Goal: Information Seeking & Learning: Find specific fact

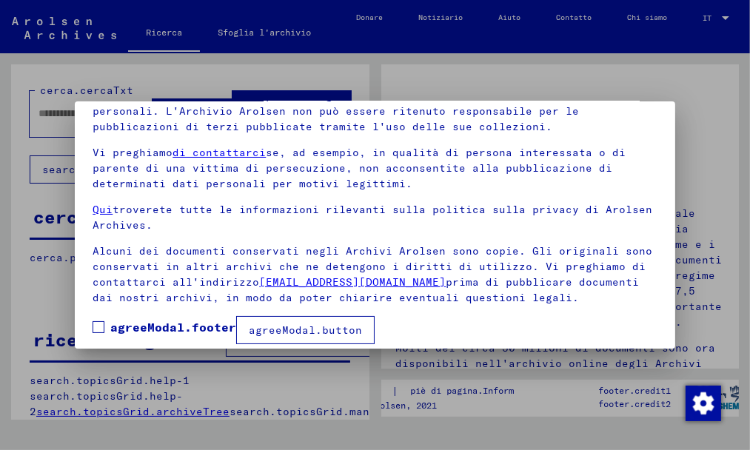
scroll to position [118, 0]
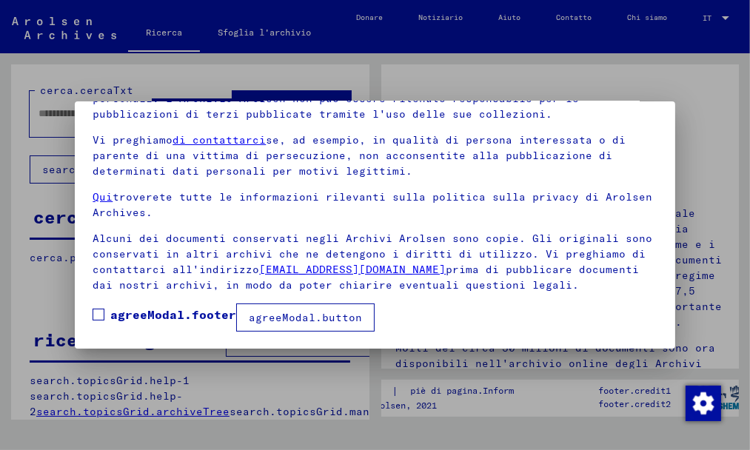
click at [272, 322] on font "agreeModal.button" at bounding box center [305, 317] width 113 height 13
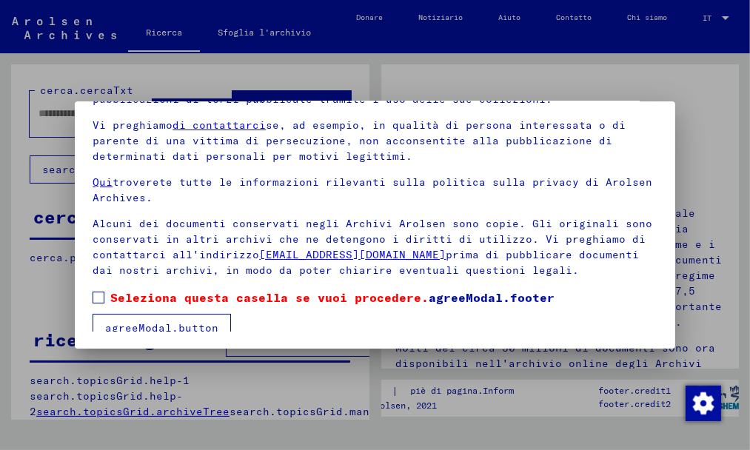
scroll to position [133, 0]
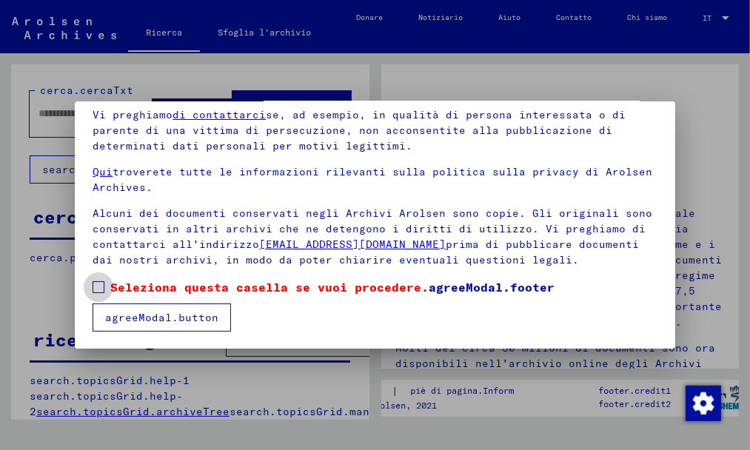
click at [100, 288] on span at bounding box center [98, 287] width 12 height 12
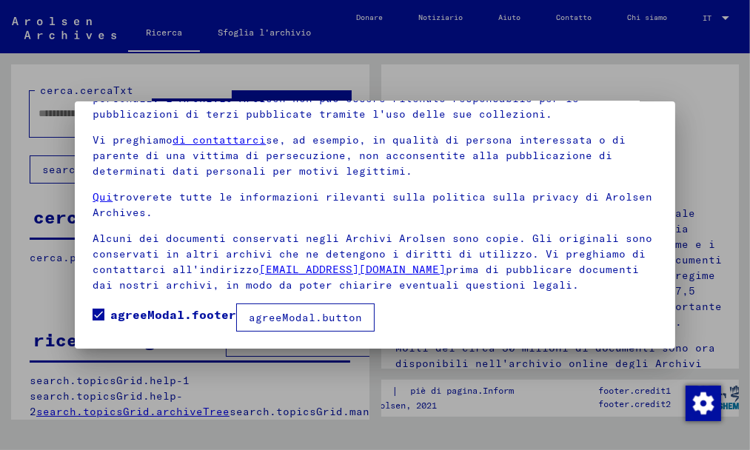
click at [297, 314] on font "agreeModal.button" at bounding box center [305, 317] width 113 height 13
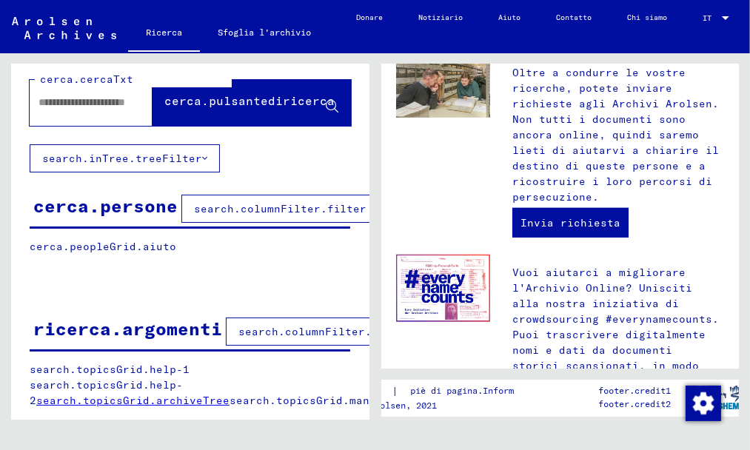
scroll to position [814, 0]
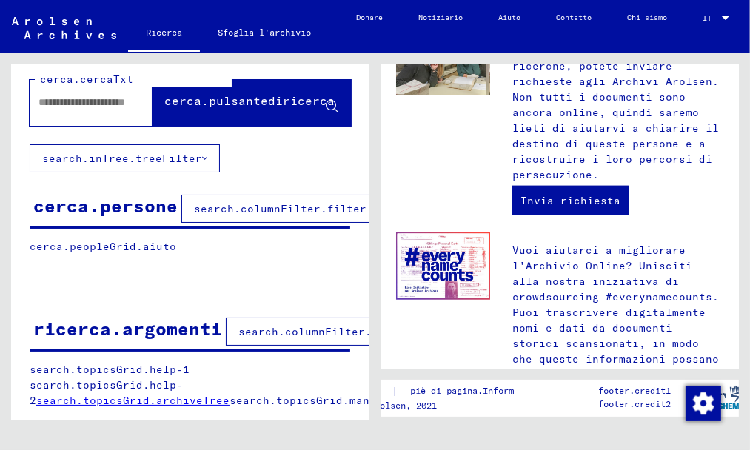
click at [225, 202] on font "search.columnFilter.filter" at bounding box center [280, 208] width 172 height 13
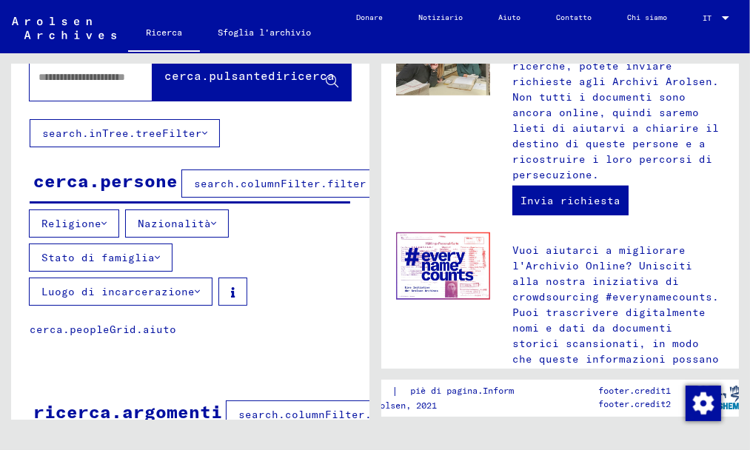
click at [68, 221] on font "Religione" at bounding box center [71, 223] width 60 height 13
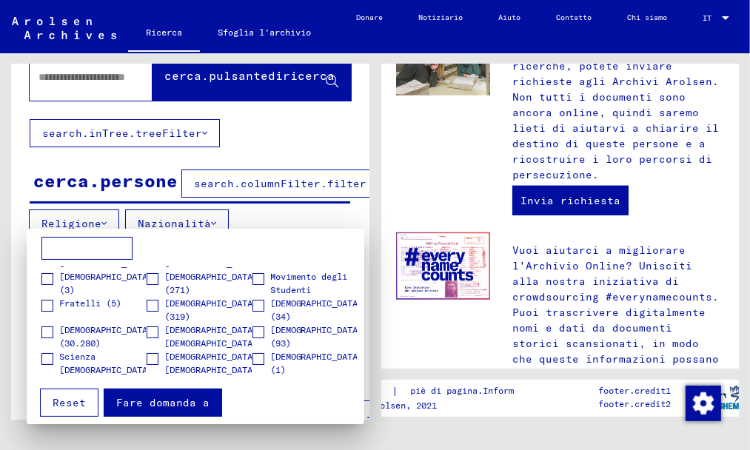
scroll to position [79, 0]
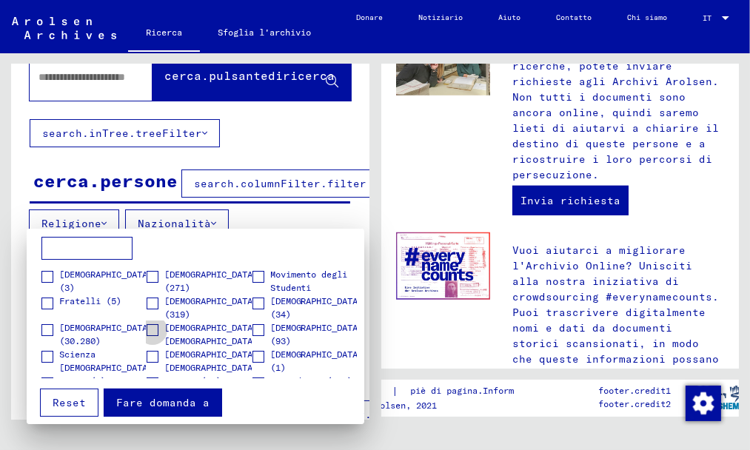
click at [149, 326] on span at bounding box center [153, 330] width 12 height 12
click at [85, 215] on div at bounding box center [375, 225] width 750 height 450
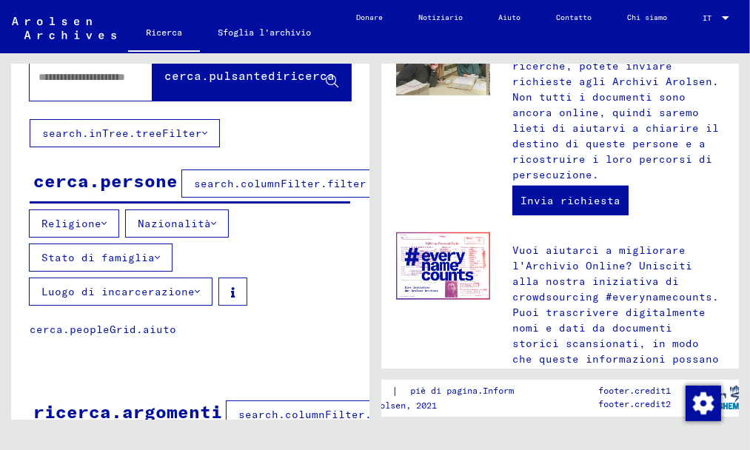
click at [172, 221] on font "Nazionalità" at bounding box center [174, 223] width 73 height 13
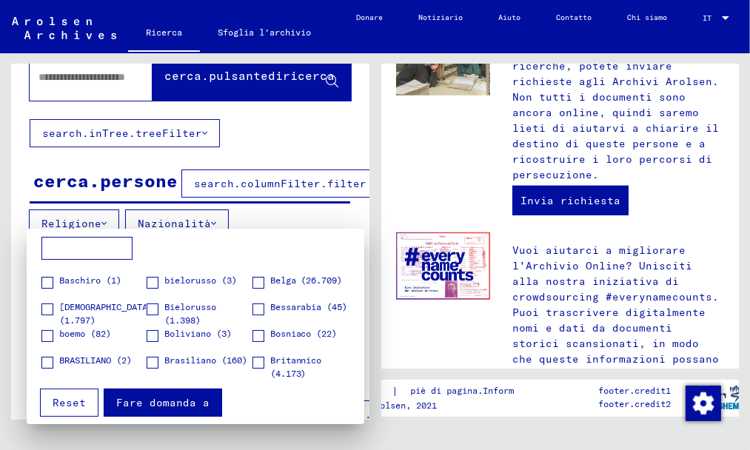
scroll to position [0, 0]
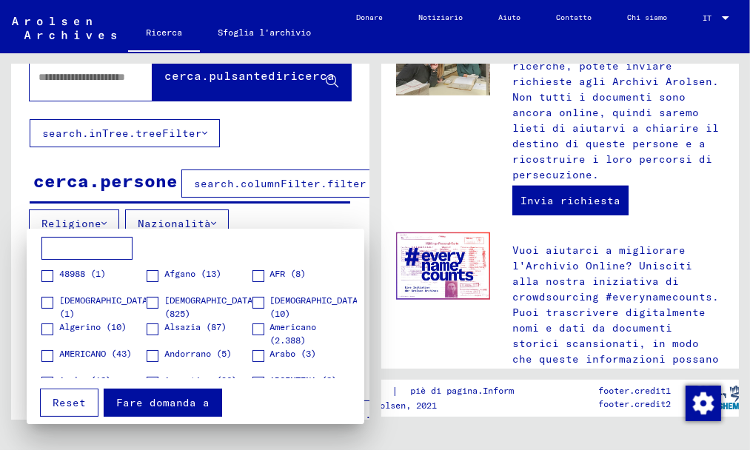
click at [69, 251] on input at bounding box center [86, 249] width 91 height 24
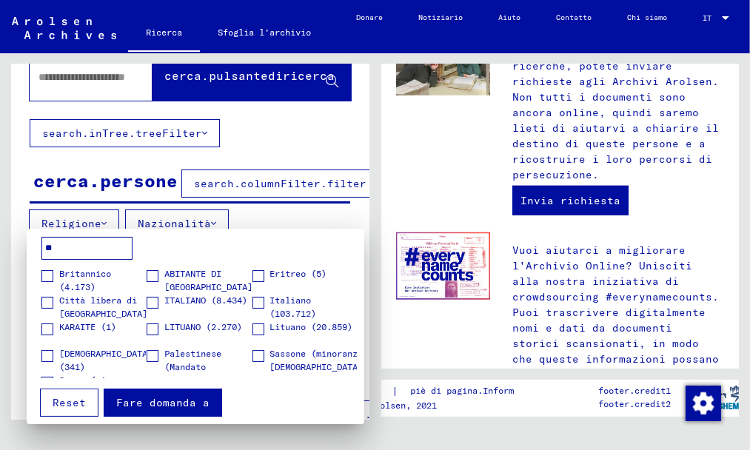
type input "**"
click at [255, 297] on span at bounding box center [258, 303] width 12 height 12
click at [166, 220] on div at bounding box center [375, 225] width 750 height 450
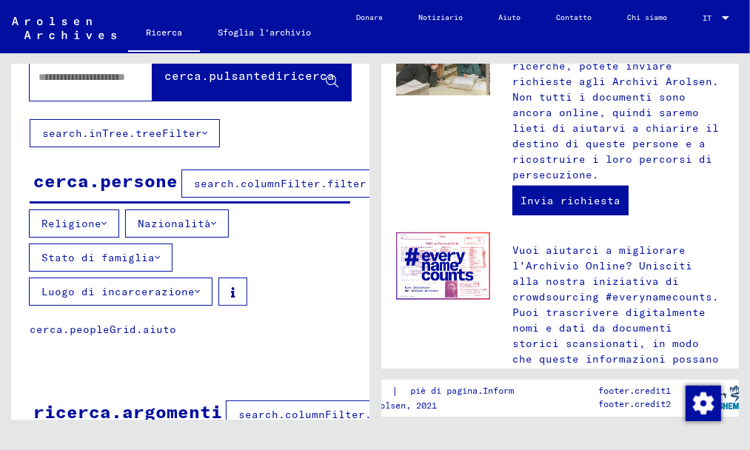
click at [107, 263] on button "Stato di famiglia" at bounding box center [101, 257] width 144 height 28
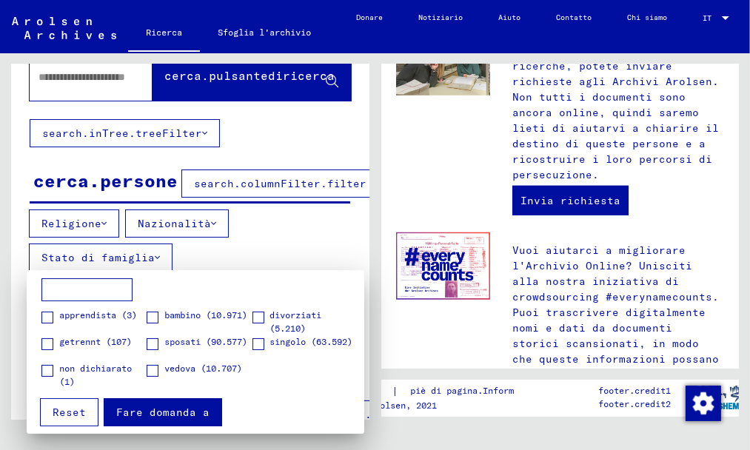
click at [231, 244] on div at bounding box center [375, 225] width 750 height 450
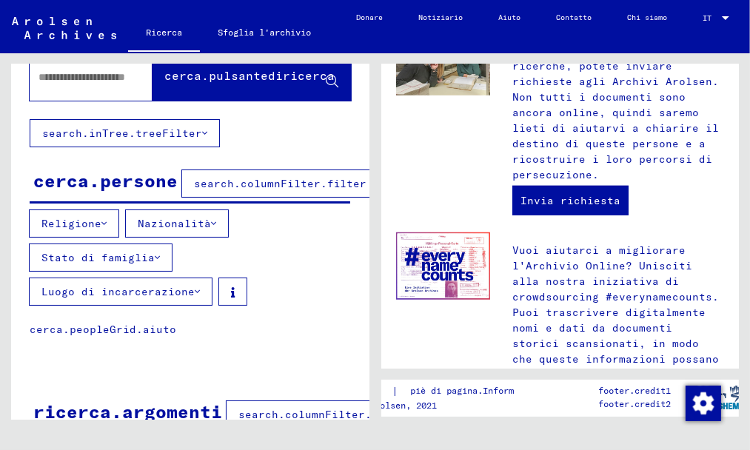
click at [241, 184] on font "search.columnFilter.filter" at bounding box center [280, 183] width 172 height 13
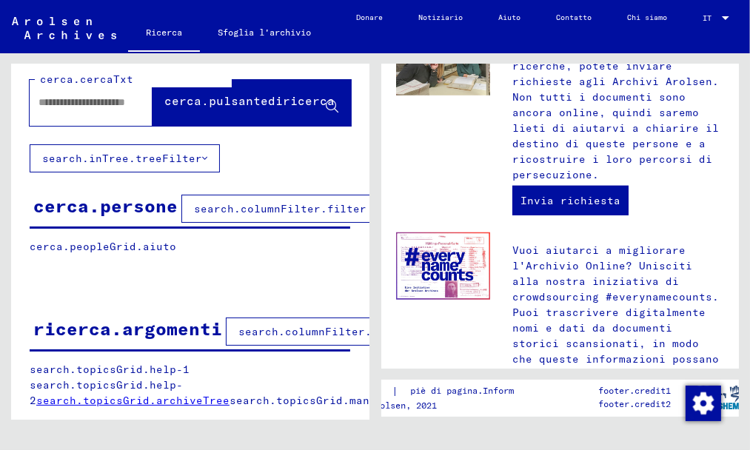
scroll to position [36, 0]
click at [230, 202] on font "search.columnFilter.filter" at bounding box center [280, 208] width 172 height 13
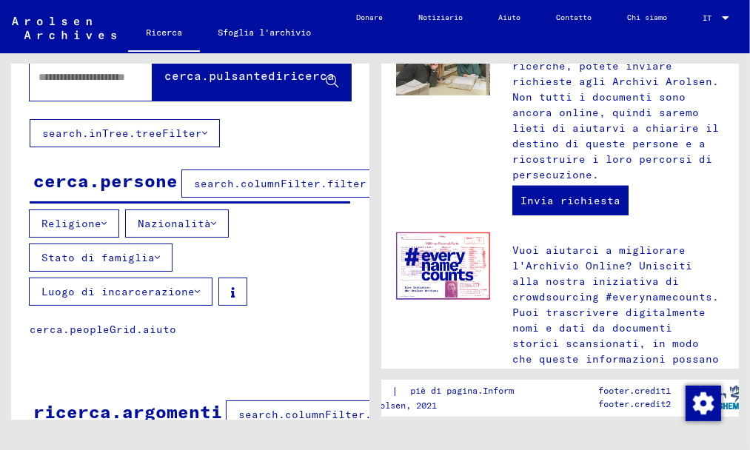
click at [92, 294] on font "Luogo di incarcerazione" at bounding box center [117, 291] width 153 height 13
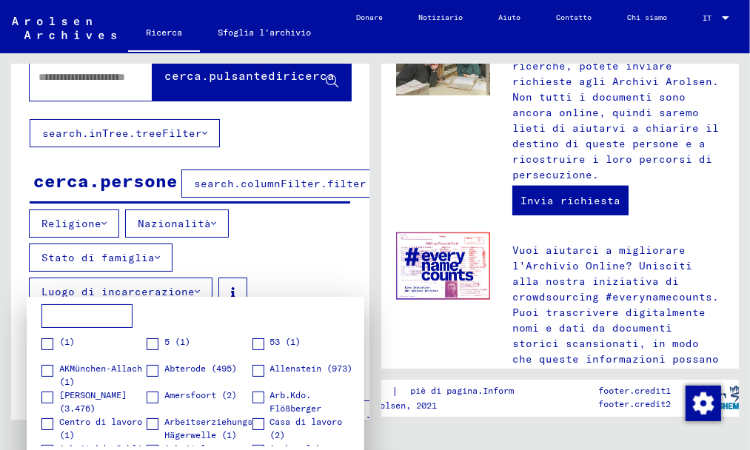
click at [68, 313] on input at bounding box center [86, 316] width 91 height 24
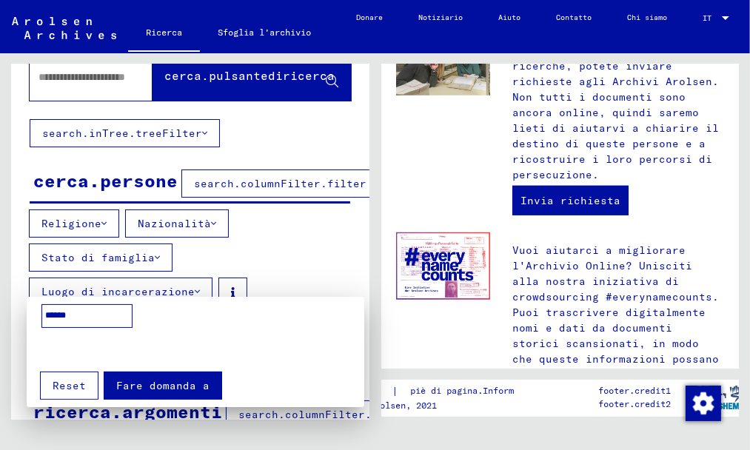
type input "******"
click at [133, 385] on font "Fare domanda a" at bounding box center [162, 385] width 93 height 13
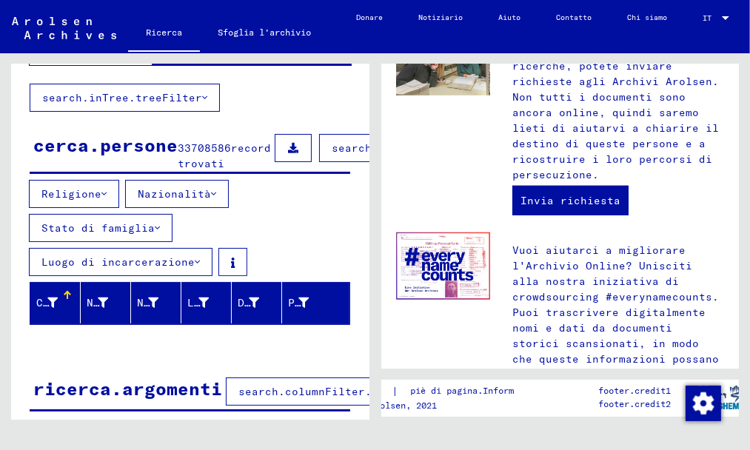
scroll to position [0, 0]
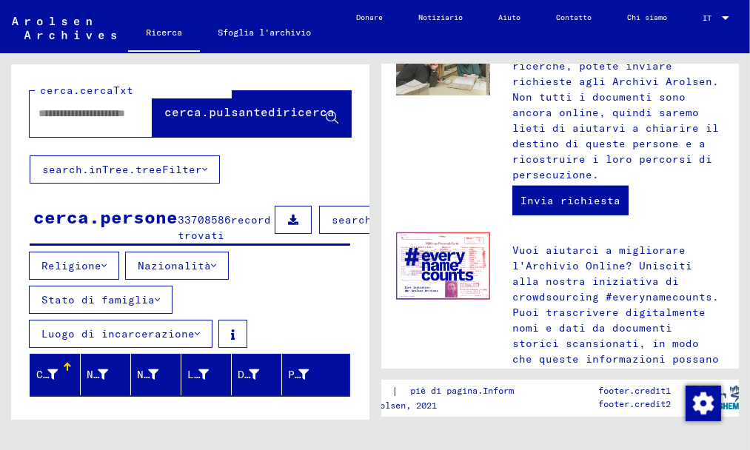
click at [99, 273] on button "Religione" at bounding box center [74, 266] width 90 height 28
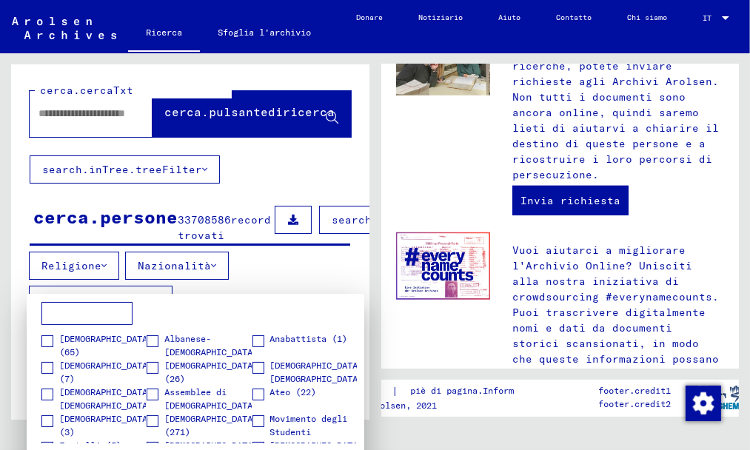
click at [88, 318] on input at bounding box center [86, 314] width 91 height 24
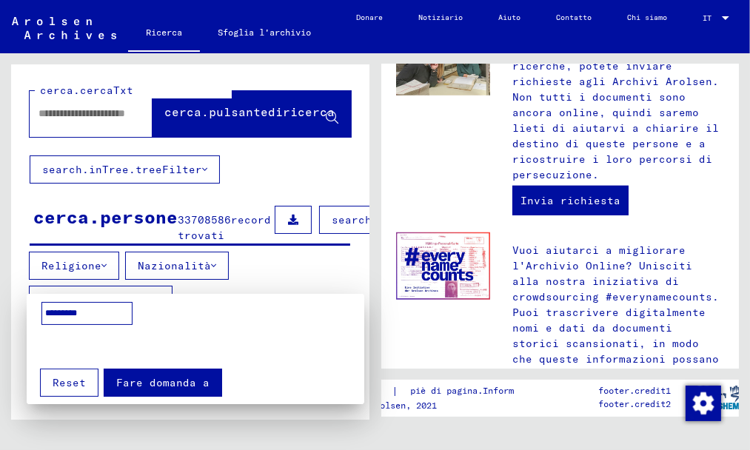
type input "*********"
click at [139, 387] on font "Fare domanda a" at bounding box center [162, 382] width 93 height 13
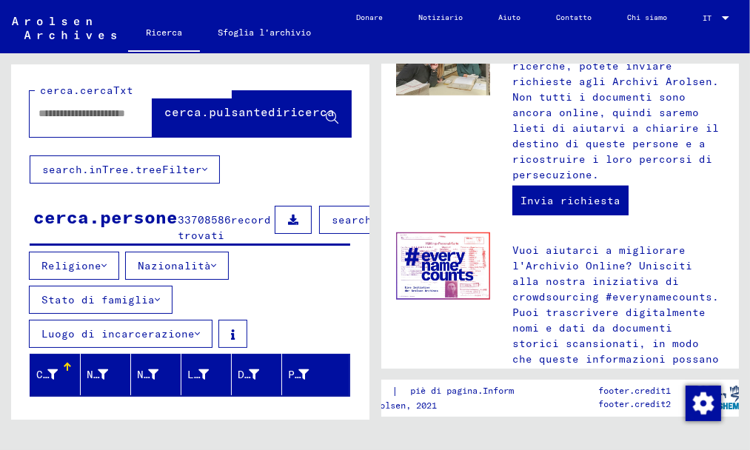
click at [184, 272] on font "Nazionalità" at bounding box center [174, 265] width 73 height 13
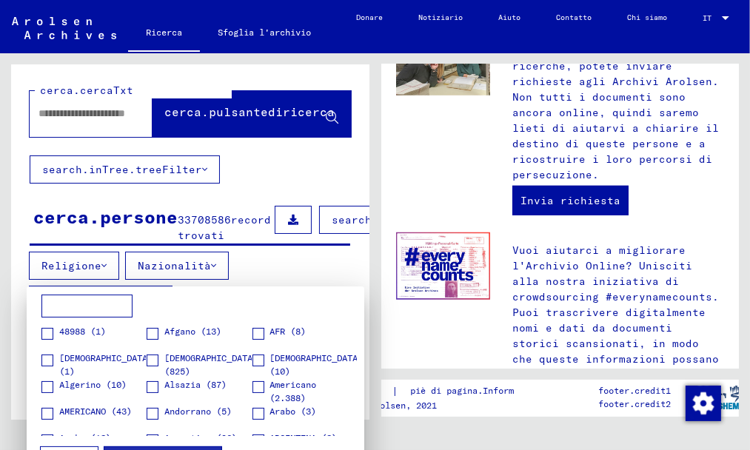
click at [65, 290] on mat-card "48988 (1) Afgano (13) AFR (8) [DEMOGRAPHIC_DATA] (1) [DEMOGRAPHIC_DATA] (825) […" at bounding box center [195, 383] width 337 height 195
click at [53, 309] on input at bounding box center [86, 306] width 91 height 24
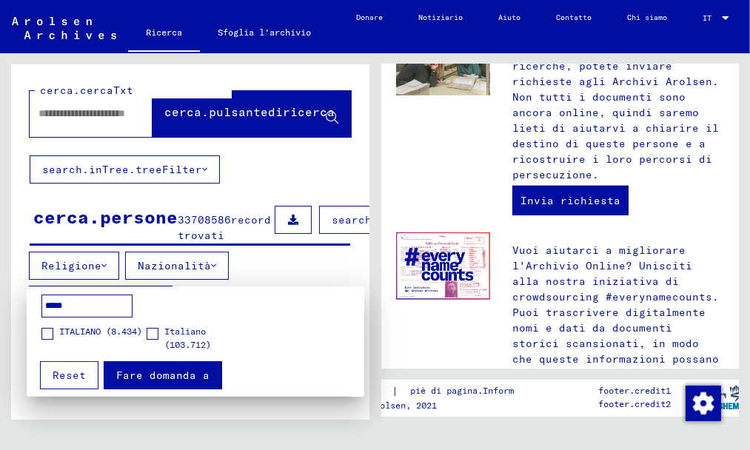
type input "*****"
click at [47, 333] on span at bounding box center [47, 334] width 12 height 12
click at [129, 379] on font "Fare domanda a" at bounding box center [162, 374] width 93 height 13
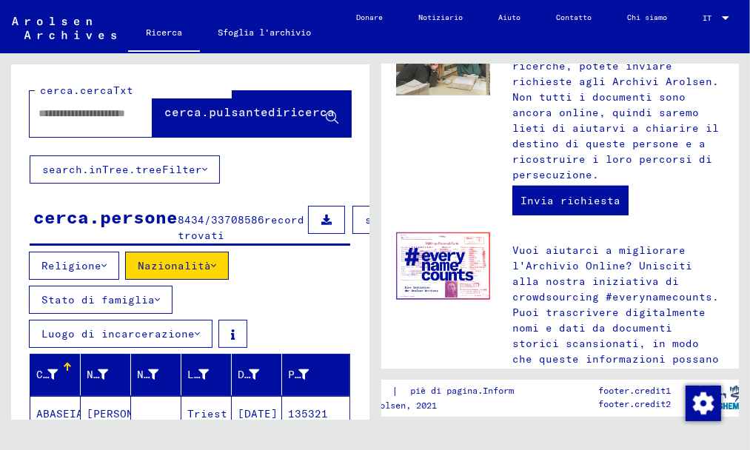
click at [155, 305] on icon at bounding box center [157, 299] width 5 height 10
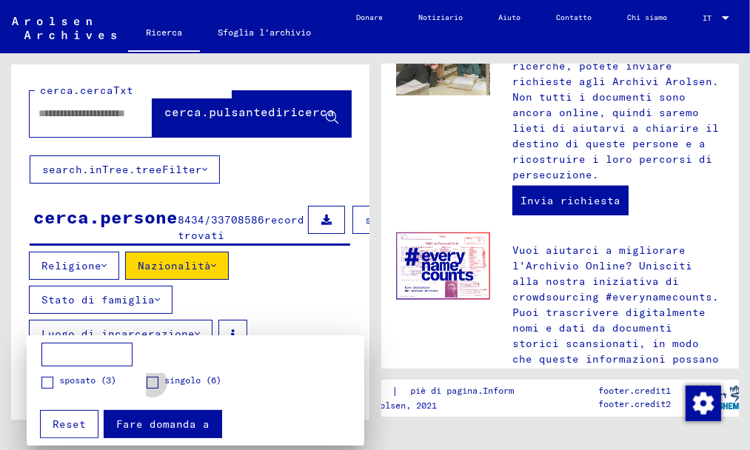
click at [149, 379] on span at bounding box center [153, 383] width 12 height 12
click at [45, 358] on input at bounding box center [86, 355] width 91 height 24
type input "*******"
click at [116, 420] on font "Fare domanda a" at bounding box center [162, 423] width 93 height 13
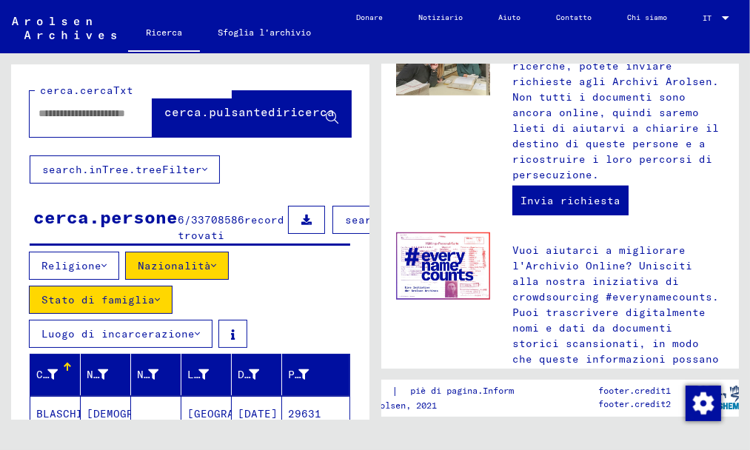
click at [301, 219] on icon at bounding box center [306, 220] width 10 height 10
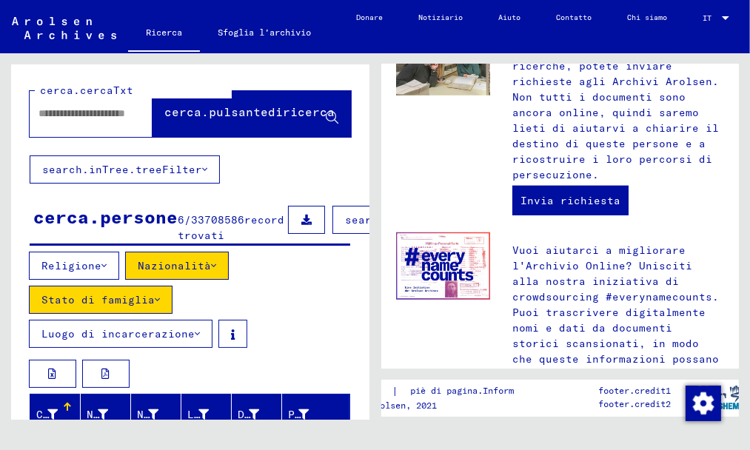
click at [345, 218] on font "search.columnFilter.filter" at bounding box center [431, 219] width 172 height 13
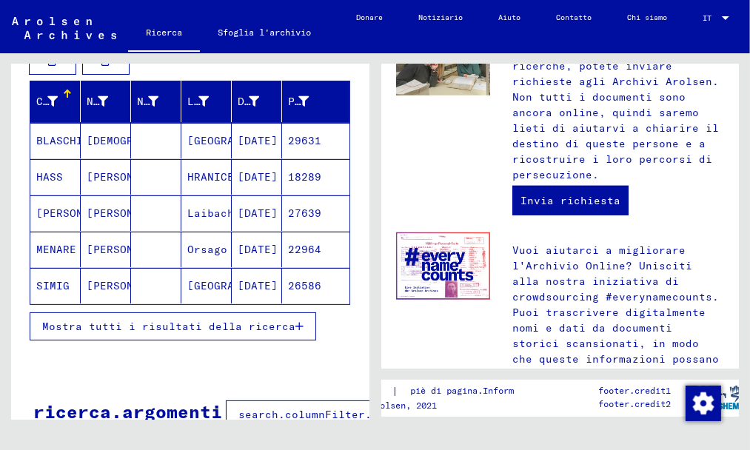
scroll to position [222, 0]
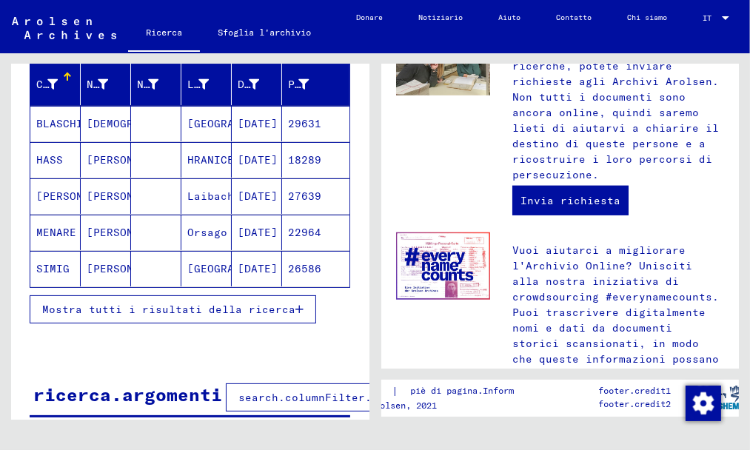
click at [175, 316] on font "Mostra tutti i risultati della ricerca" at bounding box center [168, 309] width 253 height 13
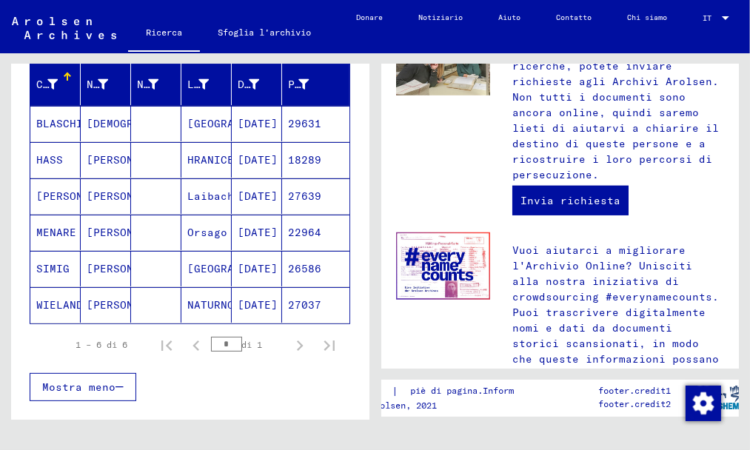
click at [98, 350] on font "1 – 6 di 6" at bounding box center [102, 344] width 52 height 11
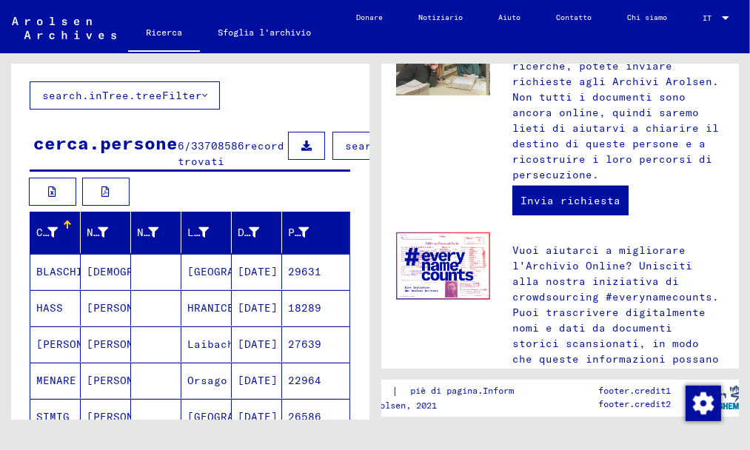
scroll to position [148, 0]
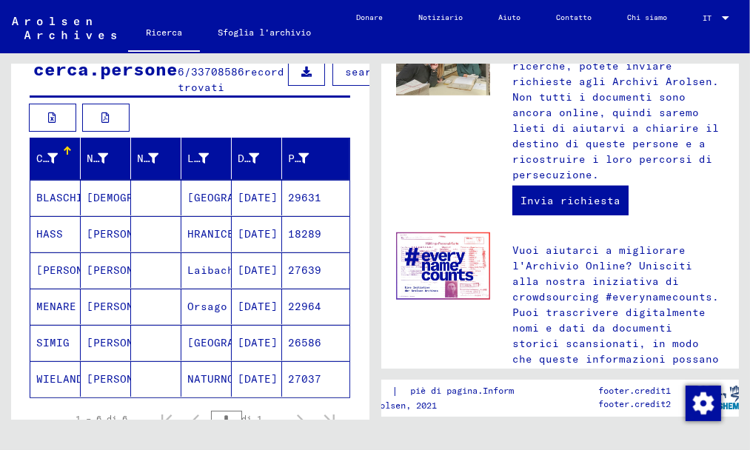
click at [68, 148] on div at bounding box center [67, 147] width 9 height 1
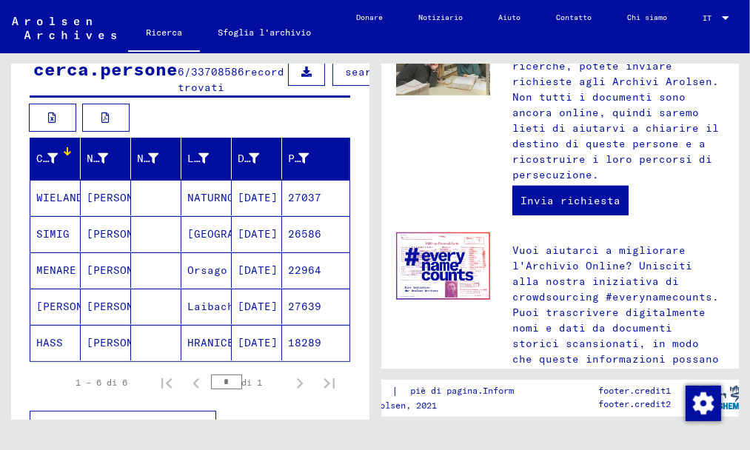
click at [76, 161] on div "Cognome" at bounding box center [58, 159] width 44 height 24
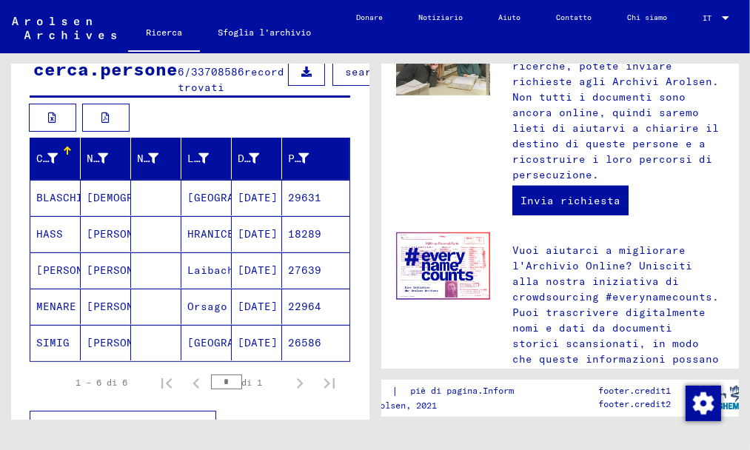
click at [55, 165] on div "Cognome" at bounding box center [48, 159] width 25 height 16
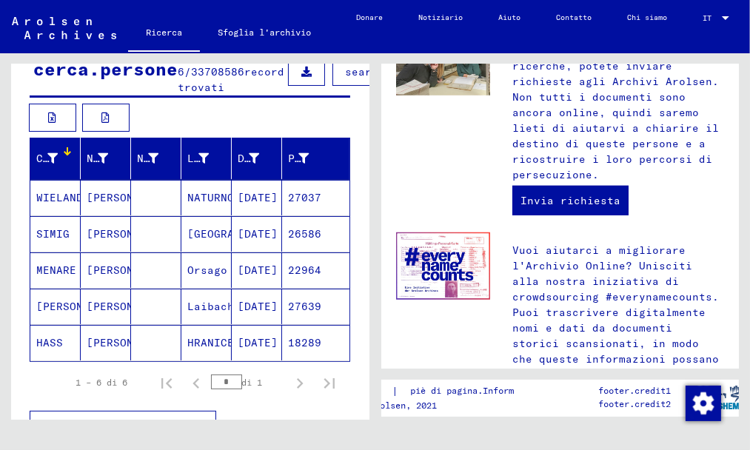
click at [55, 165] on div "Cognome" at bounding box center [48, 159] width 25 height 16
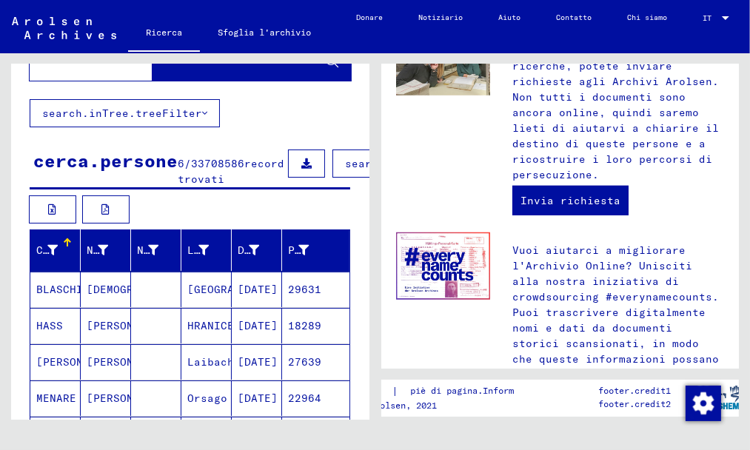
scroll to position [0, 0]
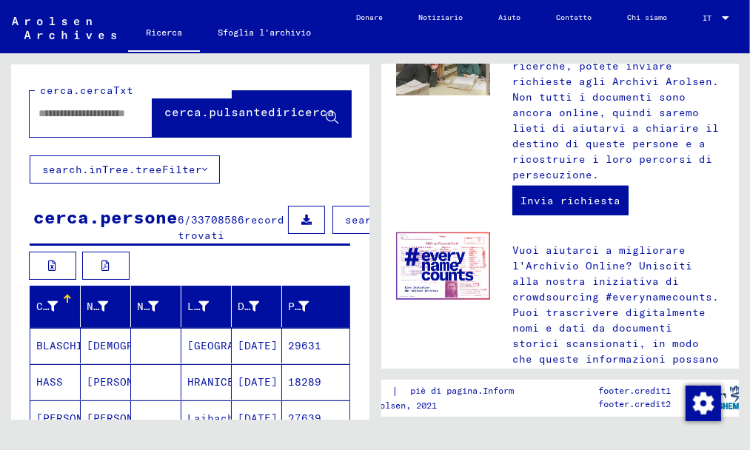
click at [257, 33] on font "Sfoglia l'archivio" at bounding box center [264, 32] width 93 height 11
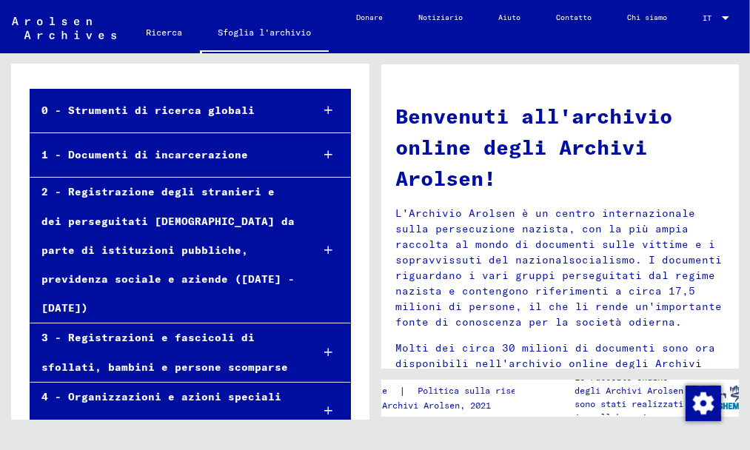
scroll to position [86, 0]
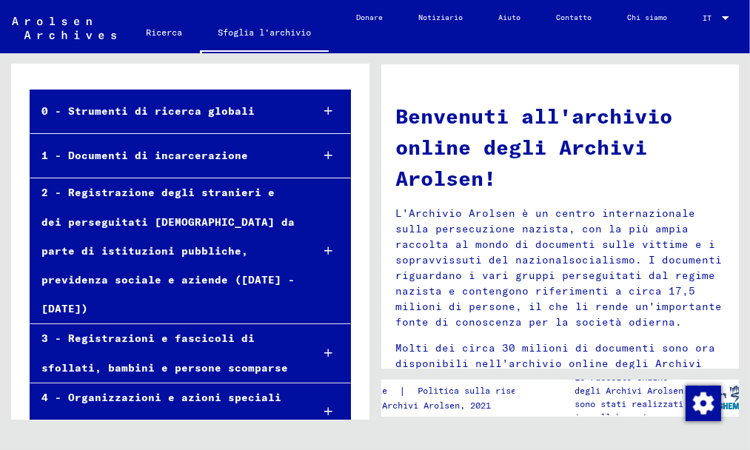
click at [191, 156] on font "1 - Documenti di incarcerazione" at bounding box center [144, 155] width 206 height 13
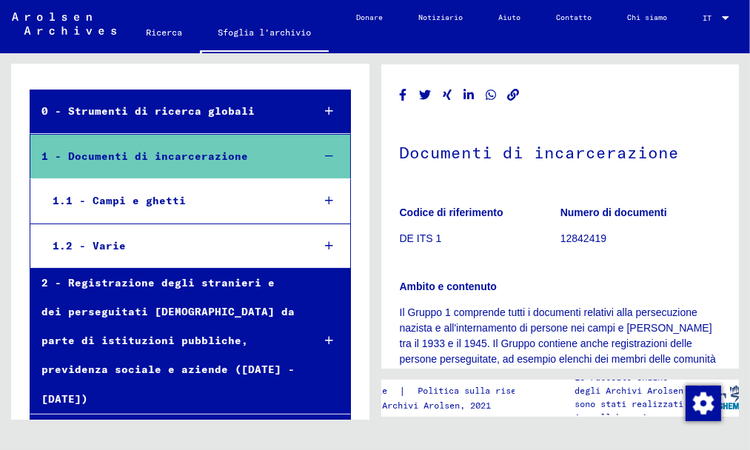
click at [118, 198] on font "1.1 - Campi e ghetti" at bounding box center [119, 200] width 133 height 13
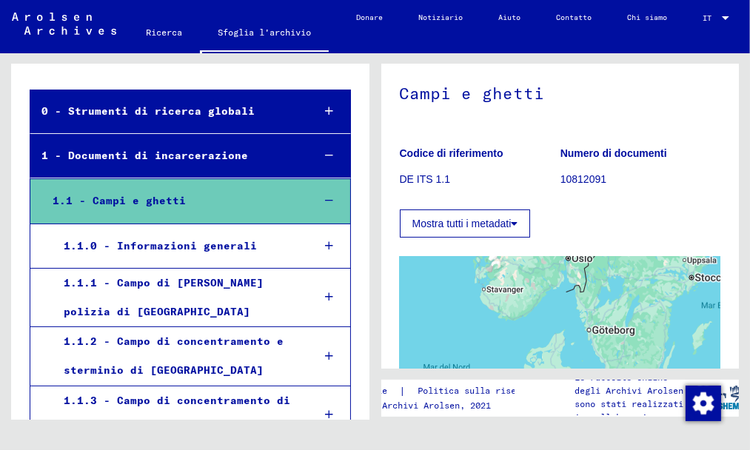
scroll to position [148, 0]
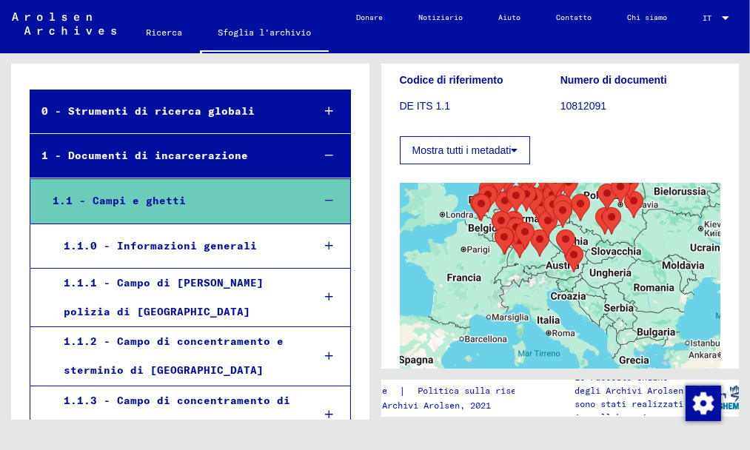
drag, startPoint x: 434, startPoint y: 276, endPoint x: 472, endPoint y: 143, distance: 138.6
click at [472, 143] on div "1 Documenti di incarcerazione / Campi e ghetti Codice di riferimento DE ITS 1.1…" at bounding box center [560, 279] width 321 height 689
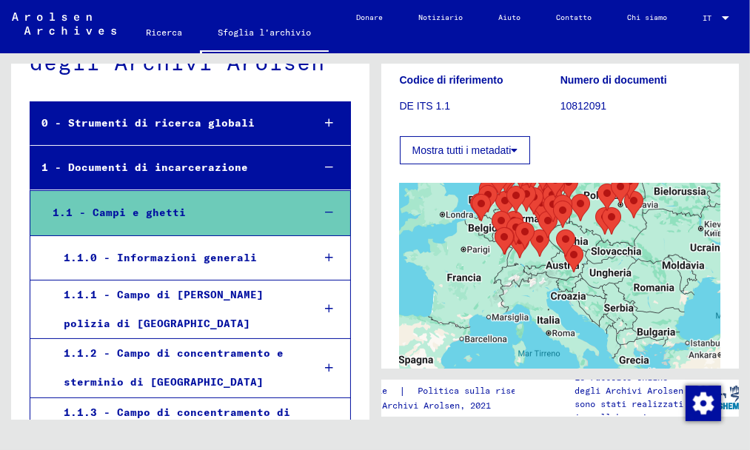
scroll to position [0, 0]
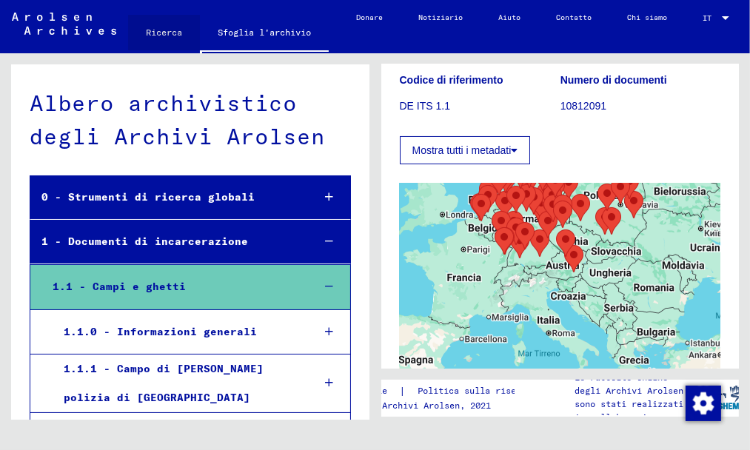
click at [164, 30] on font "Ricerca" at bounding box center [164, 32] width 36 height 11
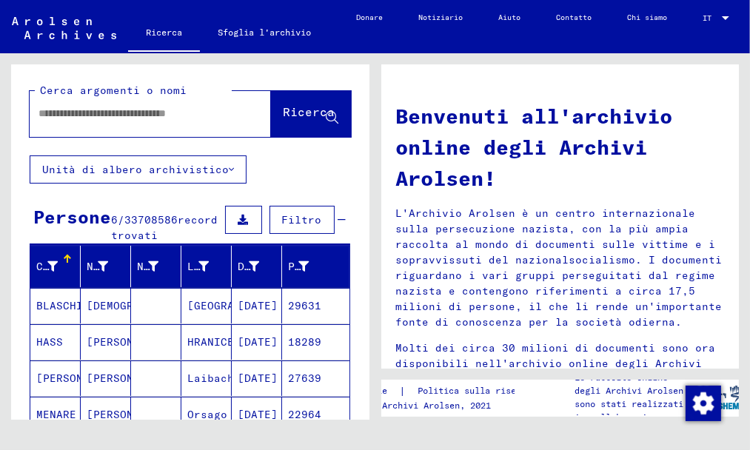
click at [68, 118] on input "text" at bounding box center [132, 114] width 188 height 16
type input "**********"
click at [297, 116] on font "Ricerca" at bounding box center [309, 111] width 52 height 15
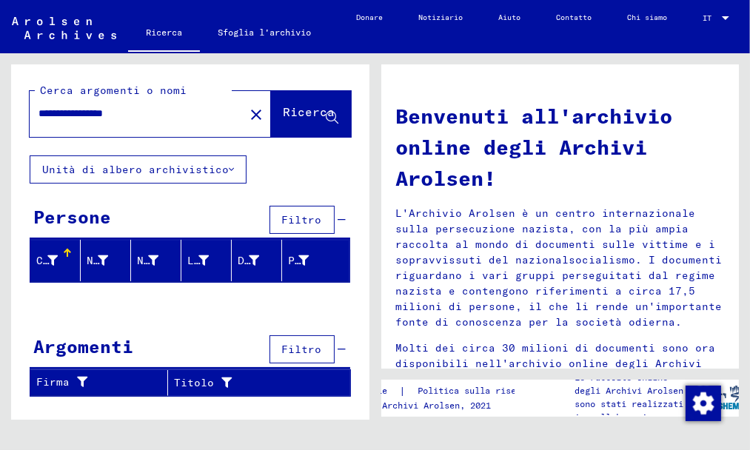
click at [65, 249] on div at bounding box center [66, 251] width 4 height 4
click at [104, 256] on font "Nome di battesimo" at bounding box center [143, 260] width 113 height 13
click at [200, 255] on font "Luogo di nascita" at bounding box center [240, 260] width 107 height 13
click at [312, 221] on font "Filtro" at bounding box center [302, 219] width 40 height 13
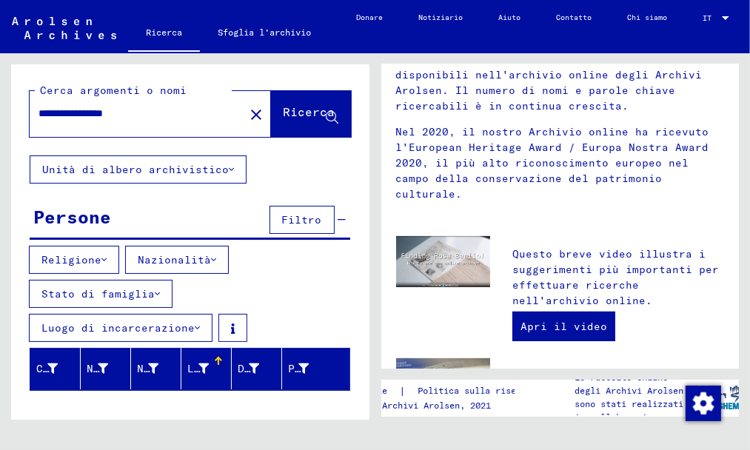
scroll to position [280, 0]
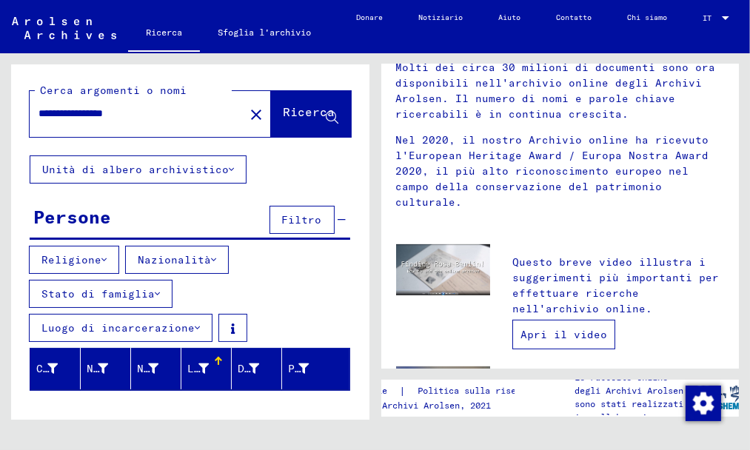
click at [539, 333] on font "Apri il video" at bounding box center [563, 334] width 87 height 13
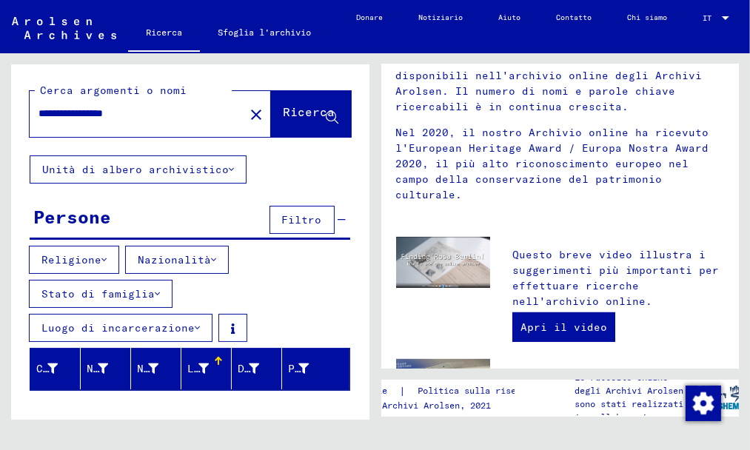
scroll to position [296, 0]
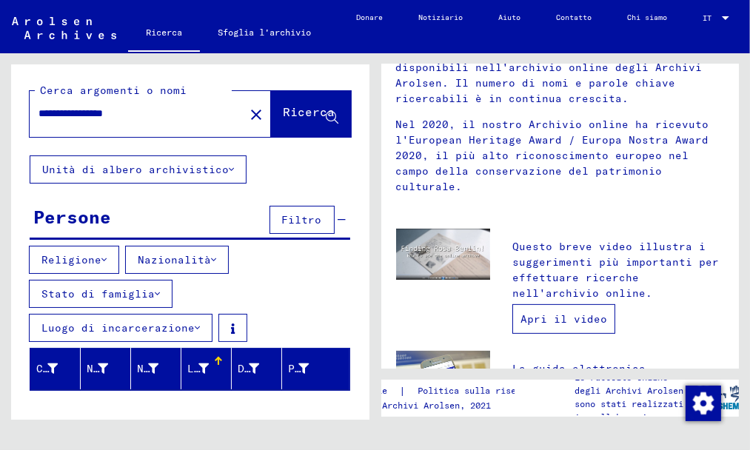
click at [577, 321] on font "Apri il video" at bounding box center [563, 318] width 87 height 13
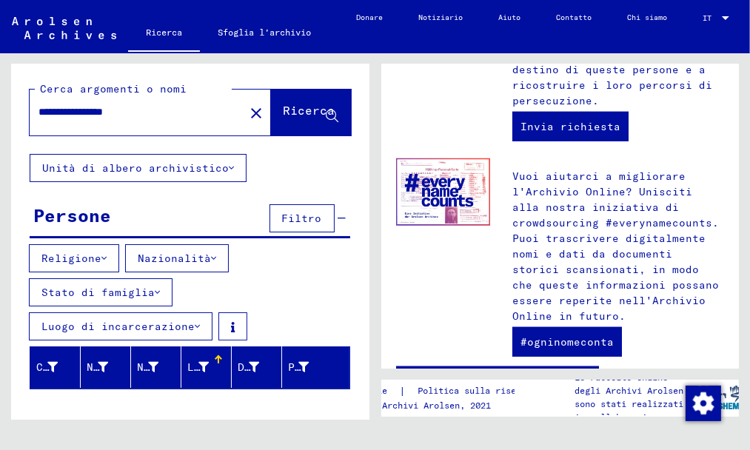
scroll to position [0, 0]
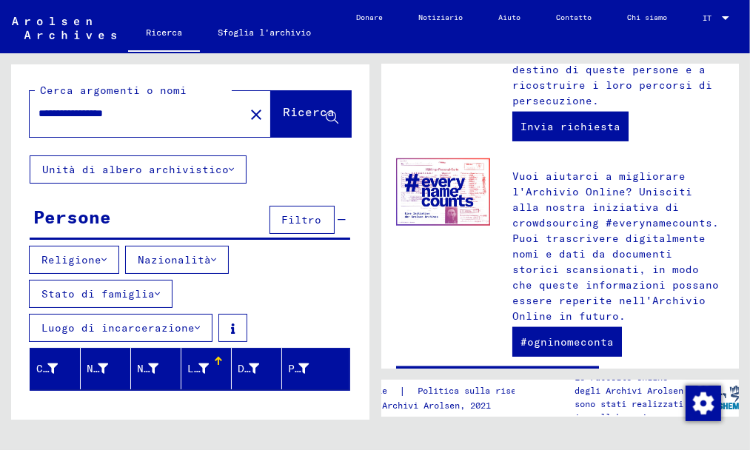
click at [247, 112] on mat-icon "close" at bounding box center [256, 115] width 18 height 18
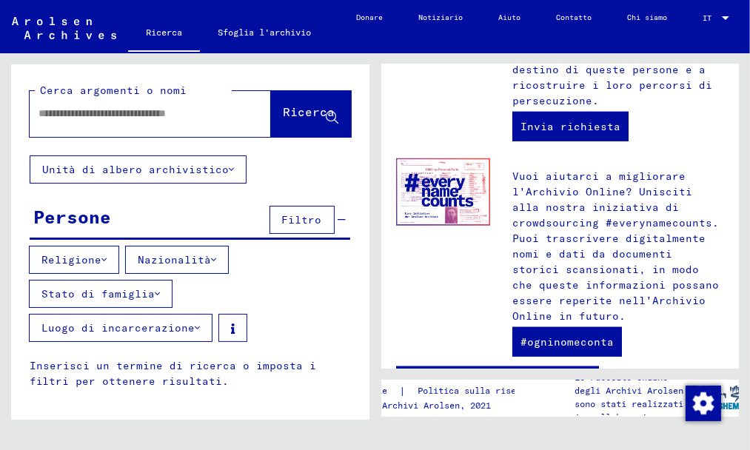
click at [229, 168] on icon at bounding box center [231, 169] width 5 height 10
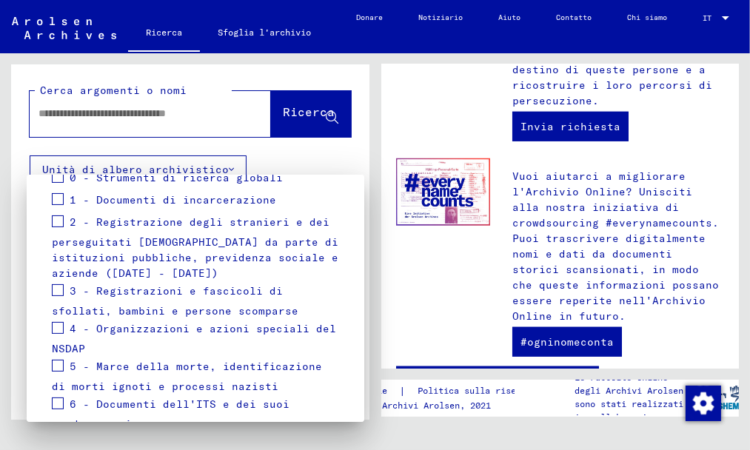
scroll to position [183, 0]
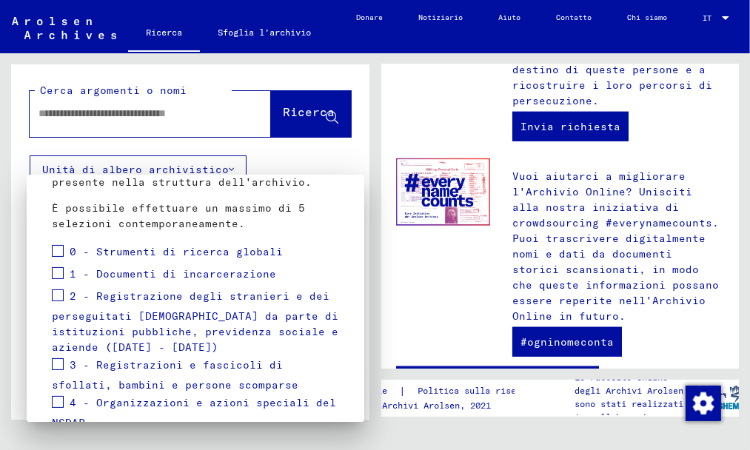
click at [55, 268] on span at bounding box center [58, 273] width 12 height 12
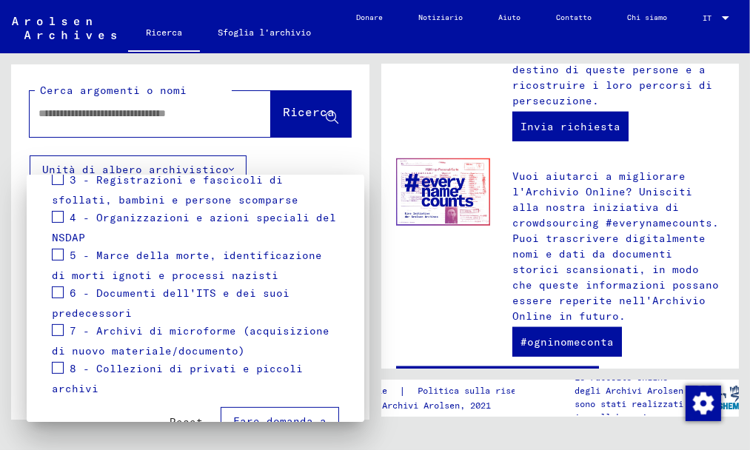
scroll to position [405, 0]
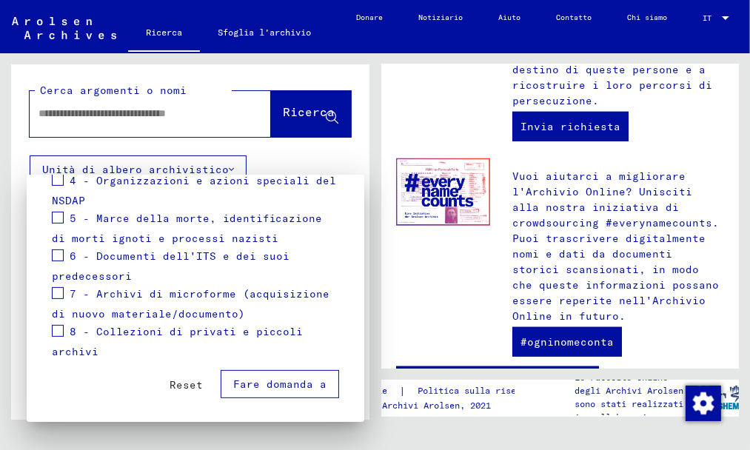
click at [48, 112] on div at bounding box center [375, 225] width 750 height 450
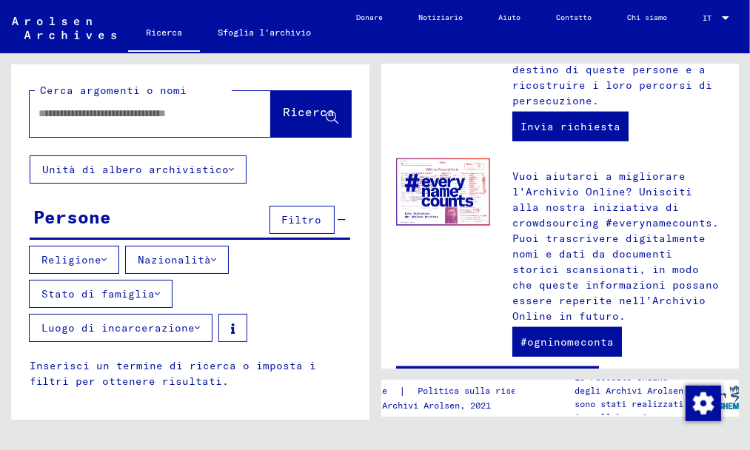
click at [69, 115] on input "text" at bounding box center [132, 114] width 188 height 16
type input "********"
click at [298, 218] on font "Filtro" at bounding box center [302, 219] width 40 height 13
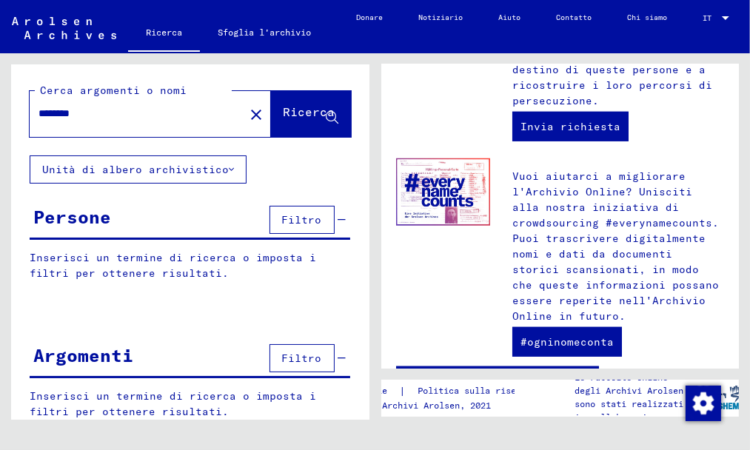
click at [287, 353] on font "Filtro" at bounding box center [302, 357] width 40 height 13
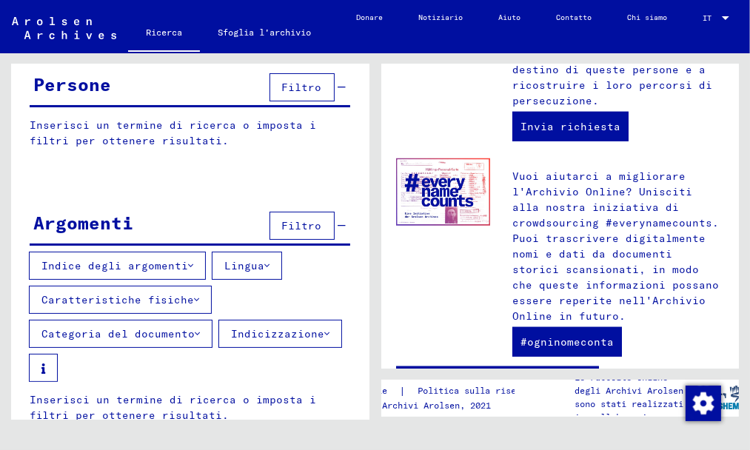
scroll to position [148, 0]
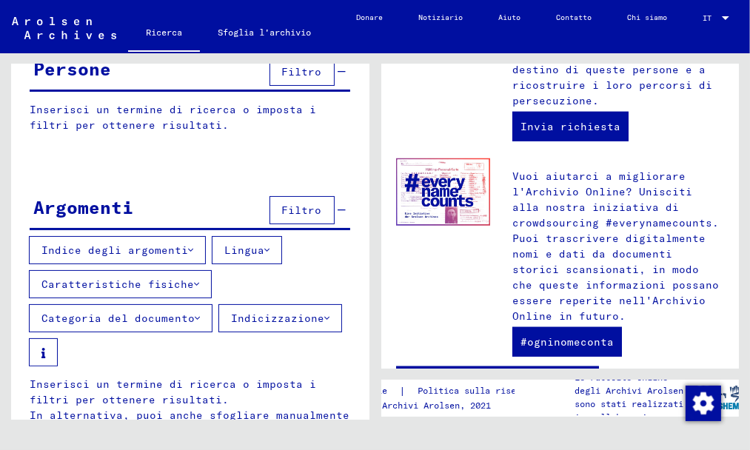
click at [185, 241] on button "Indice degli argomenti" at bounding box center [117, 250] width 177 height 28
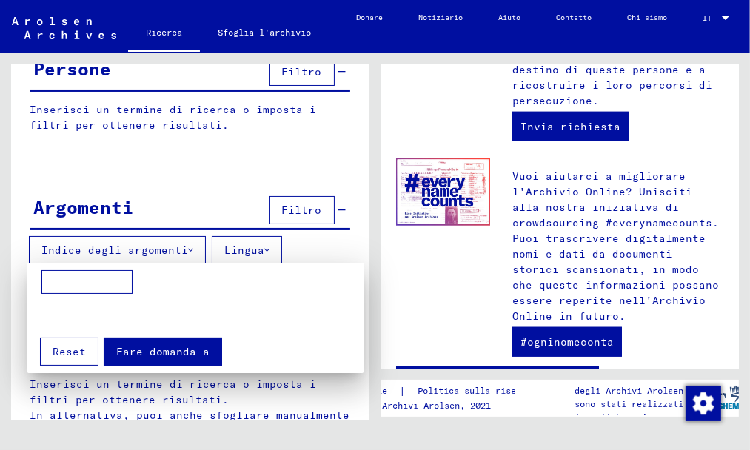
click at [185, 241] on div at bounding box center [375, 225] width 750 height 450
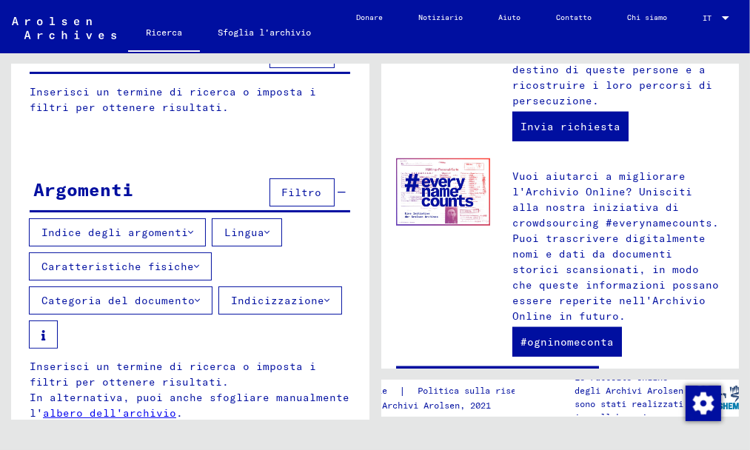
scroll to position [176, 0]
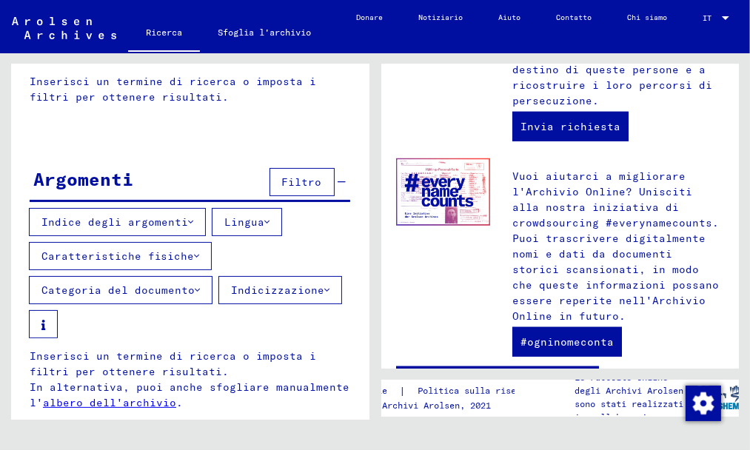
click at [263, 215] on button "Lingua" at bounding box center [247, 222] width 70 height 28
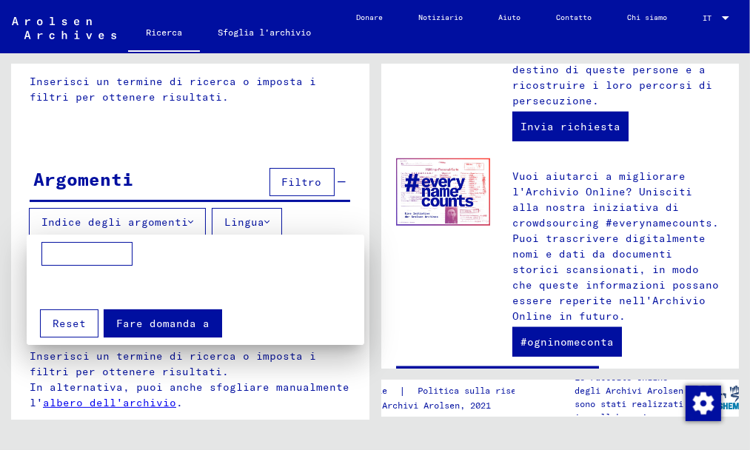
click at [53, 246] on input at bounding box center [86, 254] width 91 height 24
type input "********"
click at [147, 319] on font "Fare domanda a" at bounding box center [162, 323] width 93 height 13
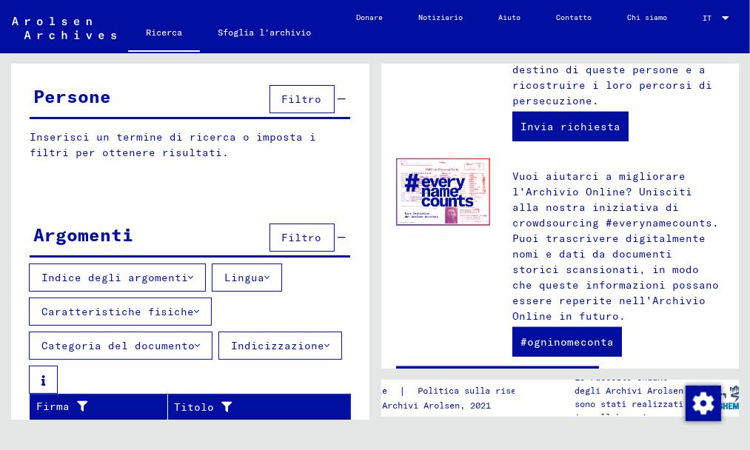
scroll to position [121, 0]
click at [156, 312] on font "Caratteristiche fisiche" at bounding box center [117, 311] width 152 height 13
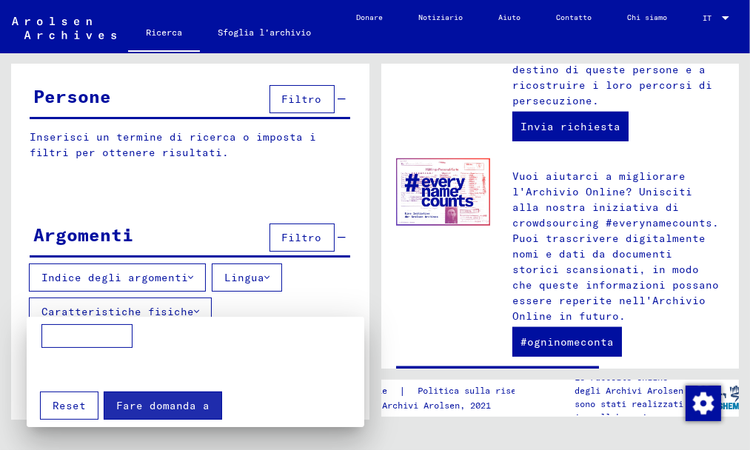
click at [206, 223] on div at bounding box center [375, 225] width 750 height 450
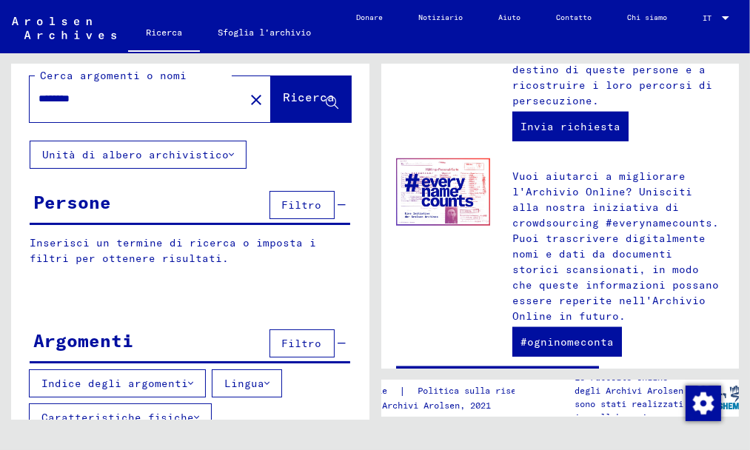
scroll to position [0, 0]
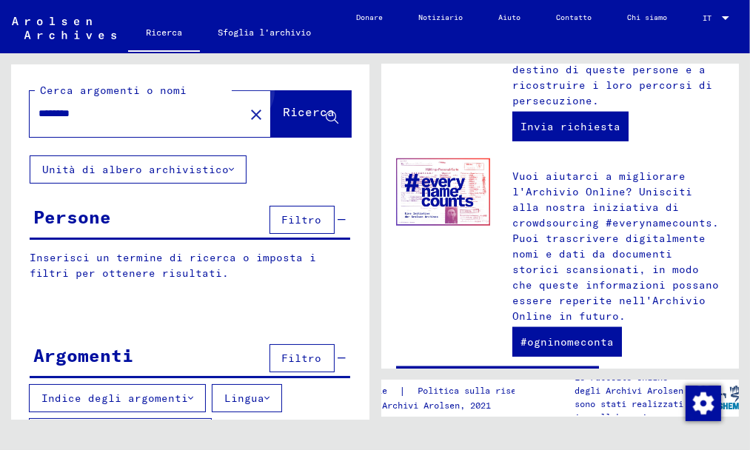
click at [295, 109] on font "Ricerca" at bounding box center [309, 111] width 52 height 15
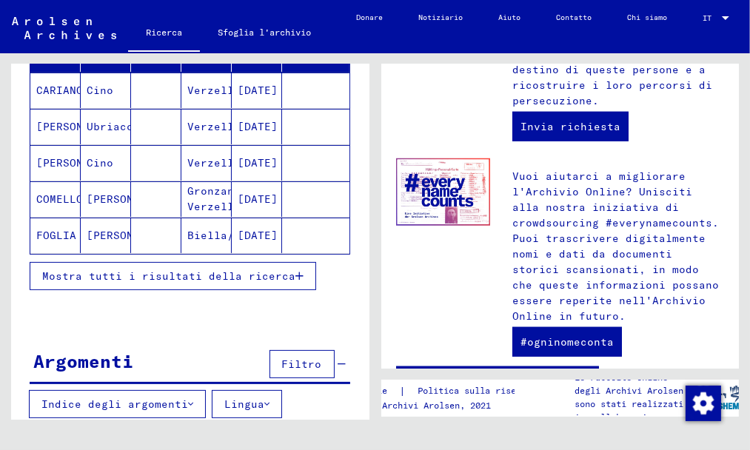
scroll to position [222, 0]
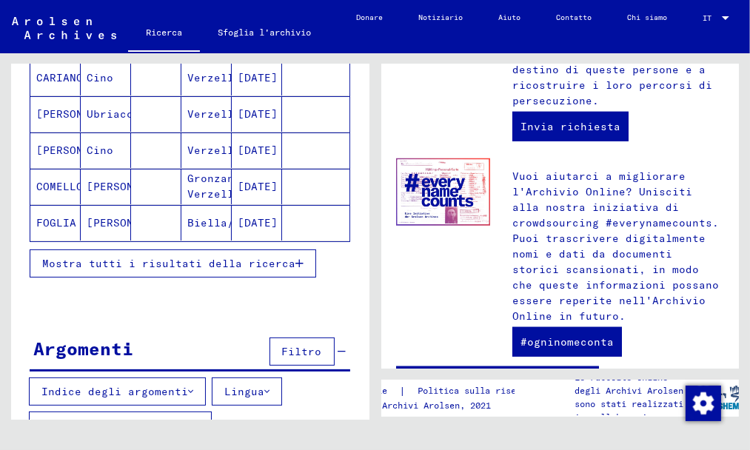
click at [232, 266] on font "Mostra tutti i risultati della ricerca" at bounding box center [168, 263] width 253 height 13
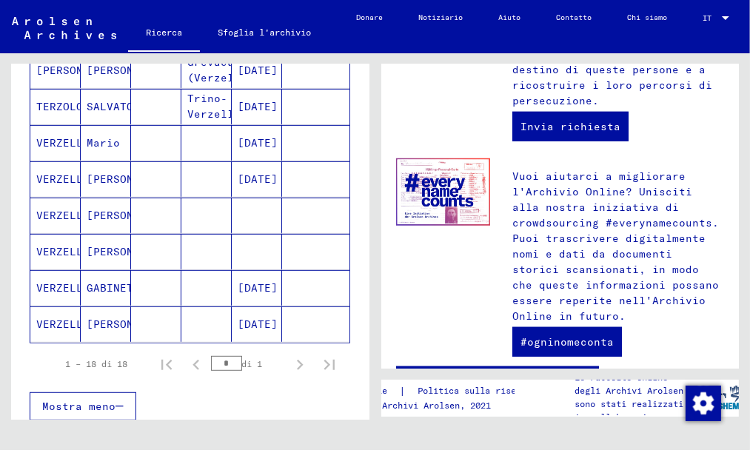
scroll to position [518, 0]
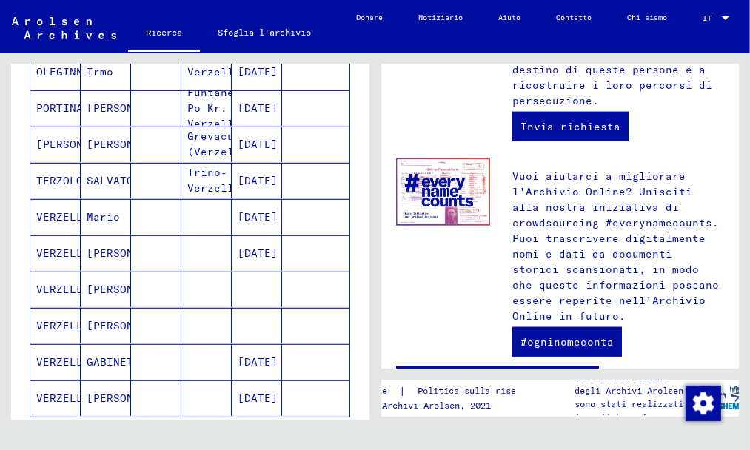
click at [252, 216] on font "[DATE]" at bounding box center [258, 216] width 40 height 13
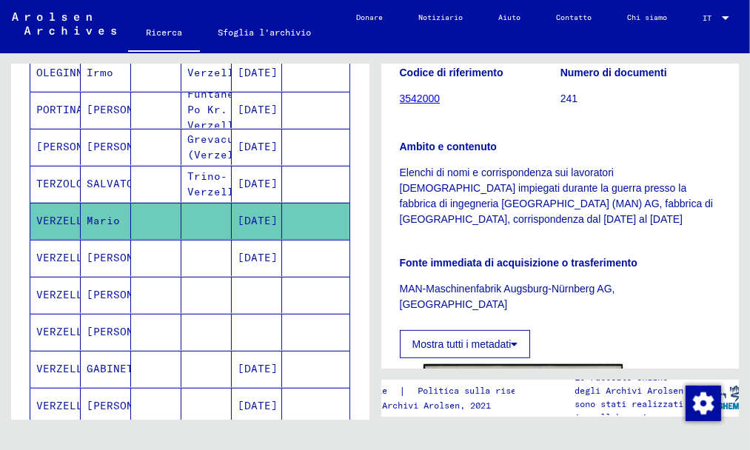
scroll to position [592, 0]
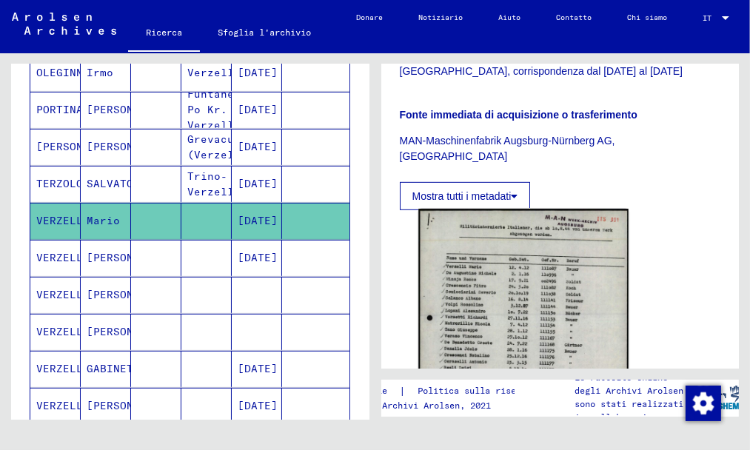
click at [491, 274] on img at bounding box center [522, 356] width 209 height 294
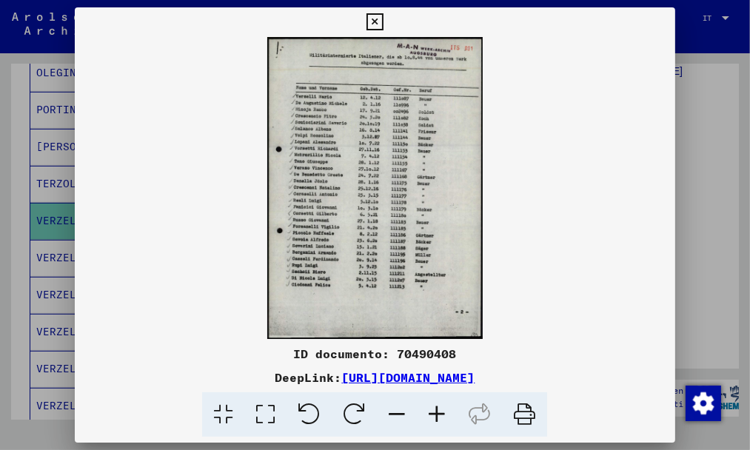
click at [434, 414] on icon at bounding box center [437, 414] width 40 height 45
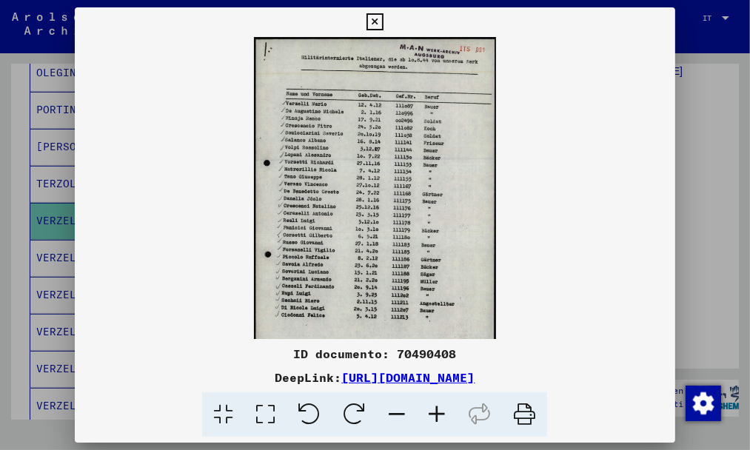
click at [434, 414] on icon at bounding box center [437, 414] width 40 height 45
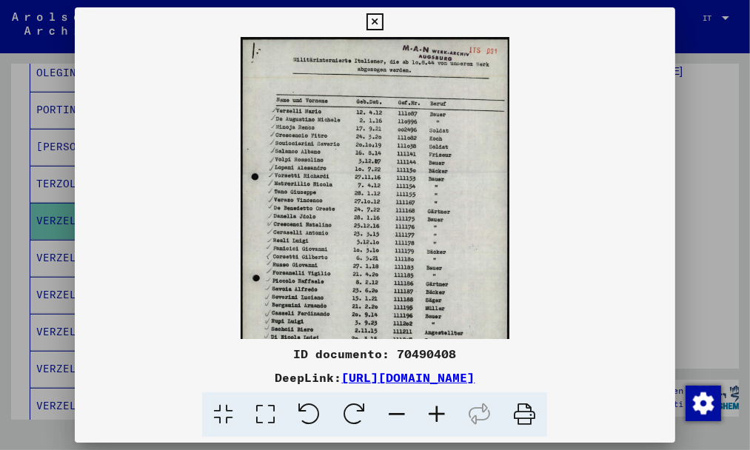
click at [434, 414] on icon at bounding box center [437, 414] width 40 height 45
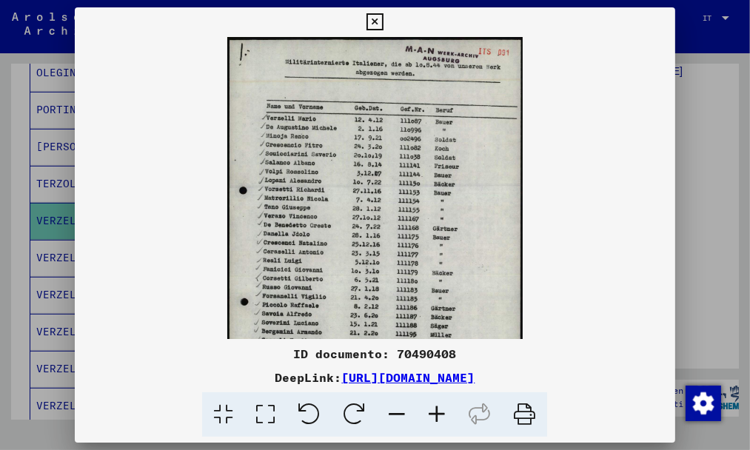
click at [434, 414] on icon at bounding box center [437, 414] width 40 height 45
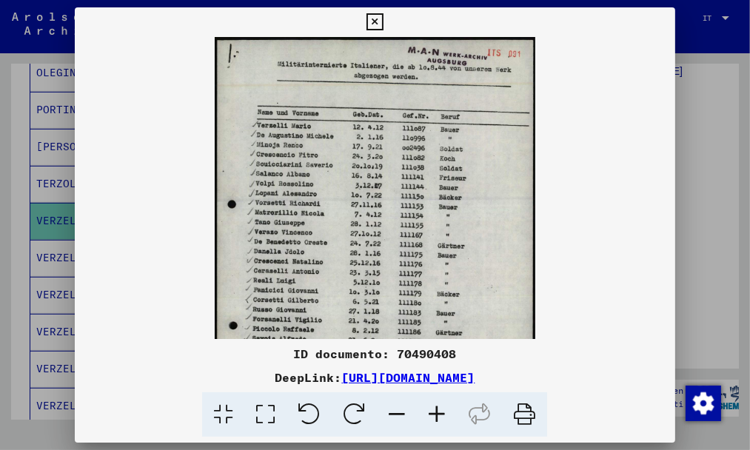
drag, startPoint x: 499, startPoint y: 216, endPoint x: 492, endPoint y: 289, distance: 72.8
click at [492, 289] on img at bounding box center [375, 262] width 321 height 450
click at [377, 18] on icon at bounding box center [374, 22] width 17 height 18
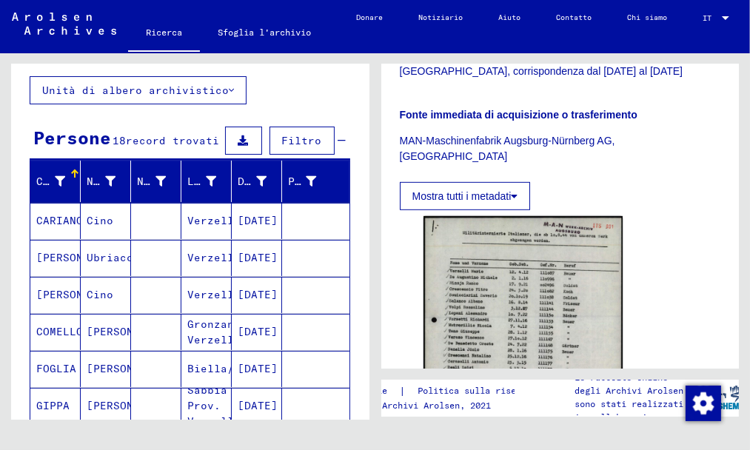
scroll to position [5, 0]
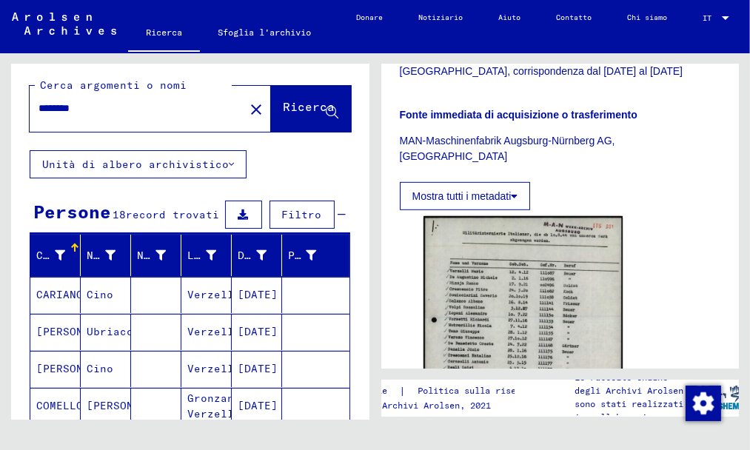
click at [104, 106] on input "********" at bounding box center [136, 109] width 197 height 16
type input "**********"
click at [283, 104] on font "Ricerca" at bounding box center [309, 106] width 52 height 15
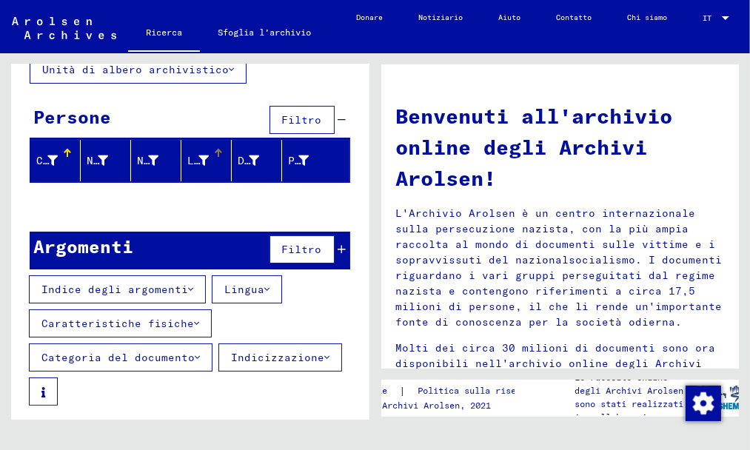
scroll to position [26, 0]
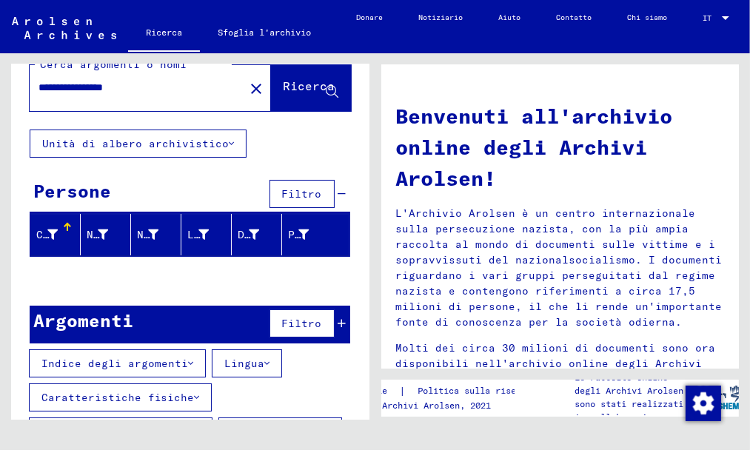
click at [186, 149] on font "Unità di albero archivistico" at bounding box center [135, 143] width 186 height 13
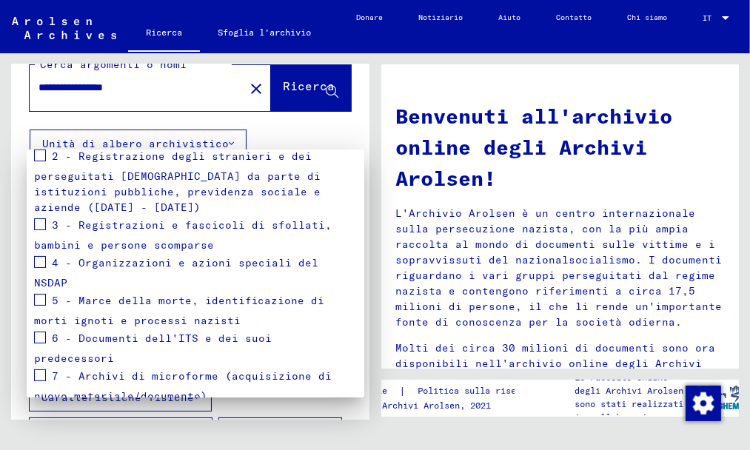
scroll to position [206, 0]
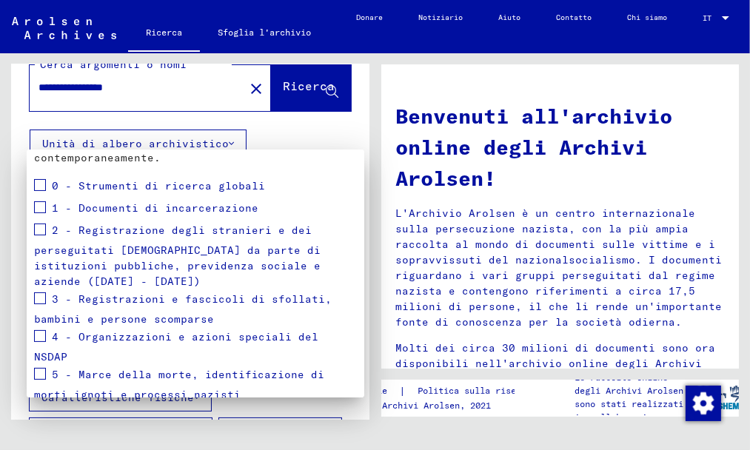
click at [35, 181] on span at bounding box center [40, 185] width 12 height 12
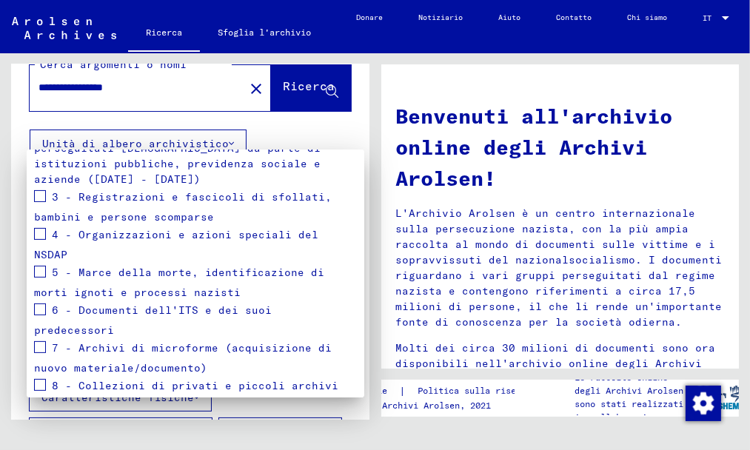
scroll to position [354, 0]
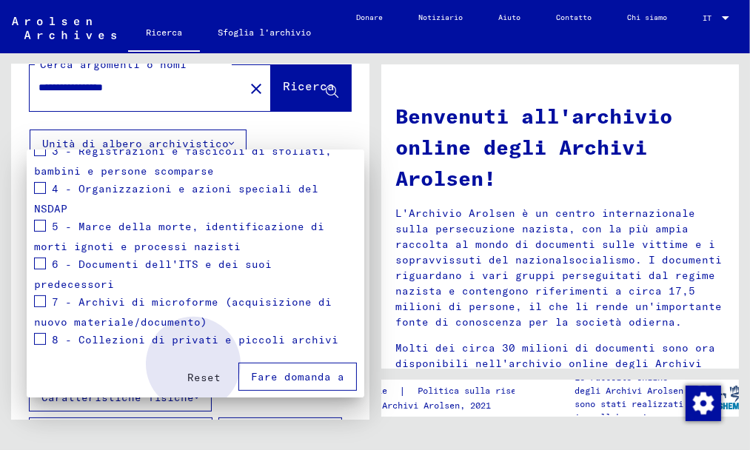
click at [287, 370] on font "Fare domanda a" at bounding box center [297, 376] width 93 height 13
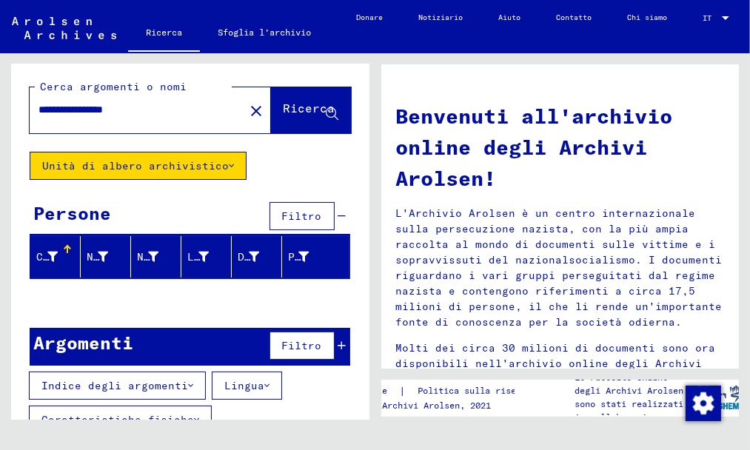
scroll to position [0, 0]
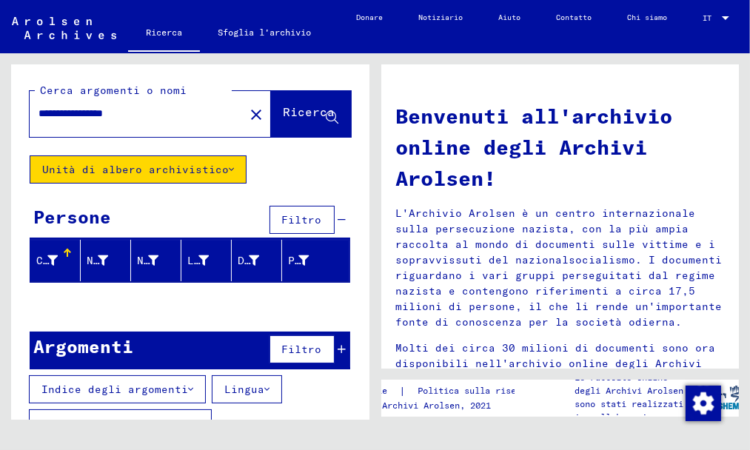
click at [57, 257] on div "Cognome" at bounding box center [48, 261] width 25 height 16
click at [102, 257] on font "Nome di battesimo" at bounding box center [143, 260] width 113 height 13
click at [143, 259] on font "Nome da nubile" at bounding box center [183, 260] width 93 height 13
click at [195, 259] on font "Luogo di nascita" at bounding box center [240, 260] width 107 height 13
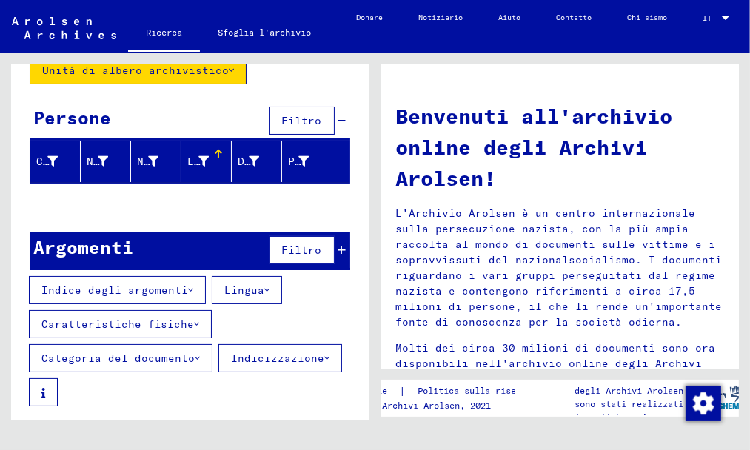
scroll to position [100, 0]
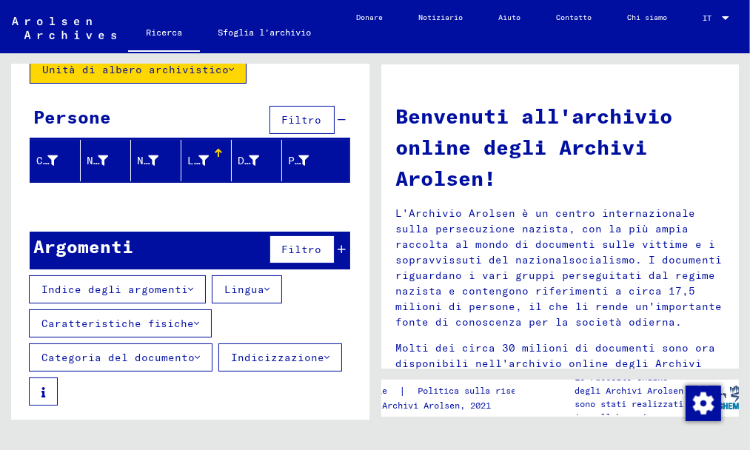
click at [249, 284] on font "Lingua" at bounding box center [244, 289] width 40 height 13
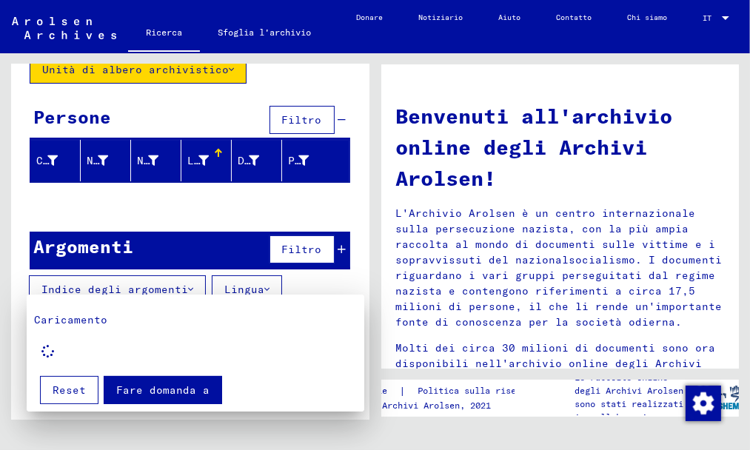
click at [194, 196] on div at bounding box center [375, 225] width 750 height 450
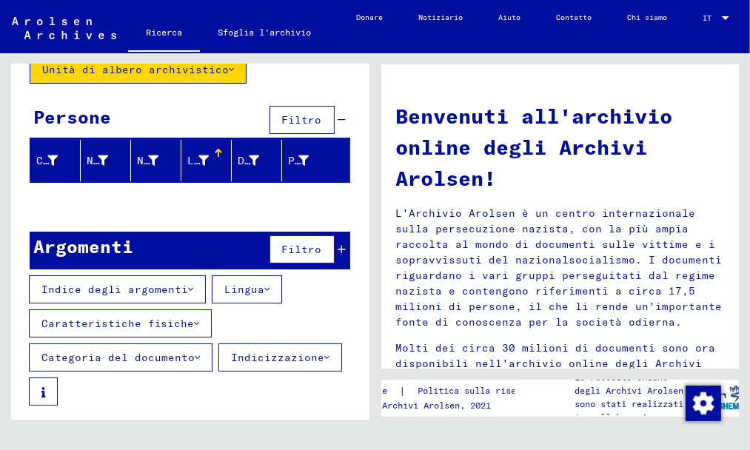
click at [167, 354] on font "Categoria del documento" at bounding box center [117, 357] width 153 height 13
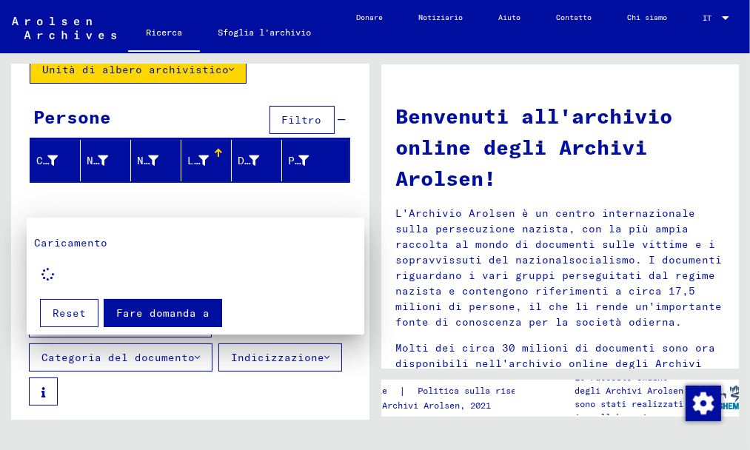
drag, startPoint x: 137, startPoint y: 375, endPoint x: 136, endPoint y: 351, distance: 24.4
click at [137, 375] on div at bounding box center [375, 225] width 750 height 450
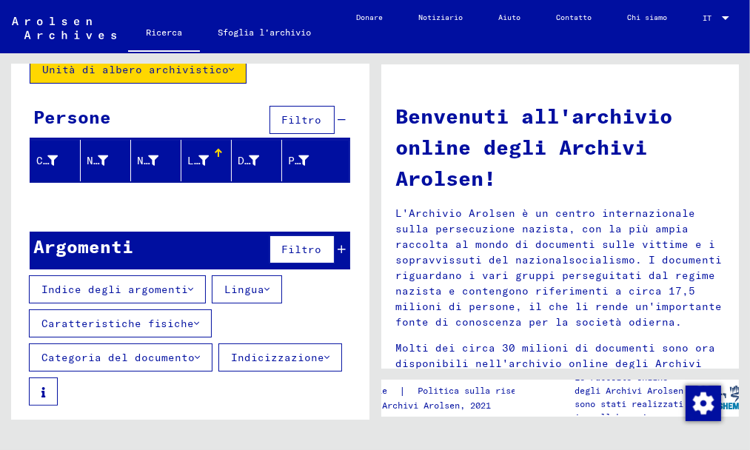
click at [260, 362] on button "Indicizzazione" at bounding box center [280, 357] width 124 height 28
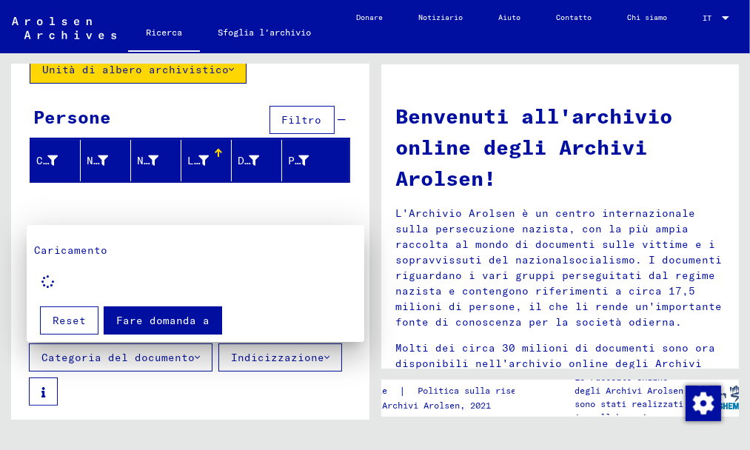
drag, startPoint x: 81, startPoint y: 375, endPoint x: 88, endPoint y: 365, distance: 12.3
click at [81, 376] on div at bounding box center [375, 225] width 750 height 450
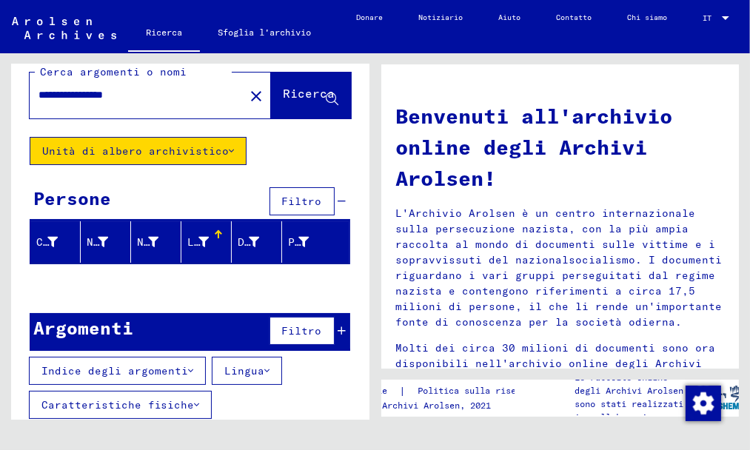
scroll to position [0, 0]
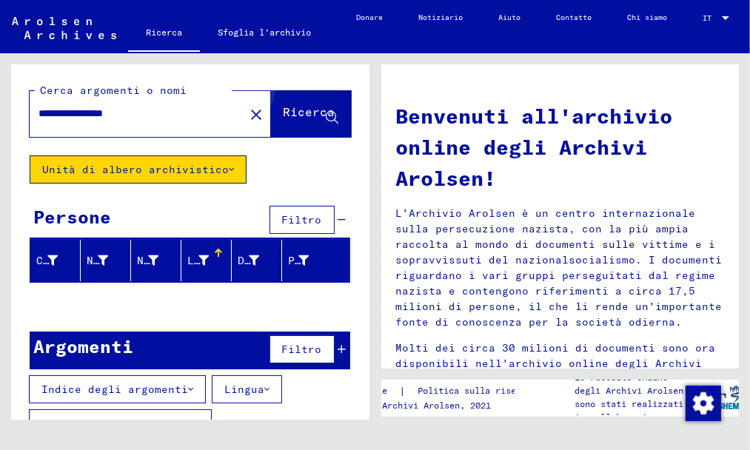
click at [295, 106] on font "Ricerca" at bounding box center [309, 111] width 52 height 15
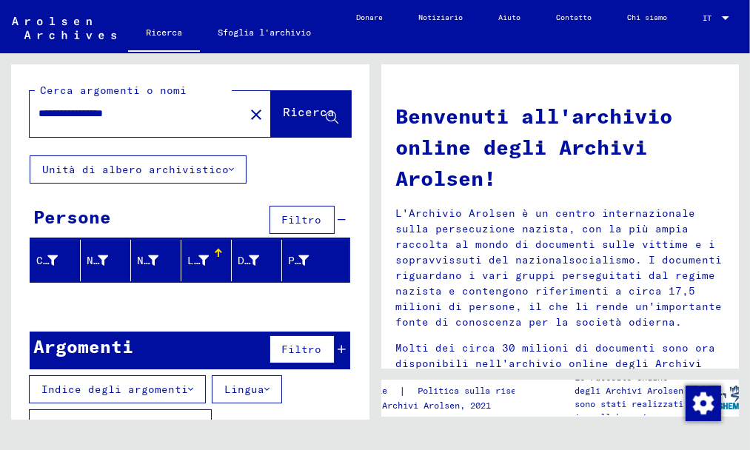
click at [215, 172] on font "Unità di albero archivistico" at bounding box center [135, 169] width 186 height 13
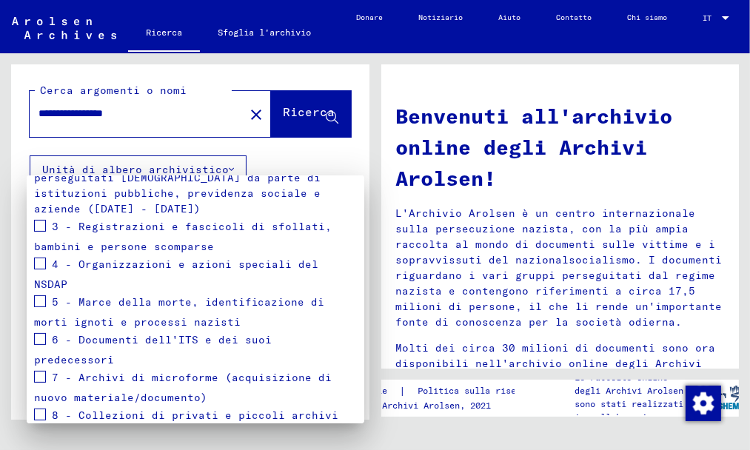
scroll to position [318, 0]
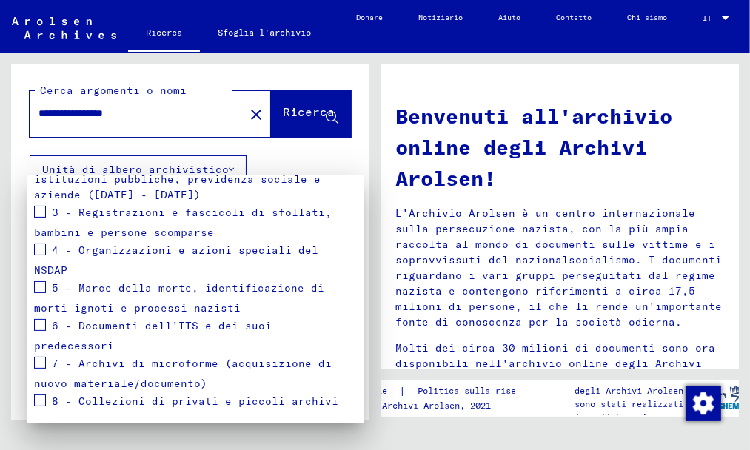
click at [38, 244] on span at bounding box center [40, 249] width 12 height 12
click at [289, 112] on div at bounding box center [375, 225] width 750 height 450
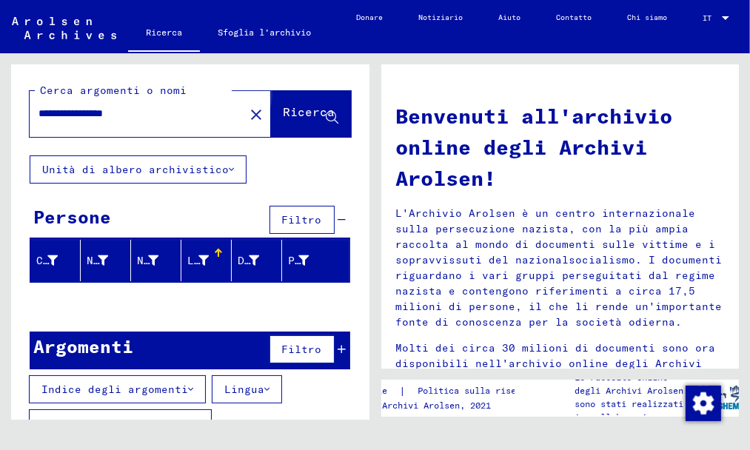
click at [289, 112] on font "Ricerca" at bounding box center [309, 111] width 52 height 15
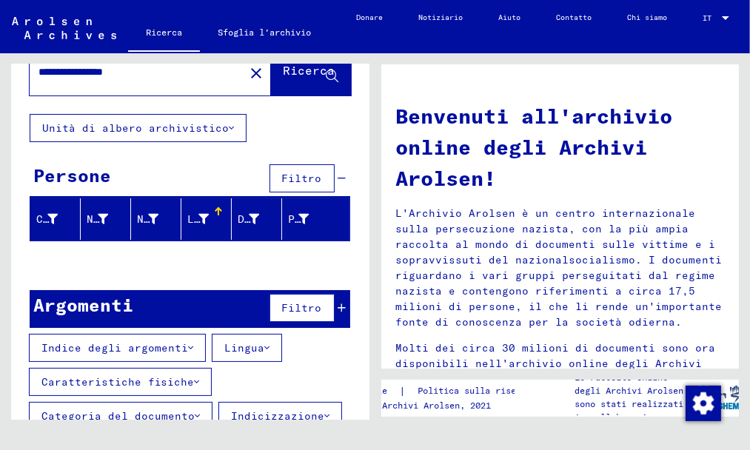
scroll to position [0, 0]
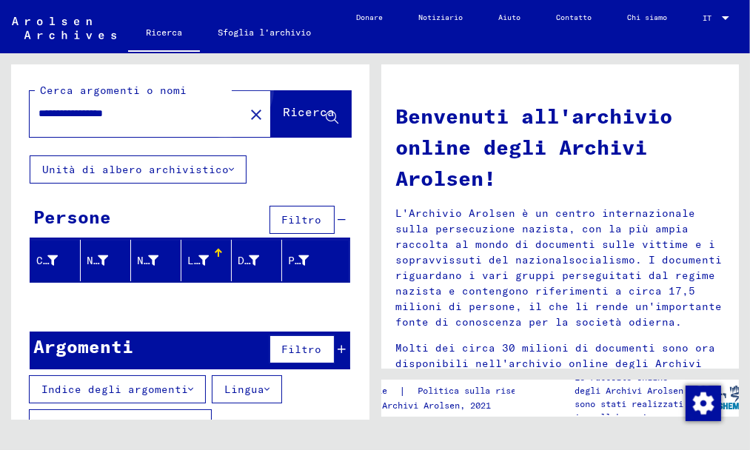
click at [283, 107] on font "Ricerca" at bounding box center [309, 111] width 52 height 15
click at [288, 216] on font "Filtro" at bounding box center [302, 219] width 40 height 13
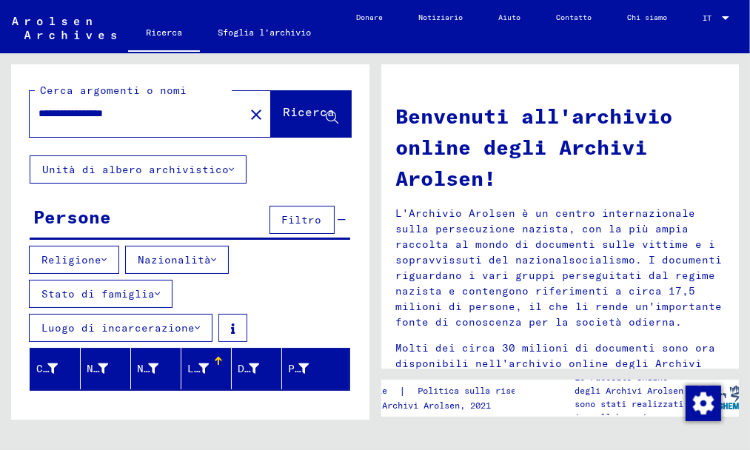
click at [83, 262] on font "Religione" at bounding box center [71, 259] width 60 height 13
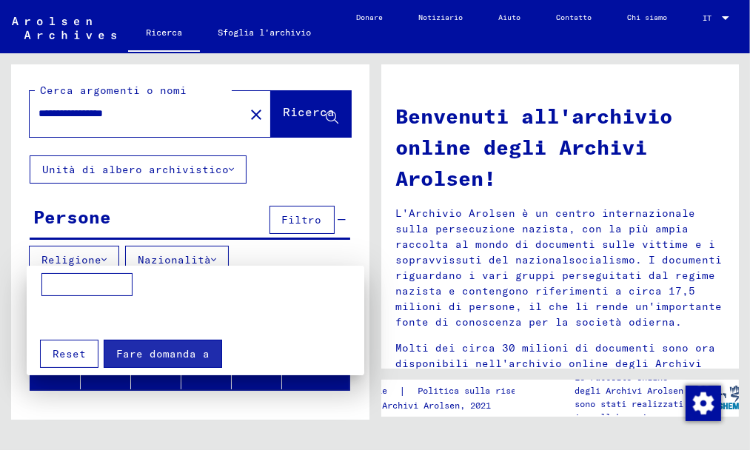
click at [71, 281] on input at bounding box center [86, 285] width 91 height 24
type input "*********"
click at [154, 352] on font "Fare domanda a" at bounding box center [162, 353] width 93 height 13
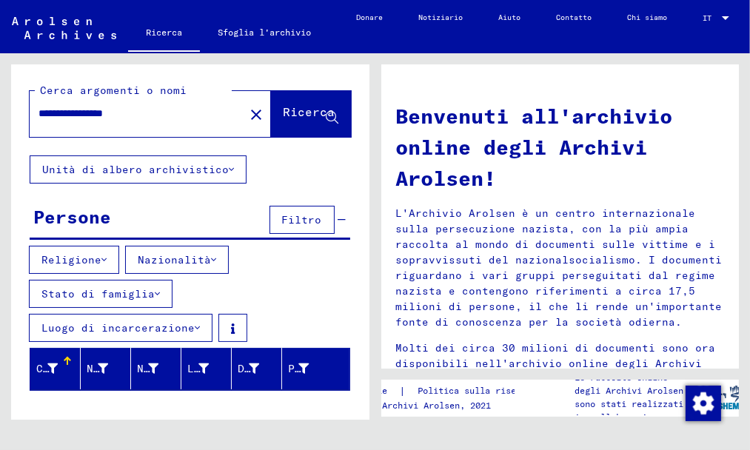
click at [164, 258] on font "Nazionalità" at bounding box center [174, 259] width 73 height 13
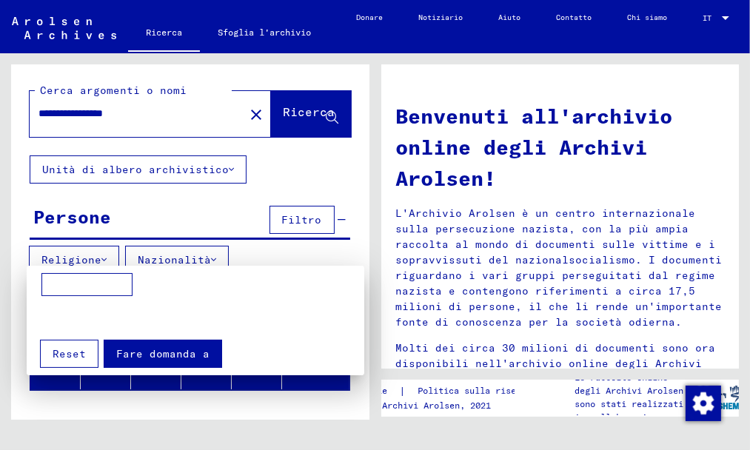
drag, startPoint x: 54, startPoint y: 280, endPoint x: 64, endPoint y: 284, distance: 11.0
click at [55, 281] on input at bounding box center [86, 285] width 91 height 24
type input "********"
click at [130, 360] on font "Fare domanda a" at bounding box center [162, 353] width 93 height 13
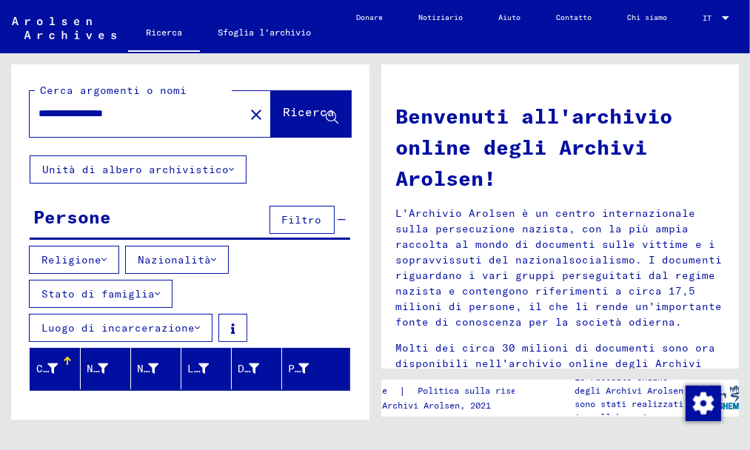
click at [157, 291] on button "Stato di famiglia" at bounding box center [101, 294] width 144 height 28
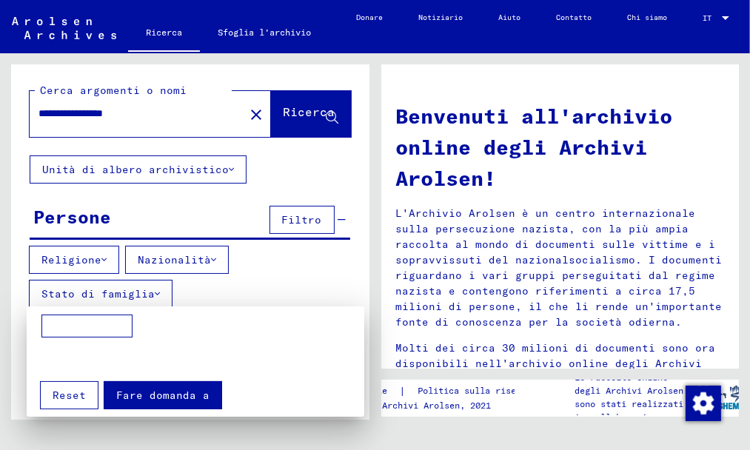
click at [56, 323] on input at bounding box center [86, 326] width 91 height 24
type input "*******"
click at [132, 397] on font "Fare domanda a" at bounding box center [162, 394] width 93 height 13
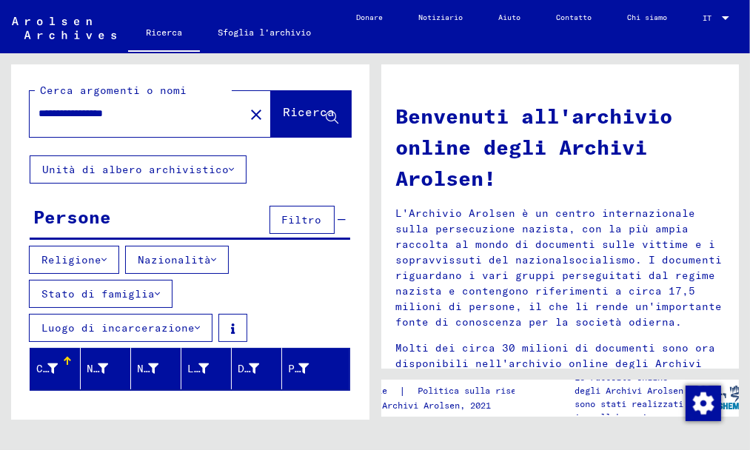
click at [195, 326] on icon at bounding box center [197, 328] width 5 height 10
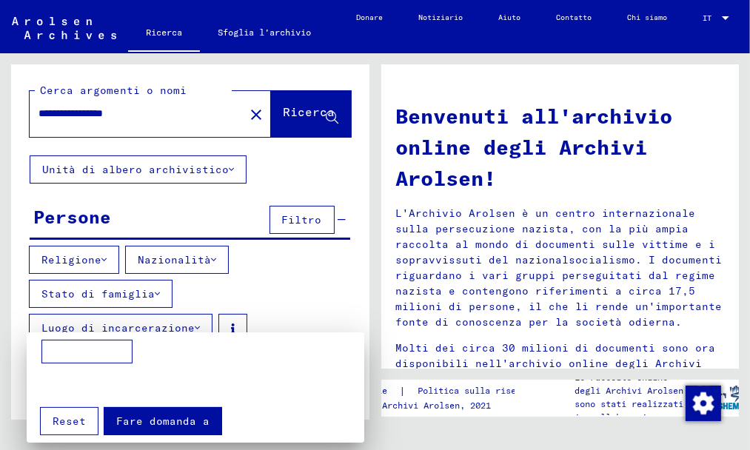
click at [73, 352] on input at bounding box center [86, 352] width 91 height 24
type input "******"
click at [161, 414] on font "Fare domanda a" at bounding box center [162, 420] width 93 height 13
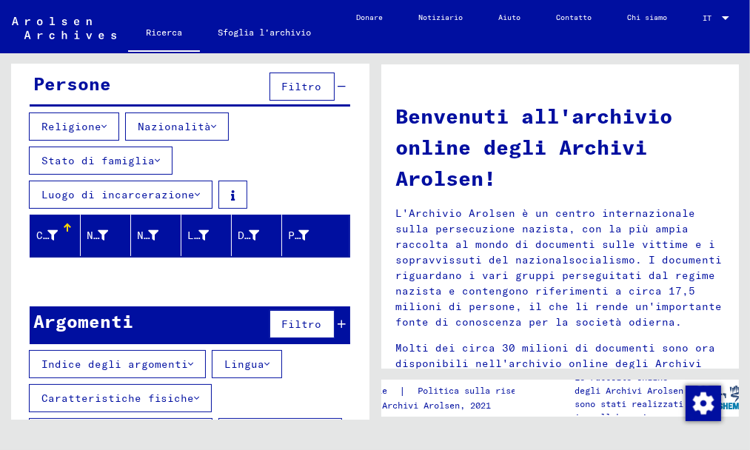
scroll to position [207, 0]
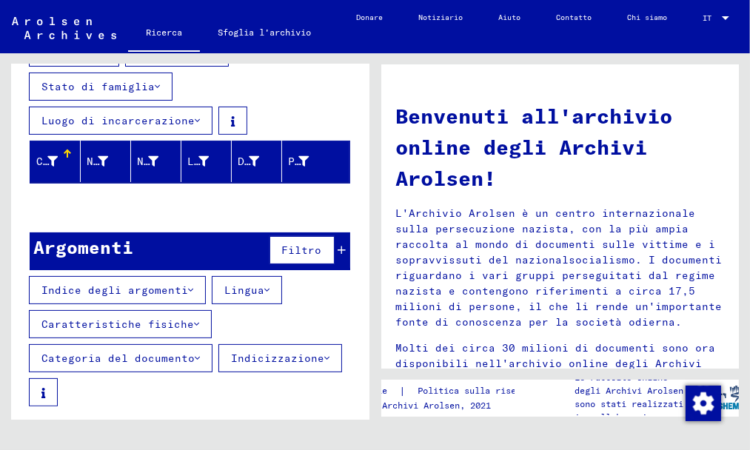
click at [323, 353] on button "Indicizzazione" at bounding box center [280, 358] width 124 height 28
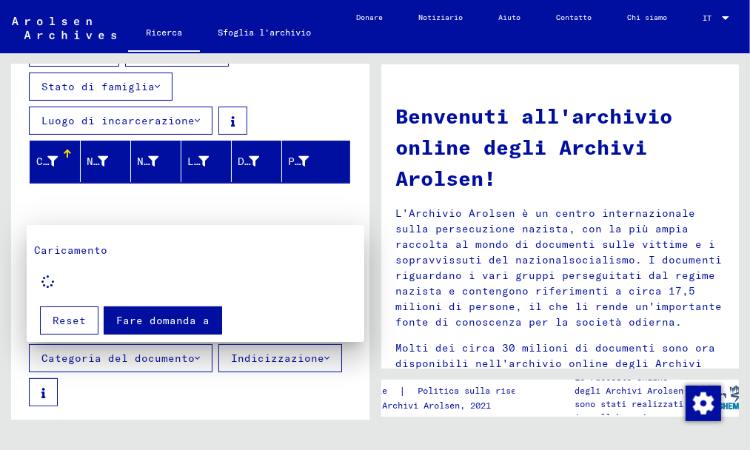
click at [100, 392] on div at bounding box center [375, 225] width 750 height 450
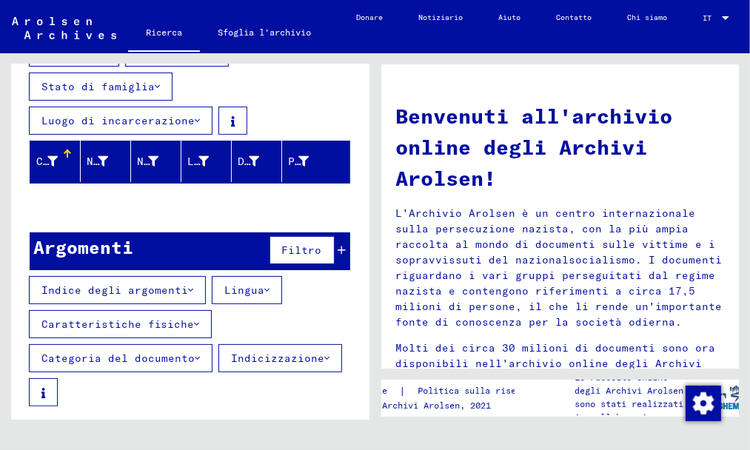
click at [195, 315] on button "Caratteristiche fisiche" at bounding box center [120, 324] width 183 height 28
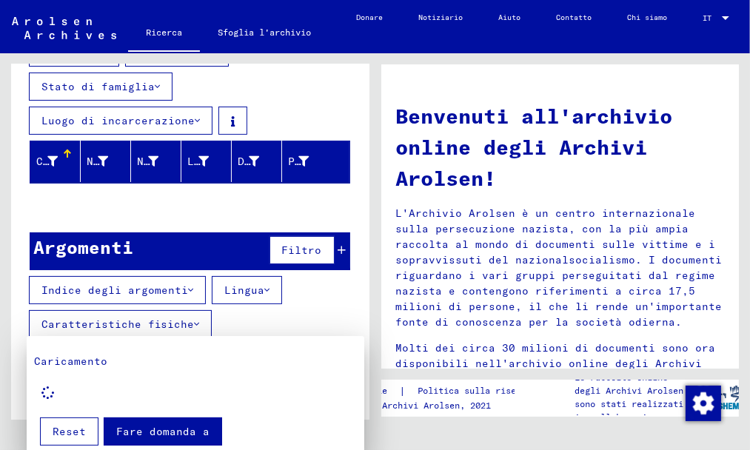
click at [260, 289] on div at bounding box center [375, 225] width 750 height 450
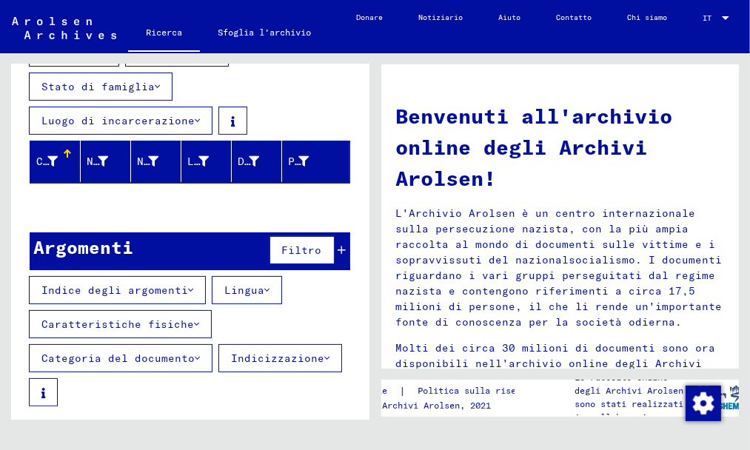
click at [264, 289] on icon at bounding box center [266, 290] width 5 height 10
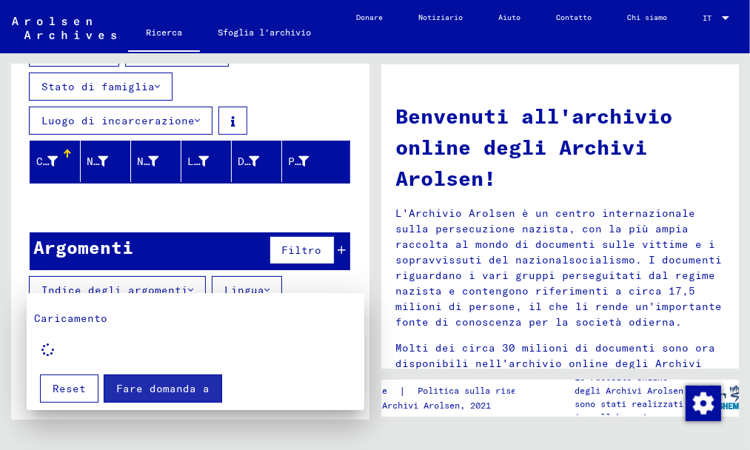
click at [260, 289] on div at bounding box center [375, 225] width 750 height 450
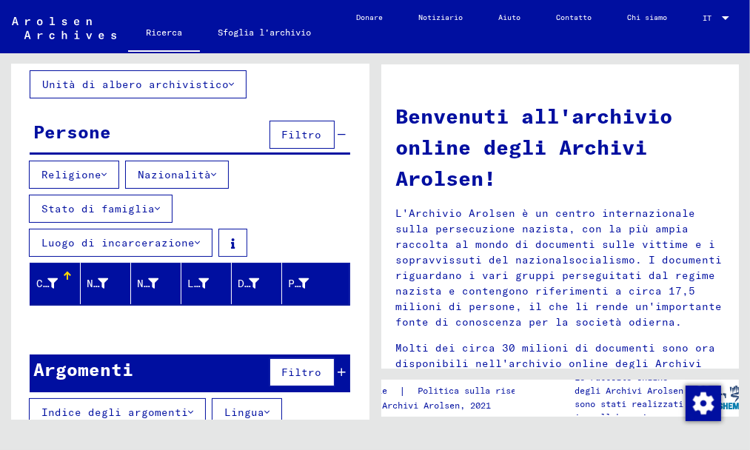
scroll to position [0, 0]
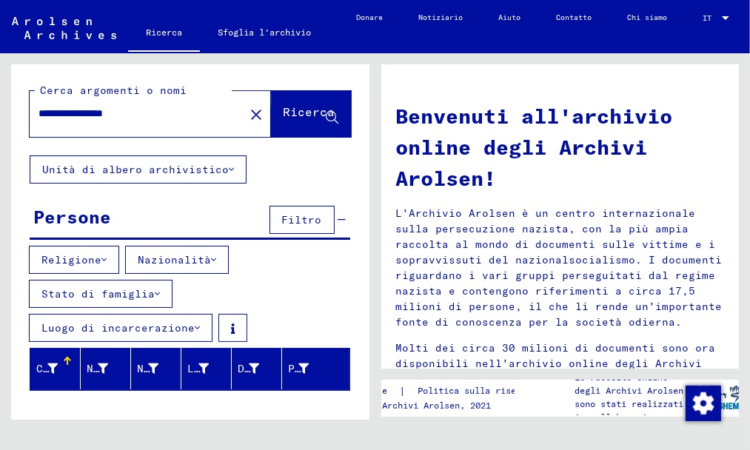
click at [294, 115] on font "Ricerca" at bounding box center [309, 111] width 52 height 15
click at [229, 165] on icon at bounding box center [231, 169] width 5 height 10
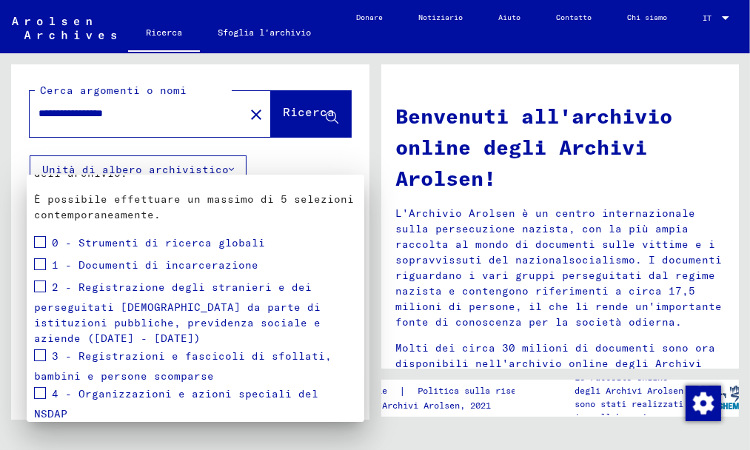
scroll to position [132, 0]
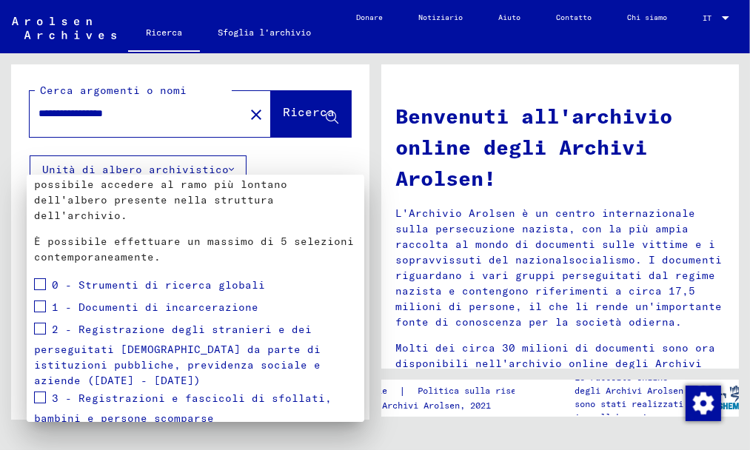
click at [37, 326] on span at bounding box center [40, 329] width 12 height 12
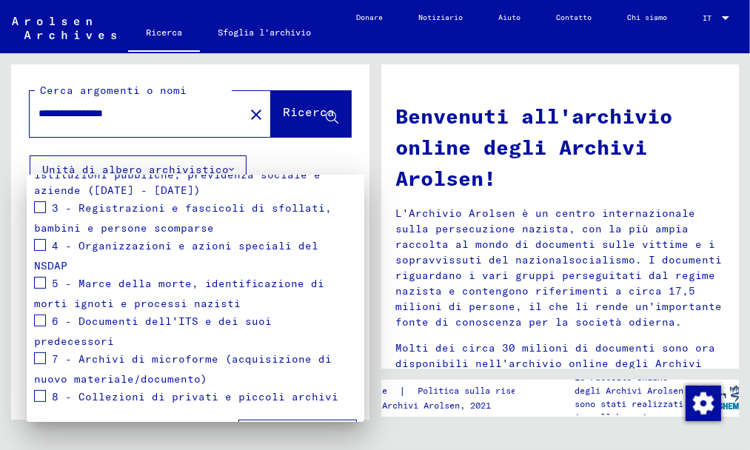
scroll to position [354, 0]
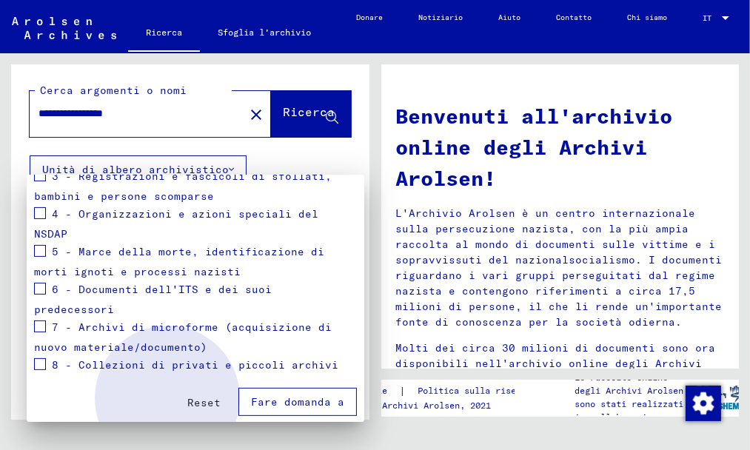
click at [261, 404] on font "Fare domanda a" at bounding box center [297, 401] width 93 height 13
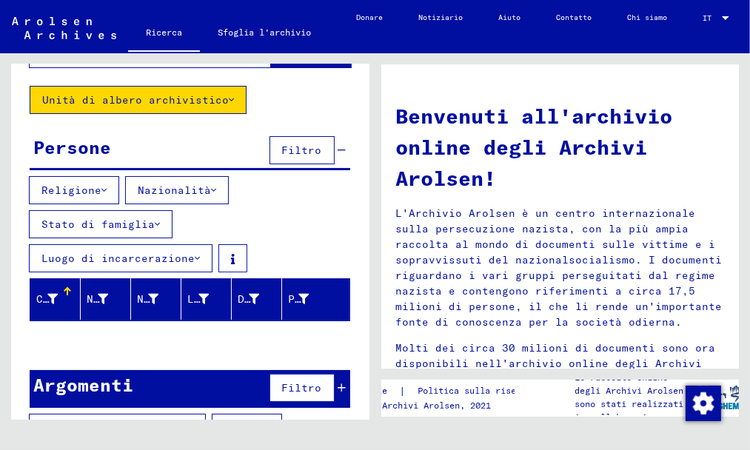
scroll to position [148, 0]
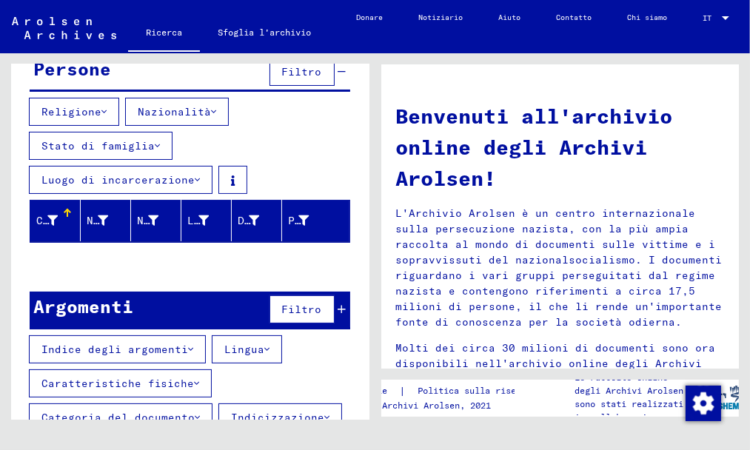
click at [297, 304] on font "Filtro" at bounding box center [302, 309] width 40 height 13
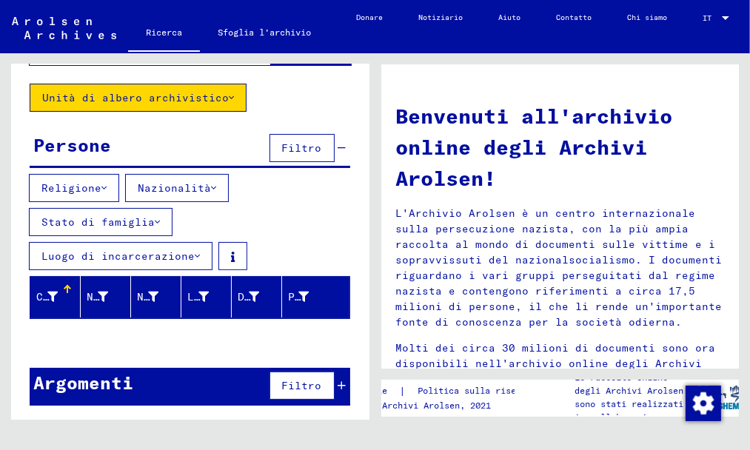
scroll to position [0, 0]
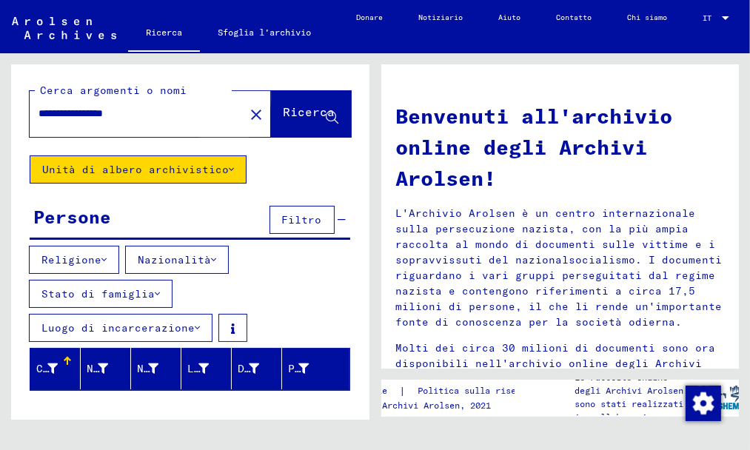
click at [283, 115] on font "Ricerca" at bounding box center [309, 111] width 52 height 15
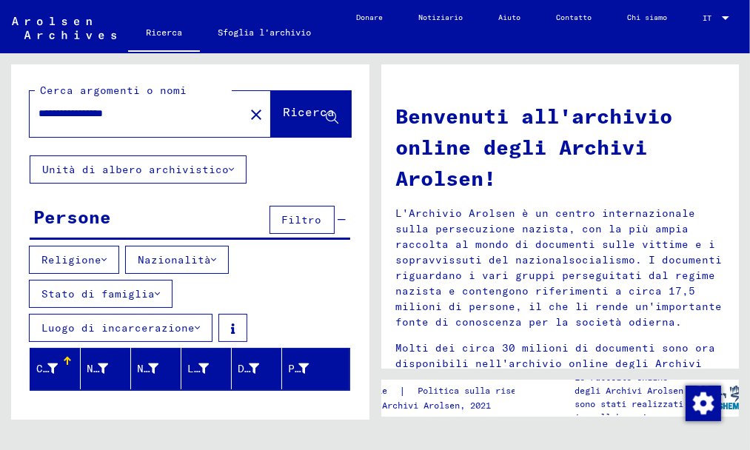
click at [47, 112] on input "**********" at bounding box center [132, 114] width 188 height 16
click at [101, 114] on input "**********" at bounding box center [132, 114] width 188 height 16
type input "**********"
click at [286, 124] on button "Ricerca" at bounding box center [311, 114] width 80 height 46
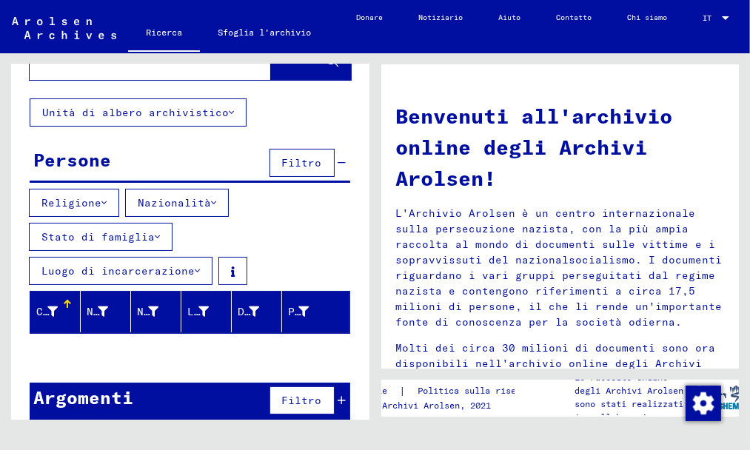
scroll to position [72, 0]
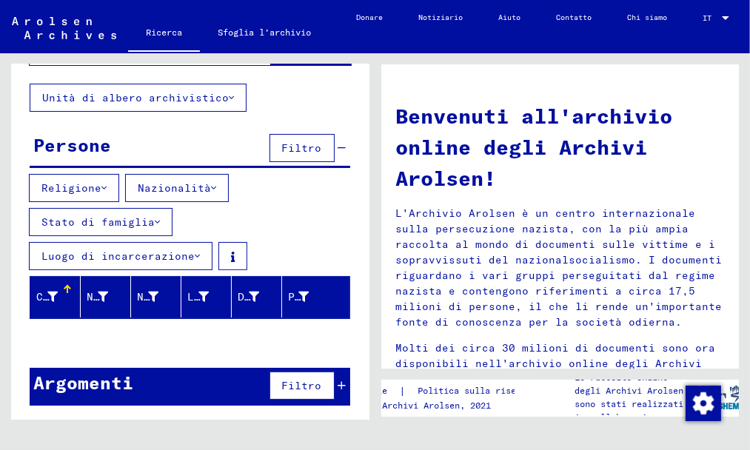
click at [282, 381] on font "Filtro" at bounding box center [302, 385] width 40 height 13
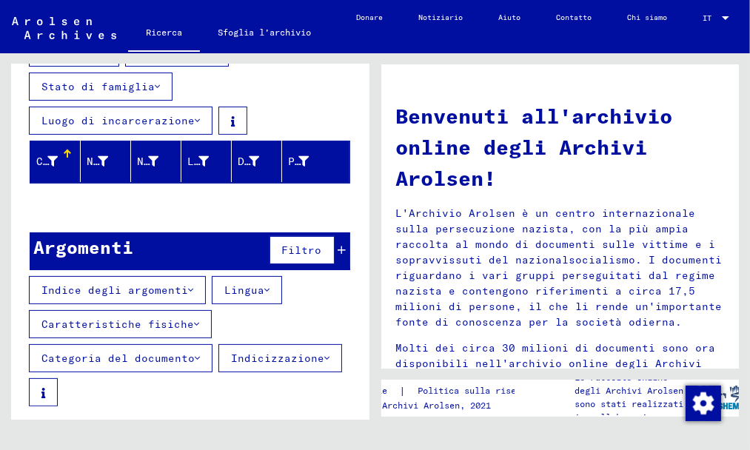
click at [136, 361] on font "Categoria del documento" at bounding box center [117, 357] width 153 height 13
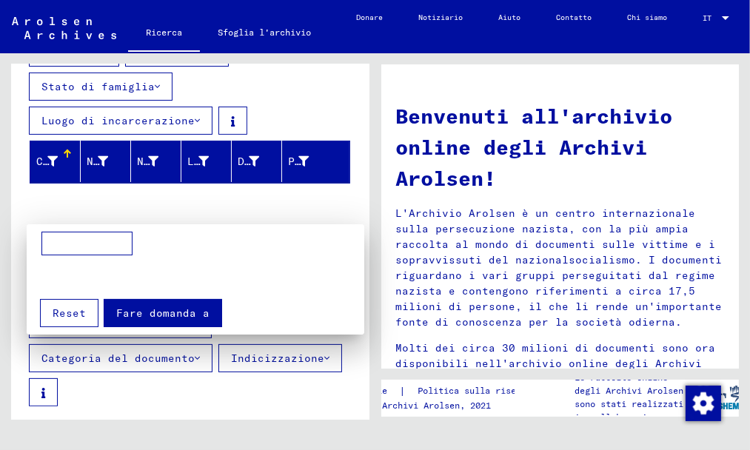
click at [129, 359] on div at bounding box center [375, 225] width 750 height 450
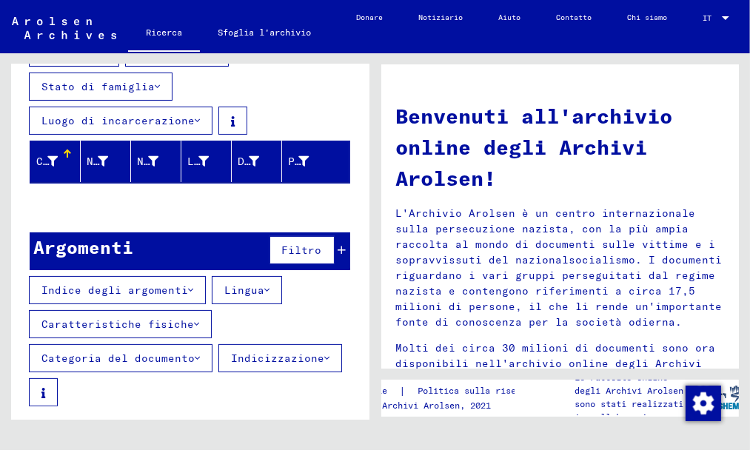
click at [195, 353] on icon at bounding box center [197, 358] width 5 height 10
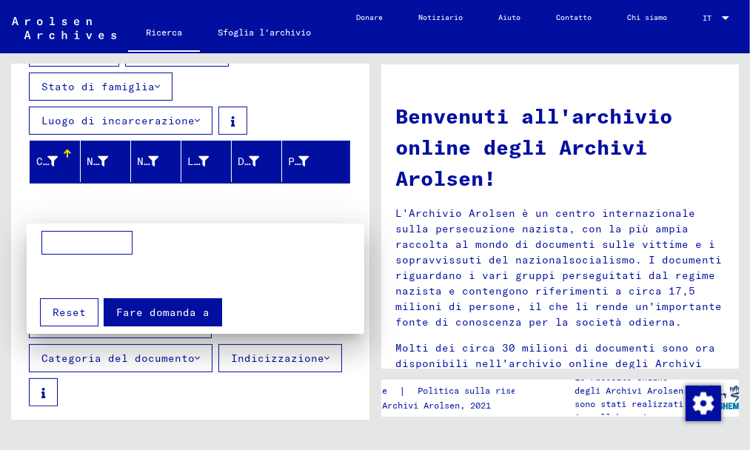
click at [189, 353] on div at bounding box center [375, 225] width 750 height 450
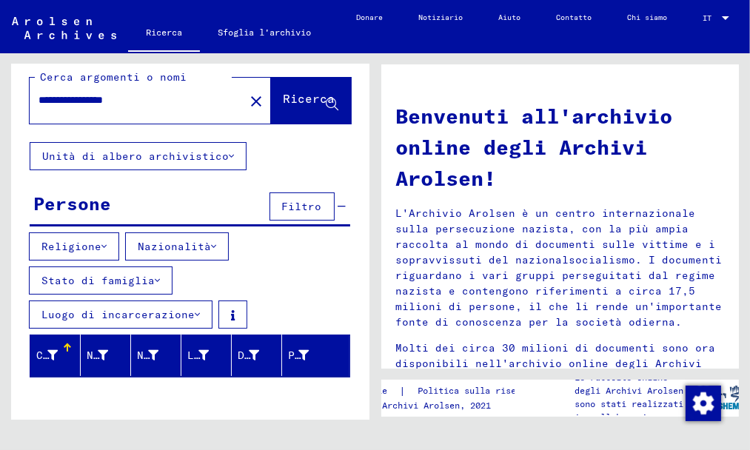
scroll to position [0, 0]
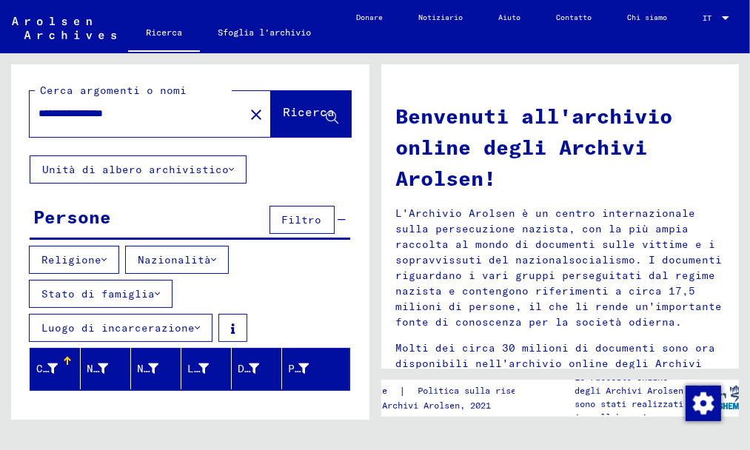
click at [196, 321] on button "Luogo di incarcerazione" at bounding box center [121, 328] width 184 height 28
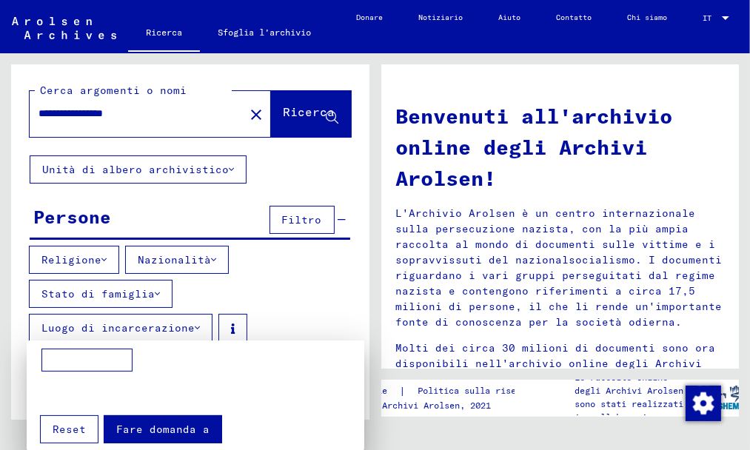
click at [64, 363] on input at bounding box center [86, 361] width 91 height 24
type input "**********"
click at [152, 420] on button "Fare domanda a" at bounding box center [163, 429] width 118 height 28
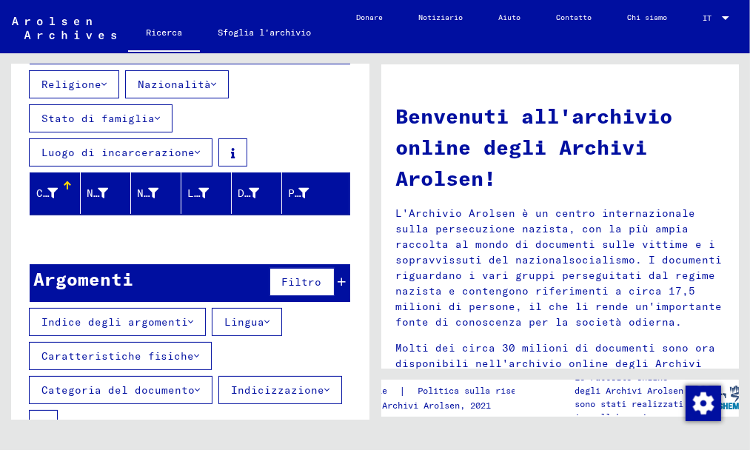
scroll to position [207, 0]
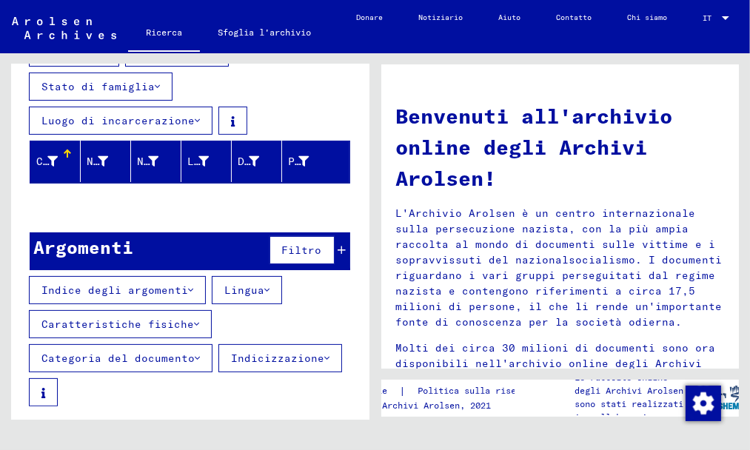
click at [149, 356] on font "Categoria del documento" at bounding box center [117, 357] width 153 height 13
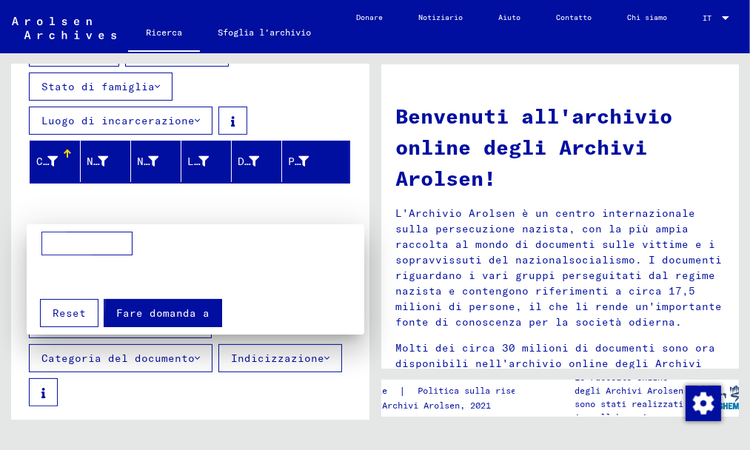
click at [129, 306] on font "Fare domanda a" at bounding box center [162, 312] width 93 height 13
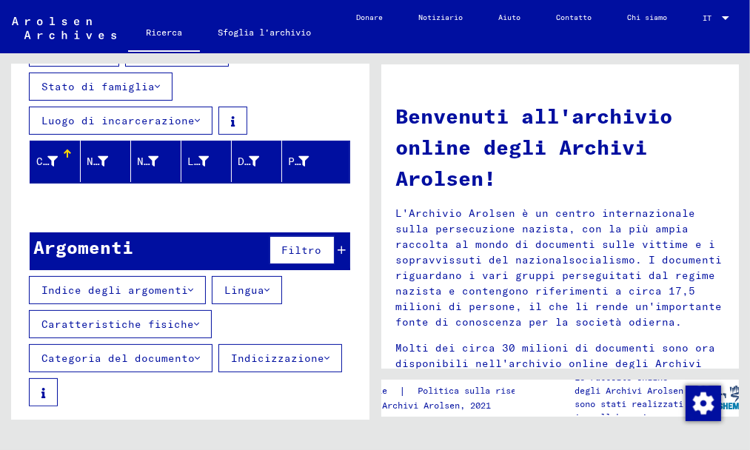
click at [271, 351] on font "Indicizzazione" at bounding box center [277, 357] width 93 height 13
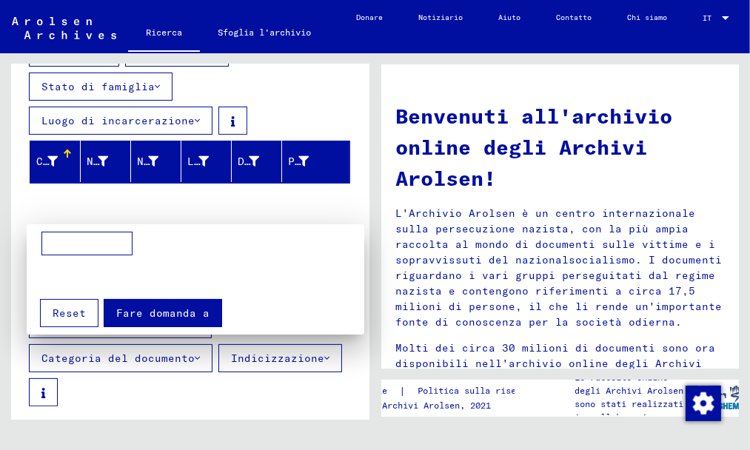
click at [271, 351] on div at bounding box center [375, 225] width 750 height 450
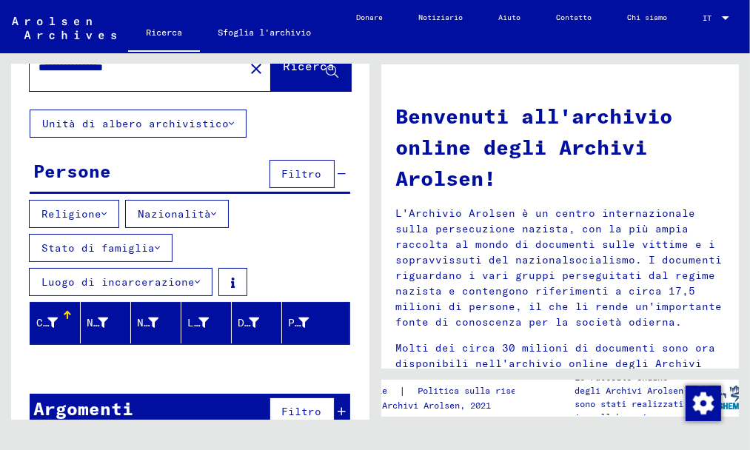
scroll to position [0, 0]
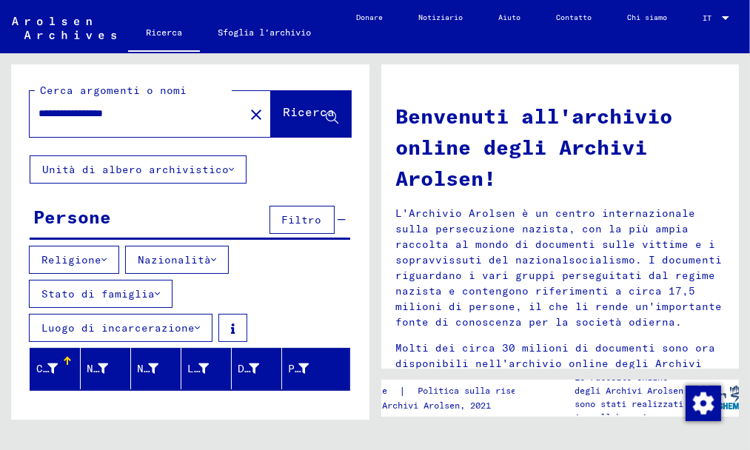
click at [229, 164] on button "Unità di albero archivistico" at bounding box center [138, 169] width 217 height 28
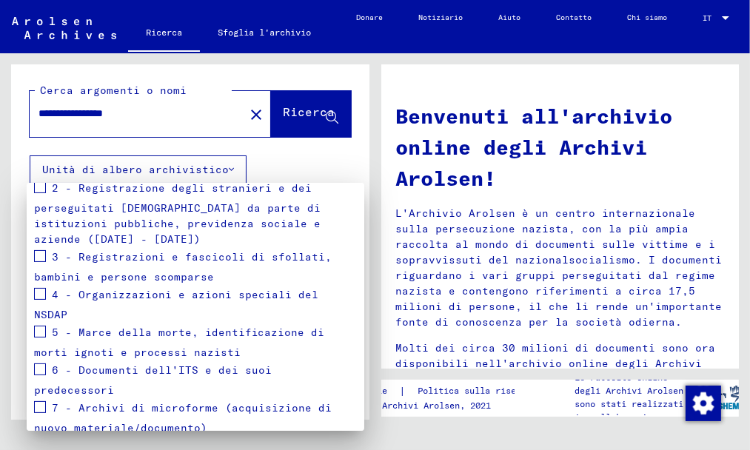
scroll to position [296, 0]
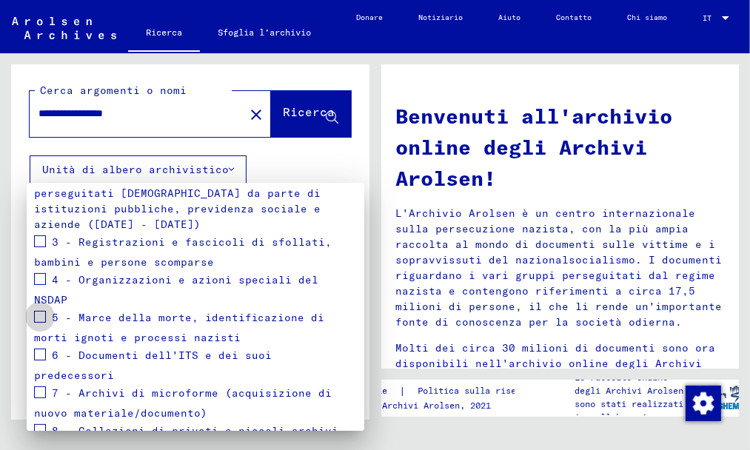
click at [40, 311] on span at bounding box center [40, 317] width 12 height 12
click at [298, 116] on div at bounding box center [375, 225] width 750 height 450
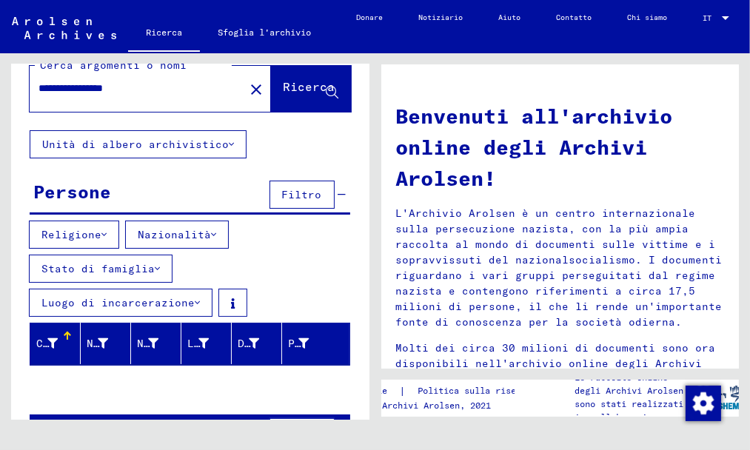
scroll to position [0, 0]
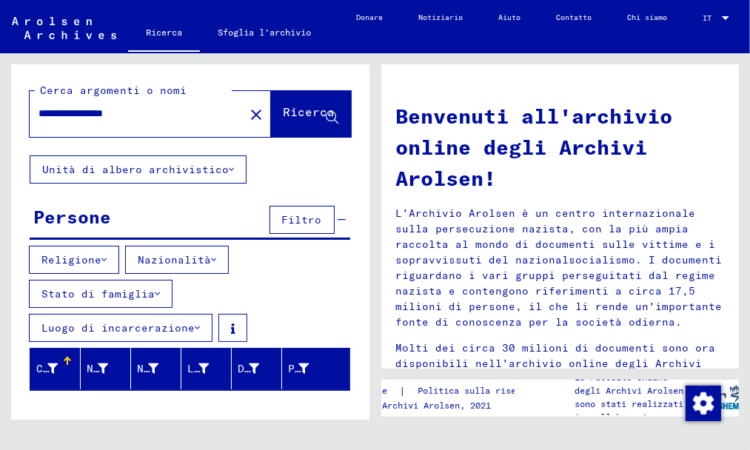
click at [229, 165] on icon at bounding box center [231, 169] width 5 height 10
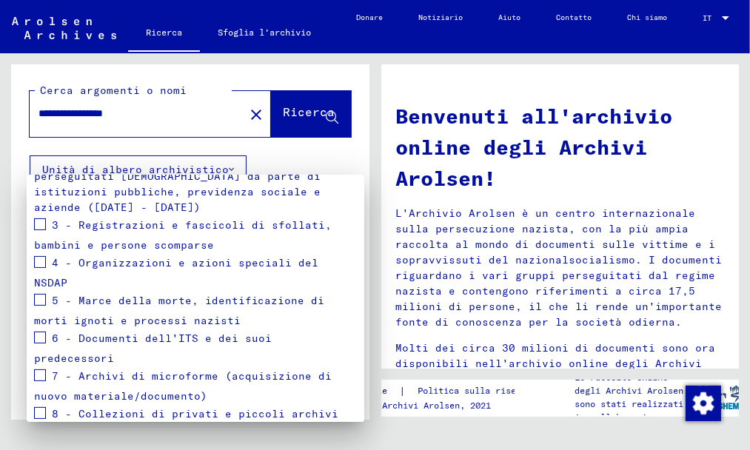
scroll to position [318, 0]
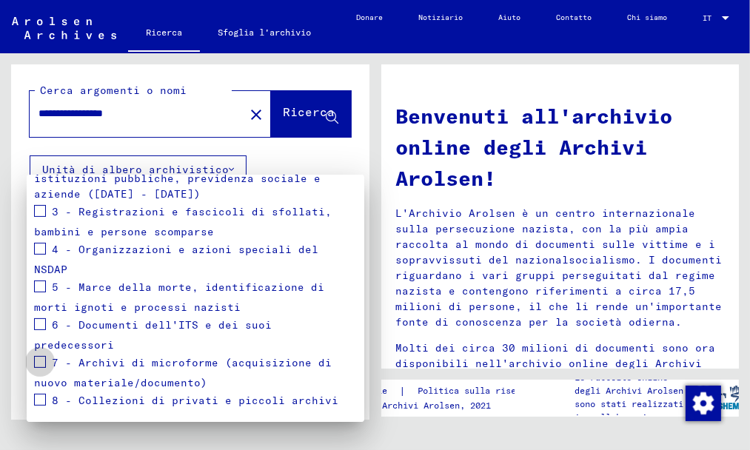
drag, startPoint x: 38, startPoint y: 357, endPoint x: 98, endPoint y: 306, distance: 78.7
click at [38, 356] on span at bounding box center [40, 362] width 12 height 12
click at [296, 109] on div at bounding box center [375, 225] width 750 height 450
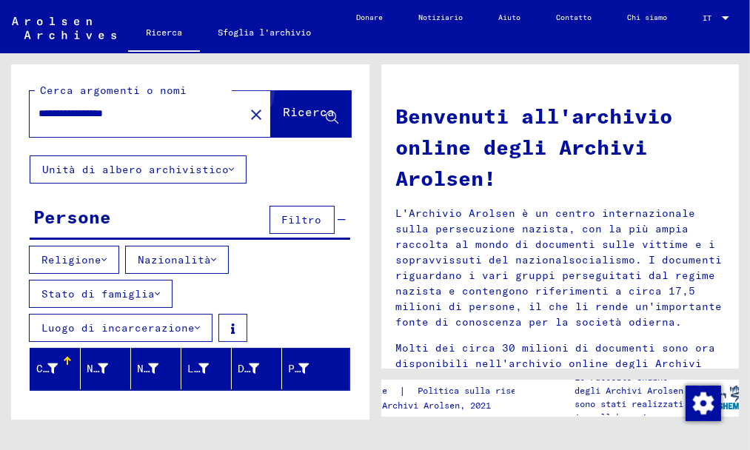
click at [296, 109] on font "Ricerca" at bounding box center [309, 111] width 52 height 15
click at [188, 166] on font "Unità di albero archivistico" at bounding box center [135, 169] width 186 height 13
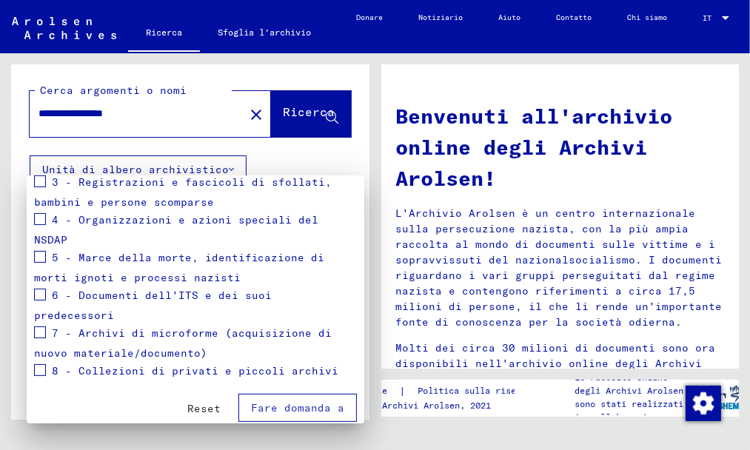
scroll to position [354, 0]
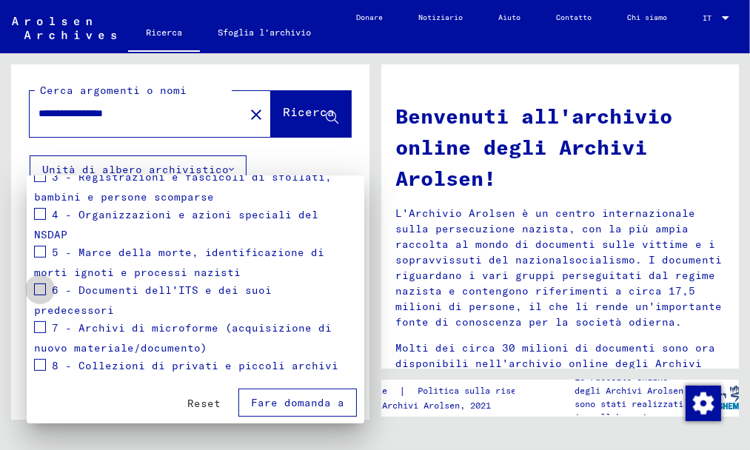
click at [41, 288] on span at bounding box center [40, 289] width 12 height 12
click at [267, 112] on div at bounding box center [375, 225] width 750 height 450
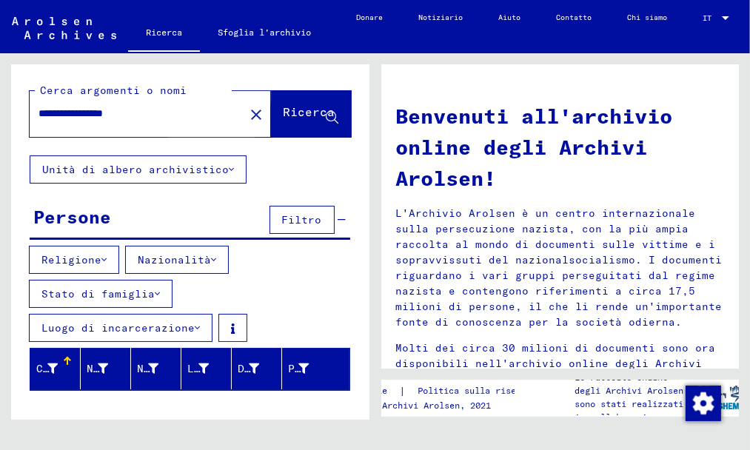
click at [283, 112] on font "Ricerca" at bounding box center [309, 111] width 52 height 15
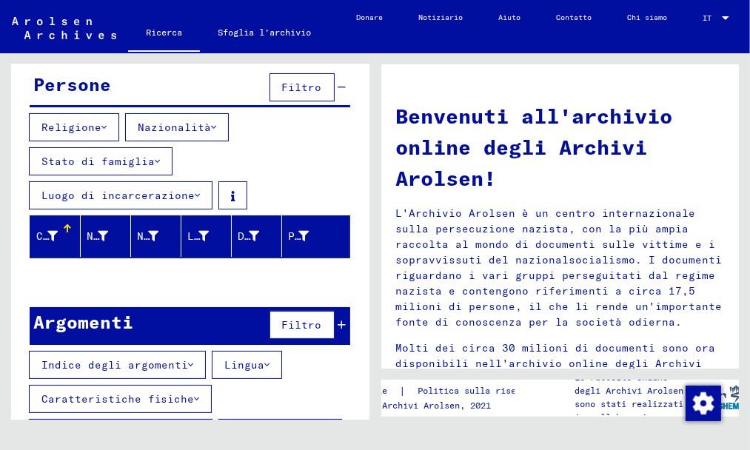
scroll to position [207, 0]
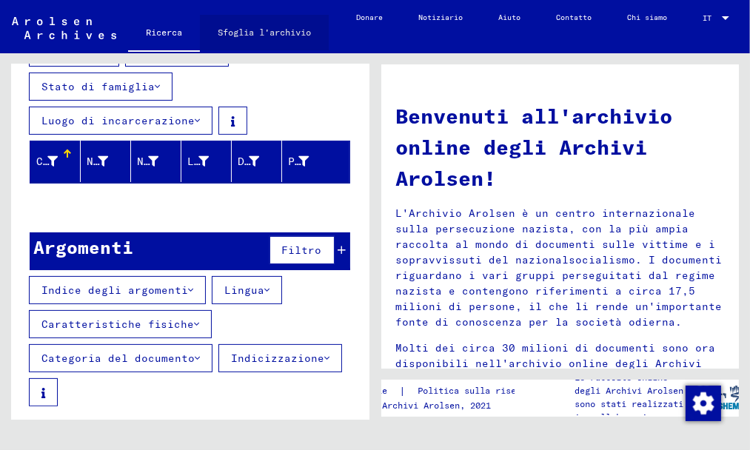
click at [260, 35] on font "Sfoglia l'archivio" at bounding box center [264, 32] width 93 height 11
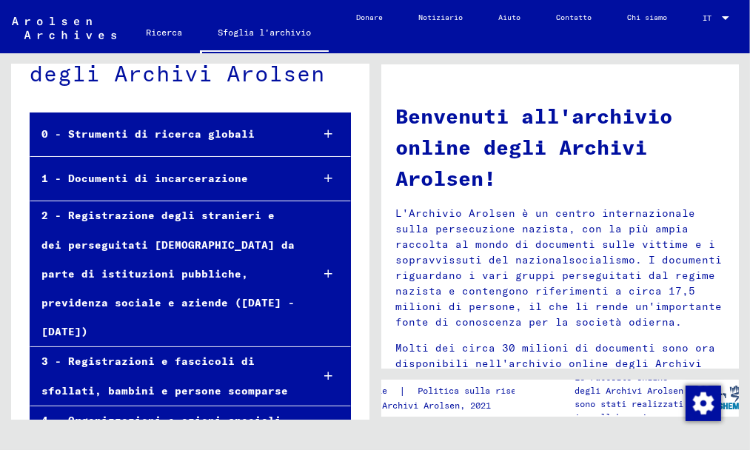
scroll to position [50, 0]
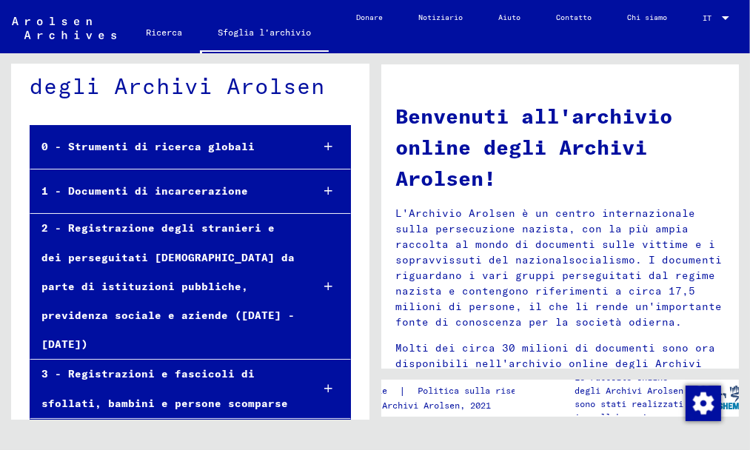
click at [145, 192] on font "1 - Documenti di incarcerazione" at bounding box center [144, 190] width 206 height 13
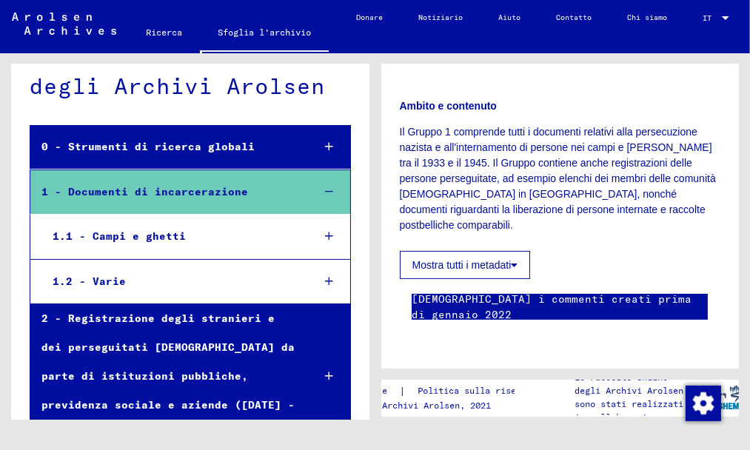
scroll to position [518, 0]
click at [129, 239] on font "1.1 - Campi e ghetti" at bounding box center [119, 235] width 133 height 13
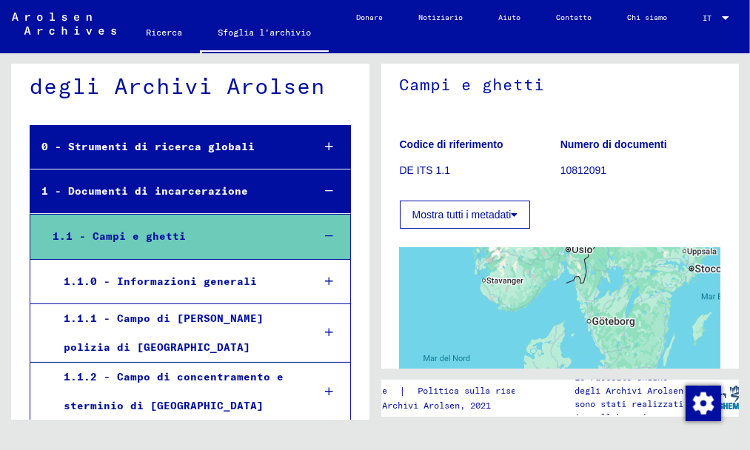
scroll to position [148, 0]
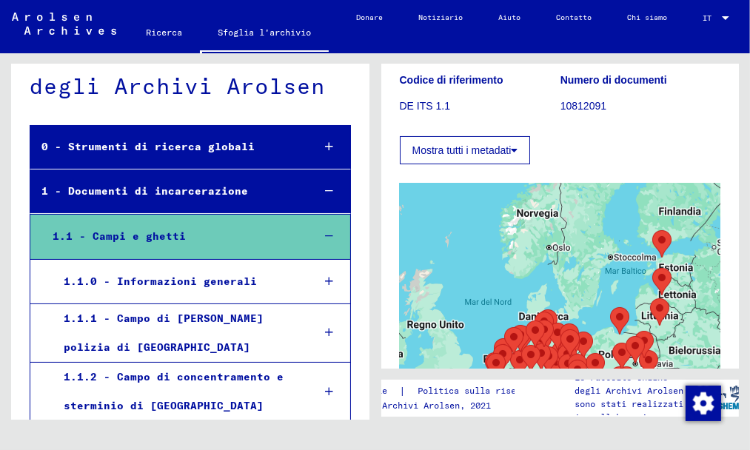
click at [515, 150] on icon at bounding box center [514, 150] width 7 height 10
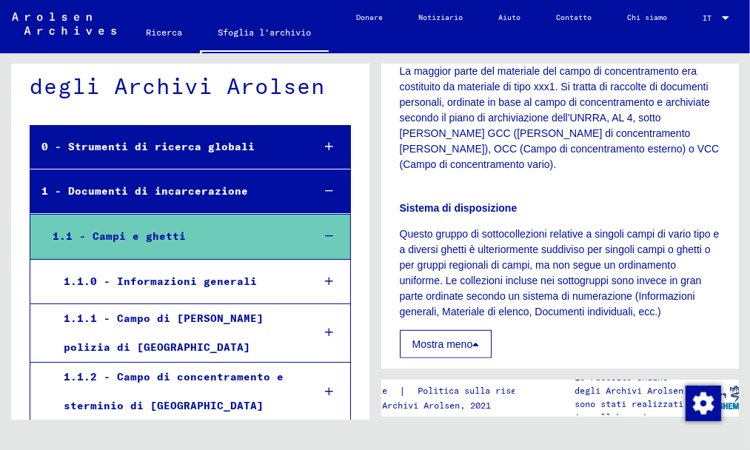
scroll to position [814, 0]
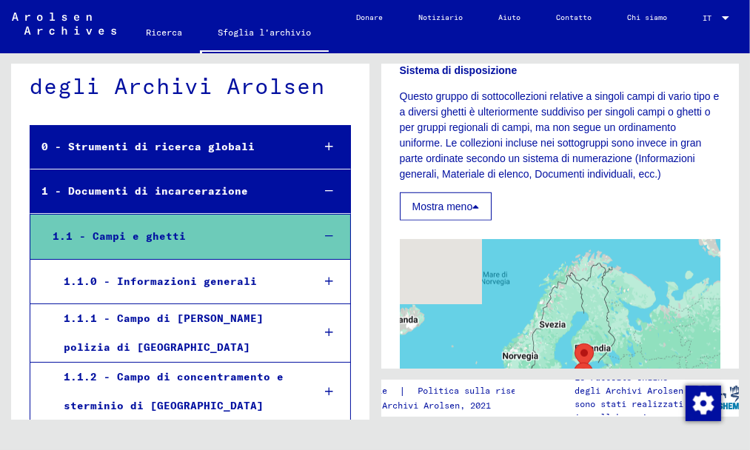
drag, startPoint x: 446, startPoint y: 272, endPoint x: 468, endPoint y: 303, distance: 38.2
click at [474, 340] on div at bounding box center [560, 424] width 321 height 370
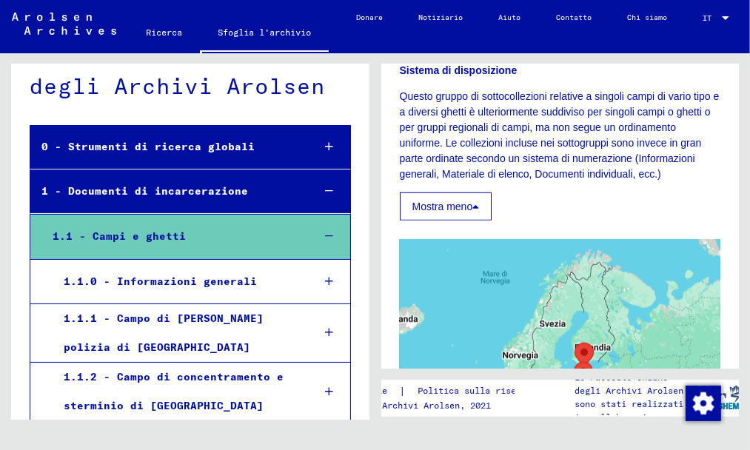
click at [477, 203] on icon at bounding box center [475, 206] width 7 height 10
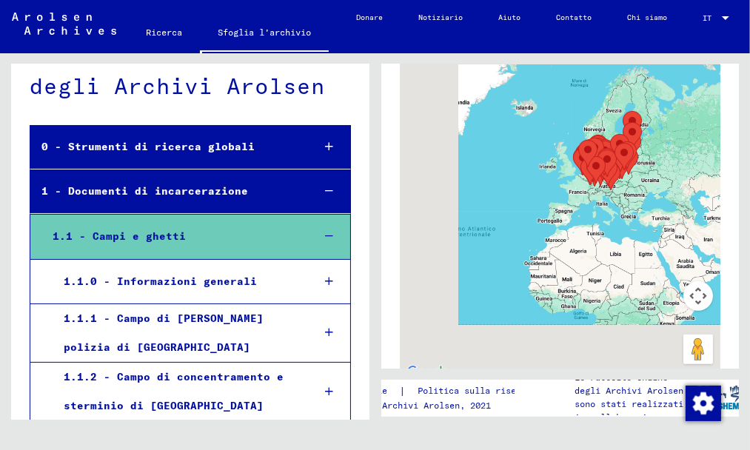
scroll to position [322, 0]
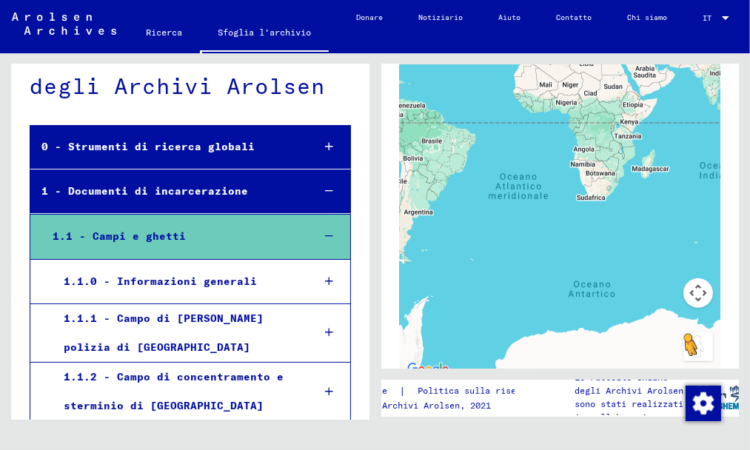
click at [690, 346] on button "Trascina Pegman sulla mappa per aprire Street View" at bounding box center [698, 346] width 30 height 30
click at [683, 298] on button "Controlli di visualizzazione della mappa" at bounding box center [698, 293] width 30 height 30
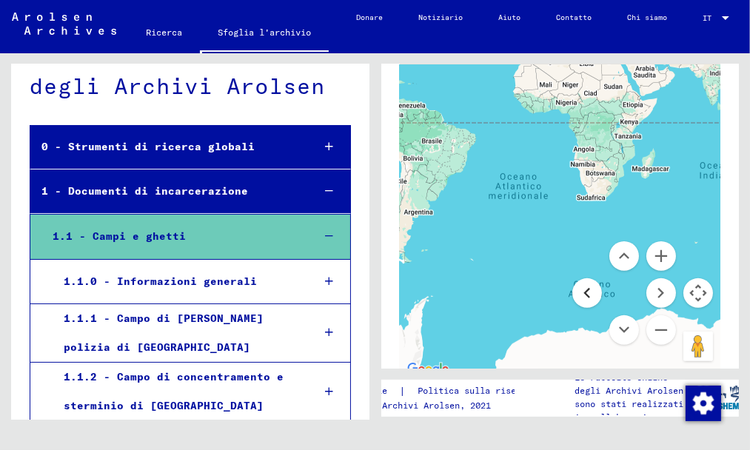
click at [572, 291] on button "Sposta a sinistra" at bounding box center [587, 293] width 30 height 30
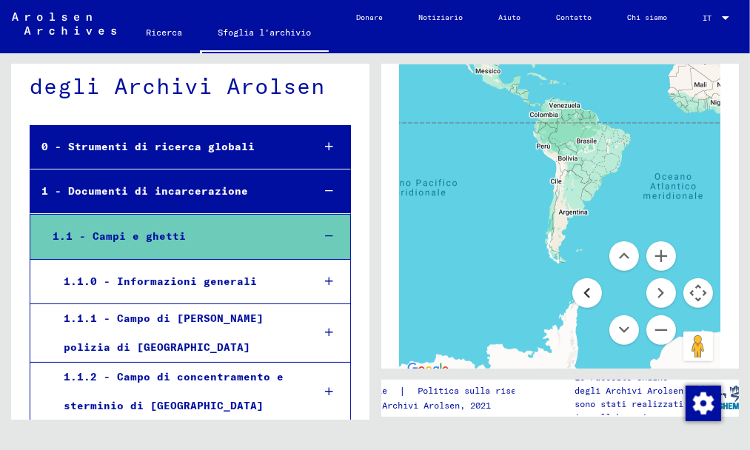
click at [572, 291] on button "Sposta a sinistra" at bounding box center [587, 293] width 30 height 30
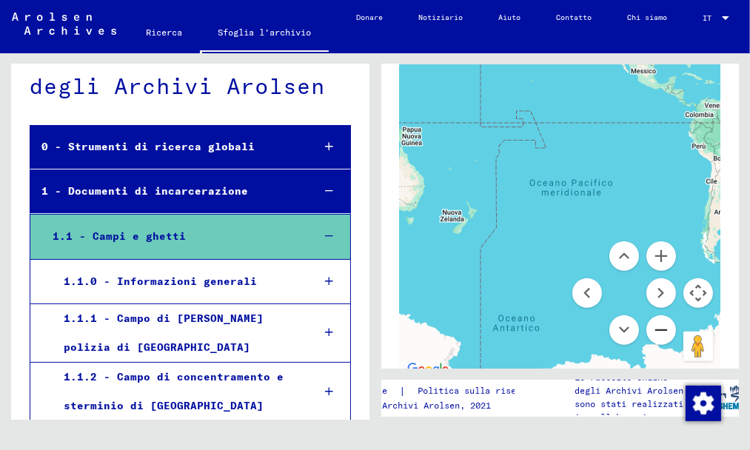
click at [653, 327] on button "Zoom indietro" at bounding box center [661, 330] width 30 height 30
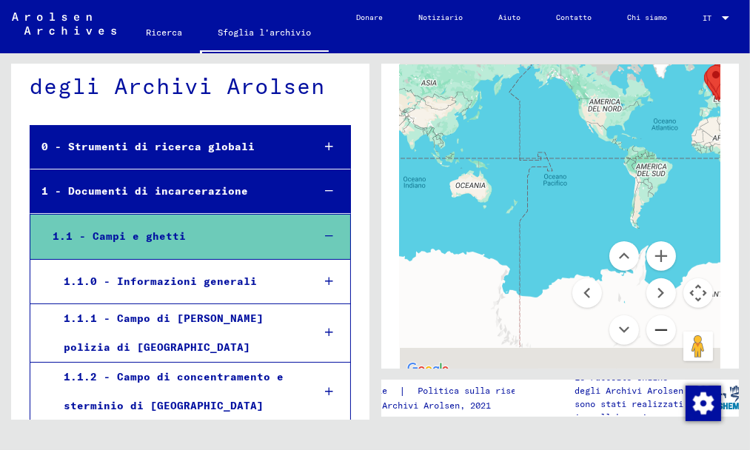
click at [653, 327] on button "Zoom indietro" at bounding box center [661, 330] width 30 height 30
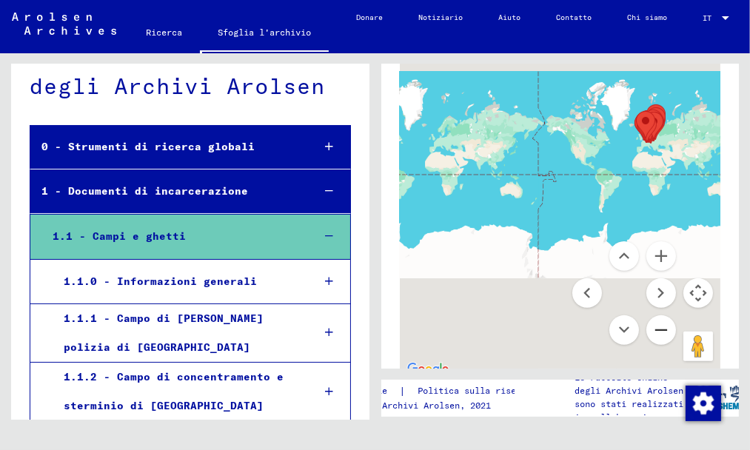
click at [653, 327] on button "Zoom indietro" at bounding box center [661, 330] width 30 height 30
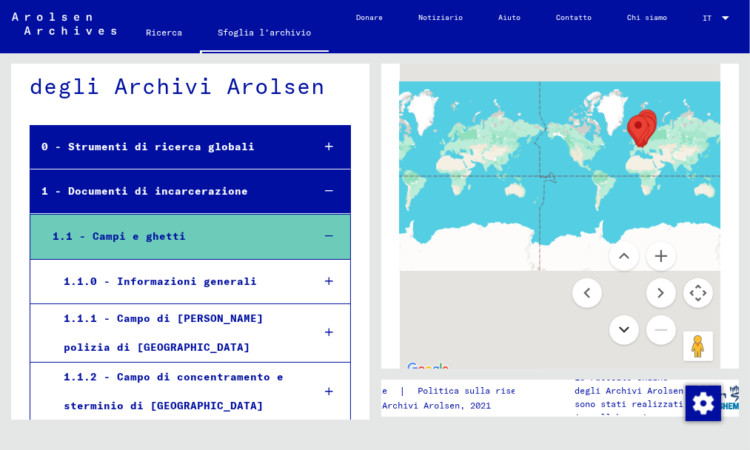
click at [609, 324] on button "Spostarsi in basso" at bounding box center [624, 330] width 30 height 30
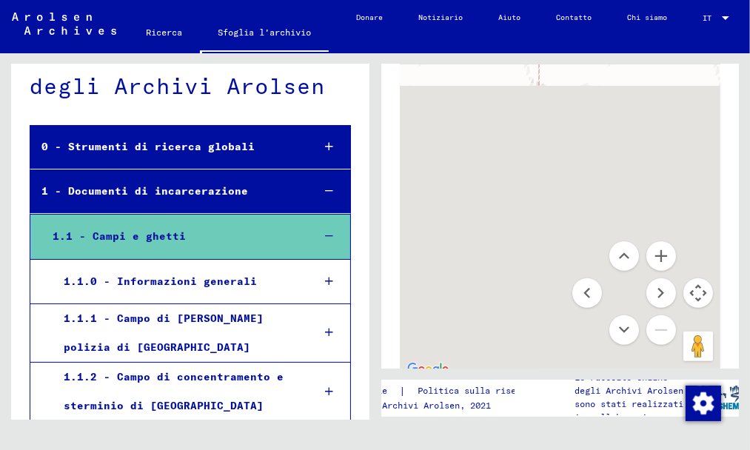
click at [141, 229] on font "1.1 - Campi e ghetti" at bounding box center [119, 235] width 133 height 13
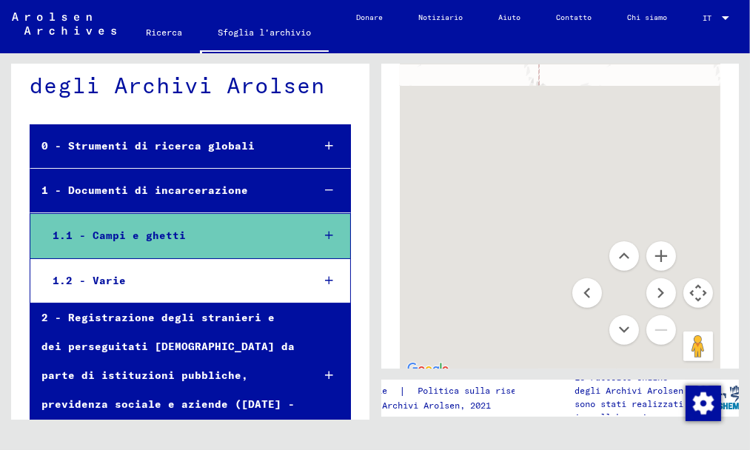
scroll to position [0, 0]
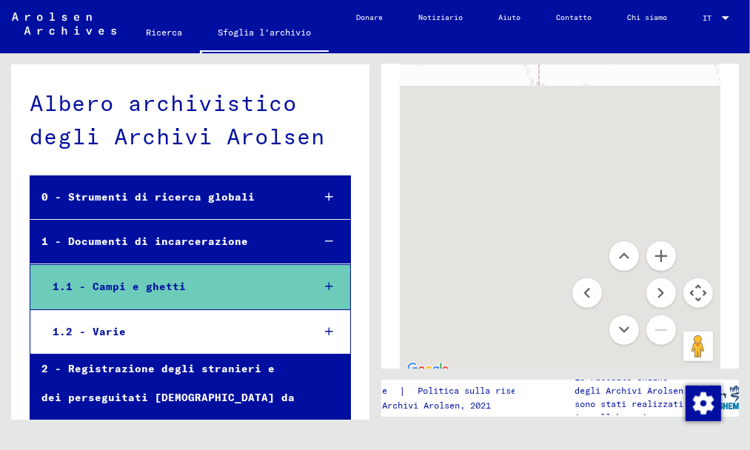
click at [119, 238] on font "1 - Documenti di incarcerazione" at bounding box center [144, 241] width 206 height 13
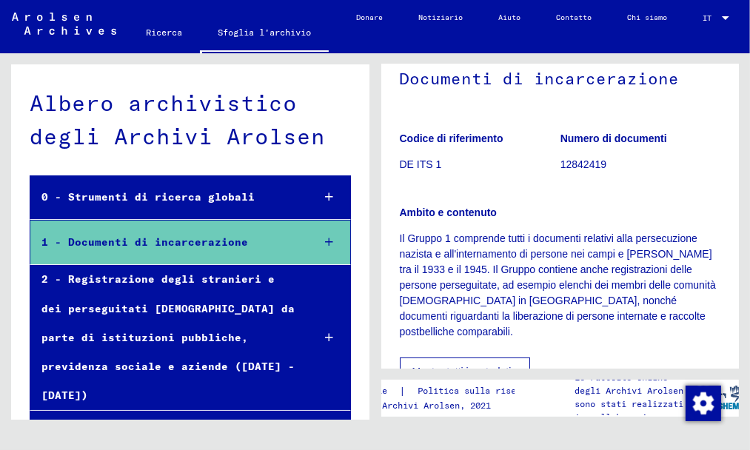
scroll to position [148, 0]
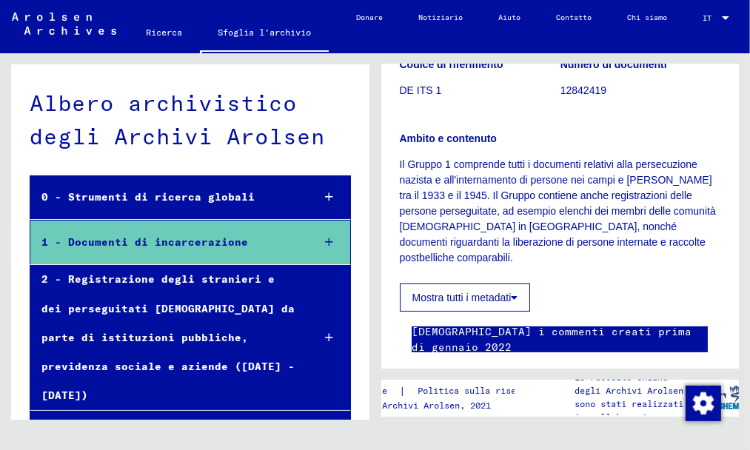
click at [514, 292] on icon at bounding box center [514, 297] width 7 height 10
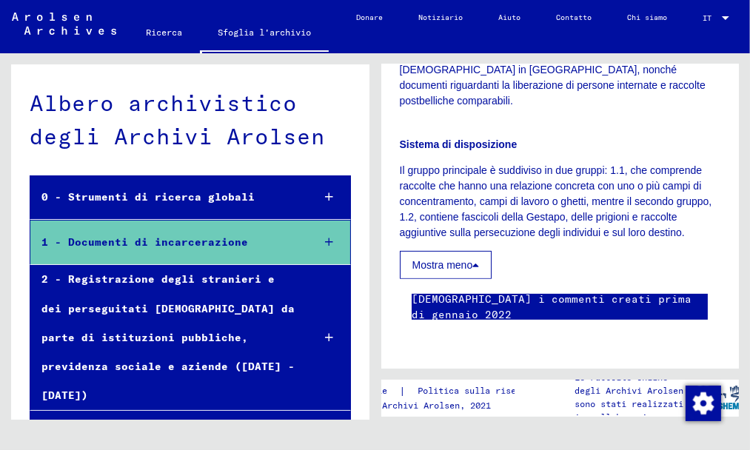
scroll to position [296, 0]
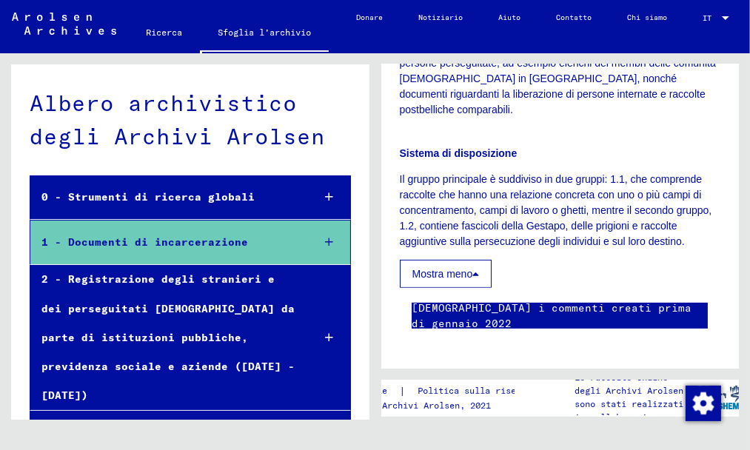
click at [198, 308] on font "2 - Registrazione degli stranieri e dei perseguitati [DEMOGRAPHIC_DATA] da part…" at bounding box center [167, 336] width 253 height 129
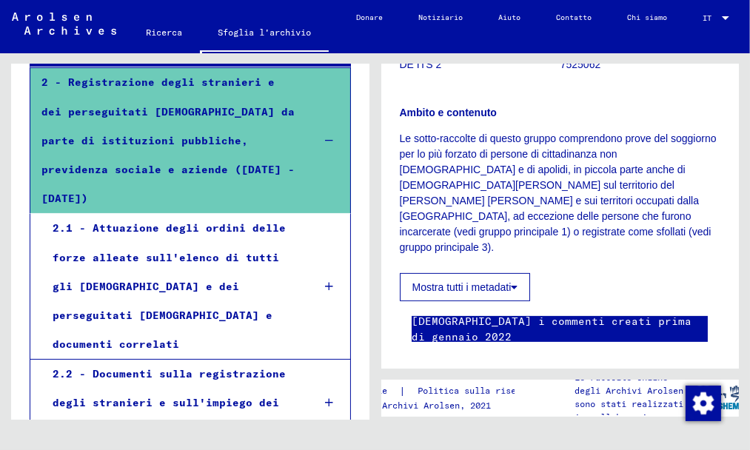
scroll to position [222, 0]
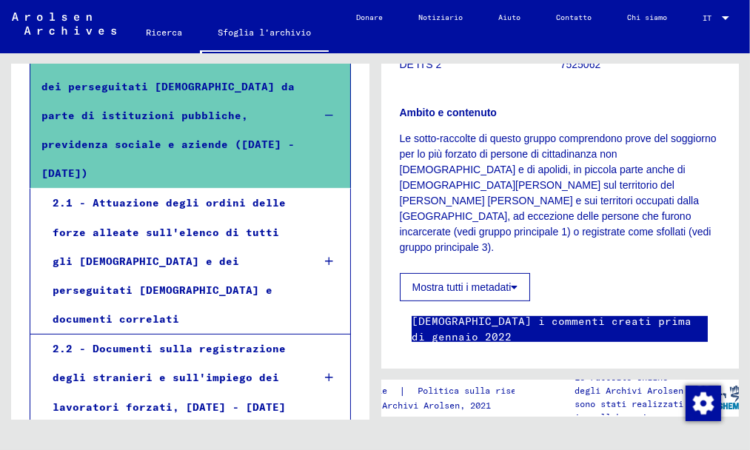
click at [245, 342] on font "2.2 - Documenti sulla registrazione degli stranieri e sull'impiego dei lavorato…" at bounding box center [169, 377] width 233 height 71
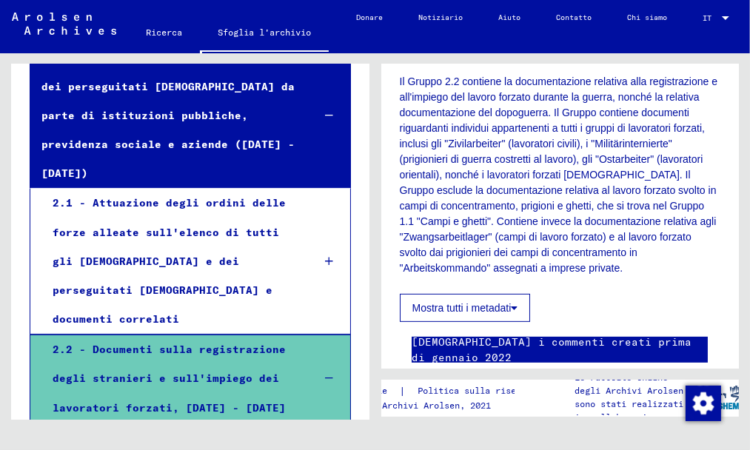
scroll to position [309, 0]
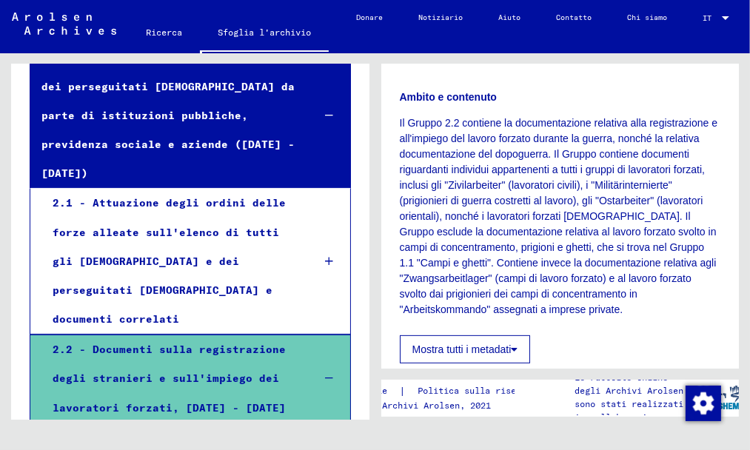
click at [460, 346] on font "Mostra tutti i metadati" at bounding box center [461, 349] width 99 height 12
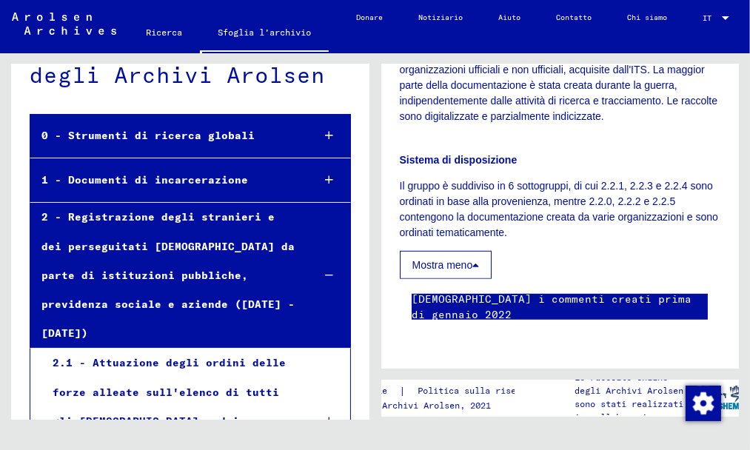
scroll to position [0, 0]
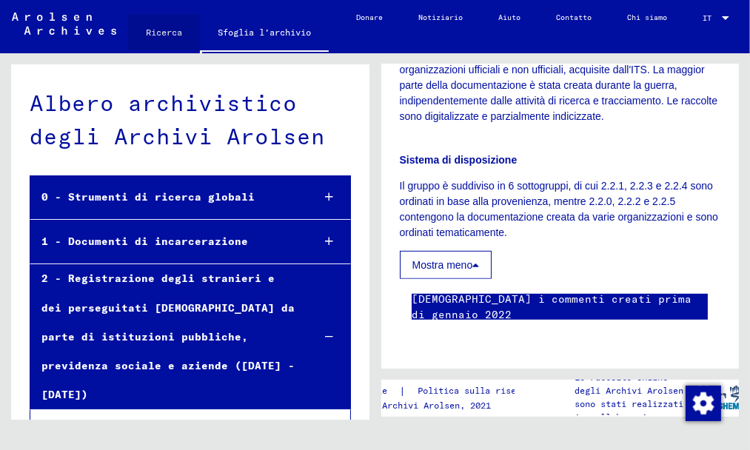
click at [153, 32] on font "Ricerca" at bounding box center [164, 32] width 36 height 11
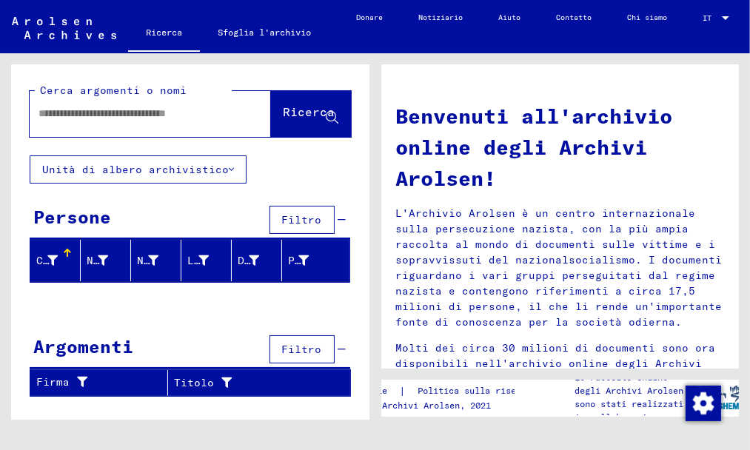
click at [50, 115] on input "text" at bounding box center [132, 114] width 188 height 16
click at [292, 111] on font "Ricerca" at bounding box center [309, 111] width 52 height 15
click at [220, 167] on font "Unità di albero archivistico" at bounding box center [135, 169] width 186 height 13
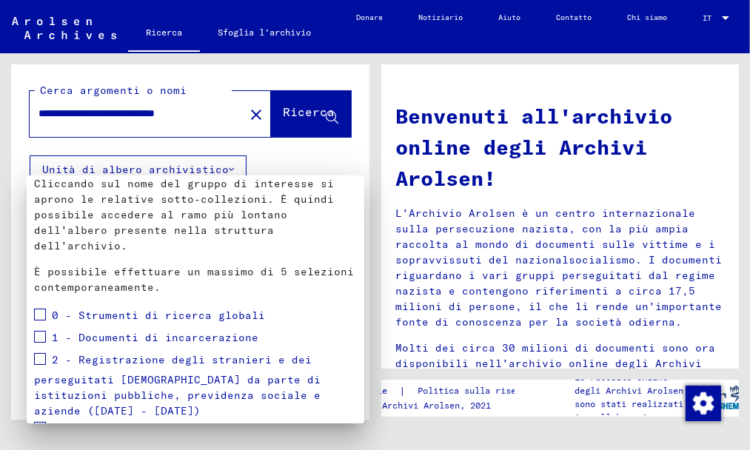
scroll to position [170, 0]
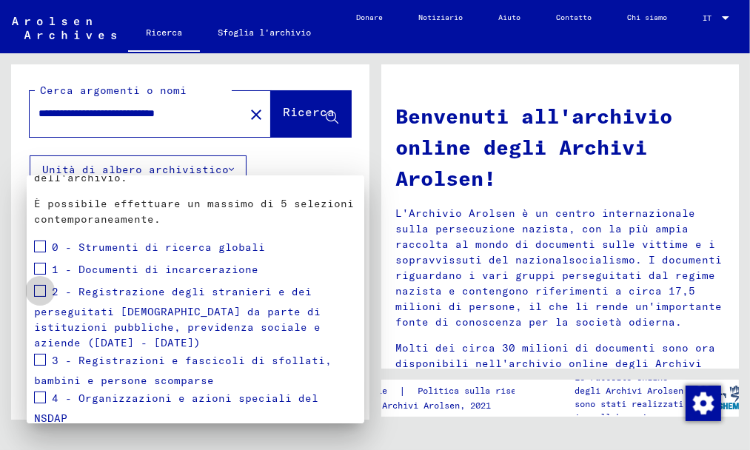
drag, startPoint x: 39, startPoint y: 286, endPoint x: 84, endPoint y: 250, distance: 56.9
click at [40, 286] on span at bounding box center [40, 291] width 12 height 12
click at [289, 118] on div at bounding box center [375, 225] width 750 height 450
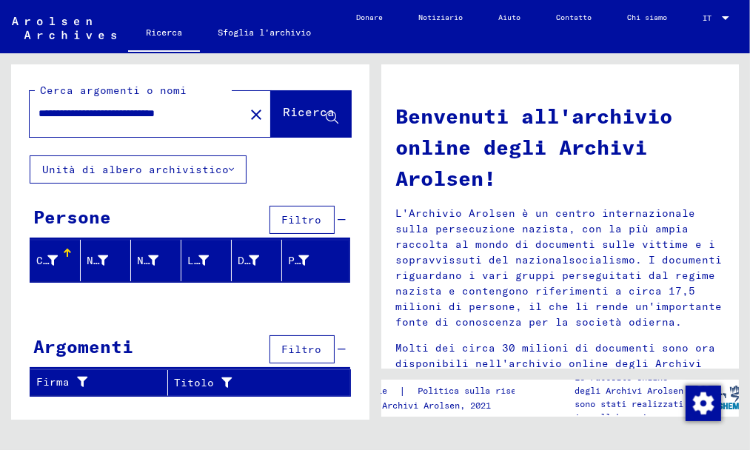
drag, startPoint x: 184, startPoint y: 114, endPoint x: 55, endPoint y: 98, distance: 129.8
click at [55, 98] on div "**********" at bounding box center [190, 110] width 321 height 54
type input "********"
click at [293, 114] on font "Ricerca" at bounding box center [309, 111] width 52 height 15
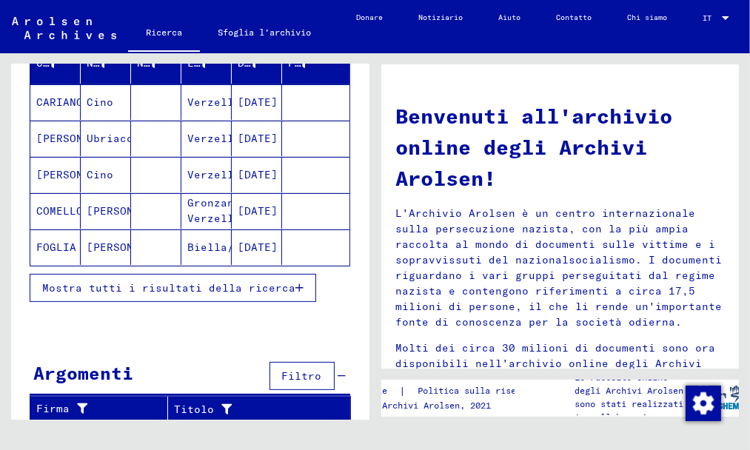
scroll to position [205, 0]
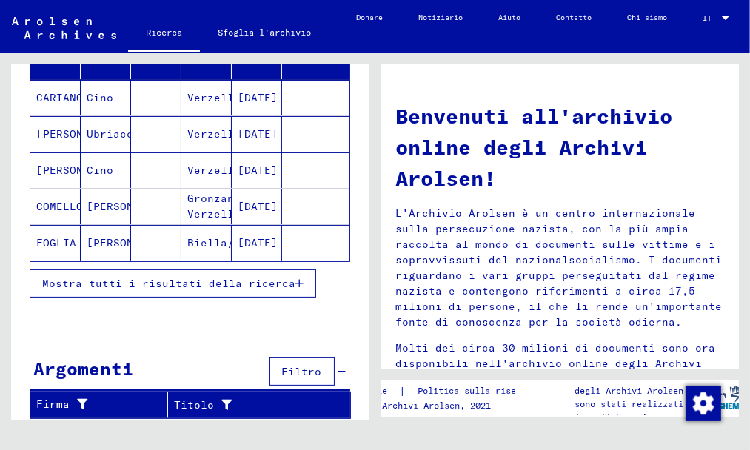
click at [269, 282] on font "Mostra tutti i risultati della ricerca" at bounding box center [168, 283] width 253 height 13
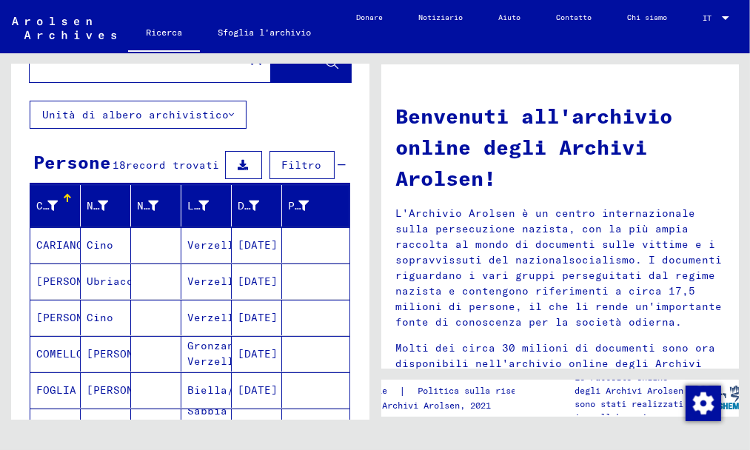
scroll to position [0, 0]
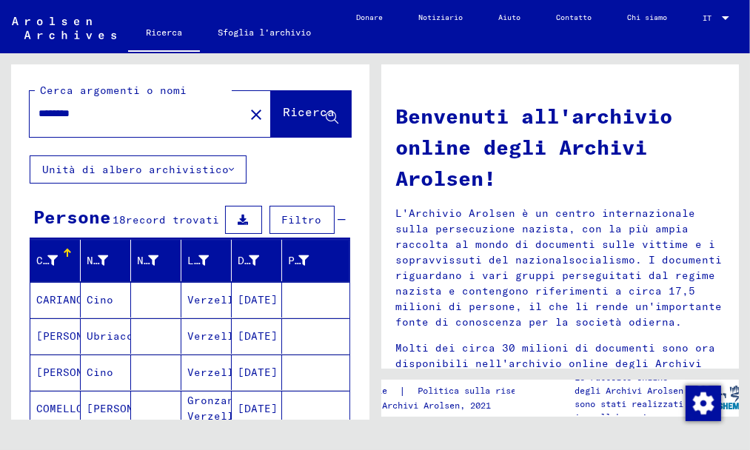
click at [247, 115] on mat-icon "close" at bounding box center [256, 115] width 18 height 18
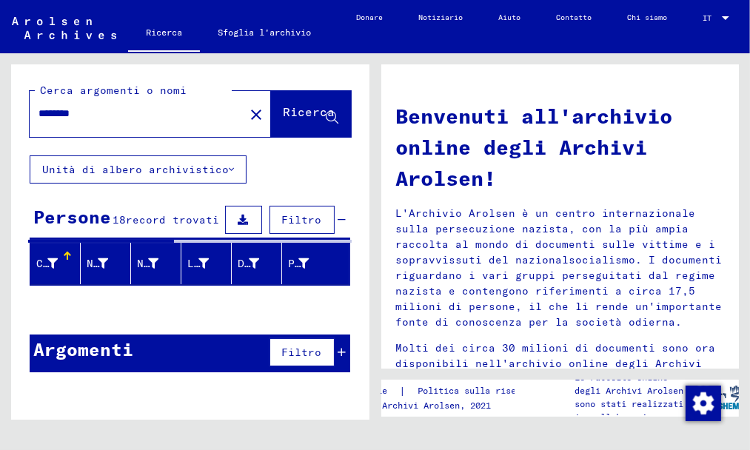
type input "**********"
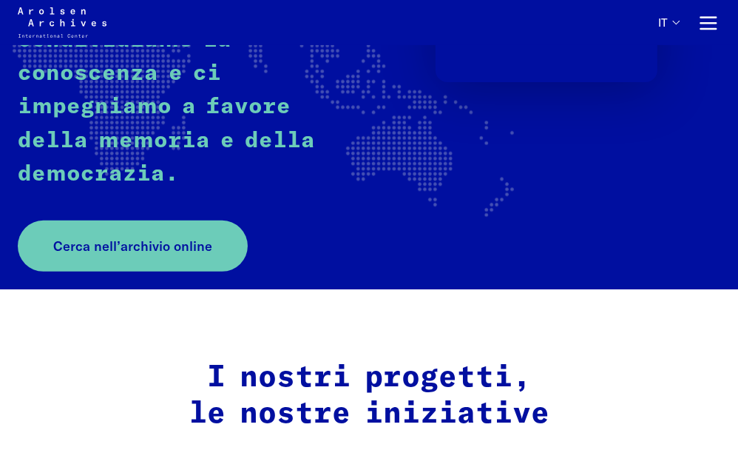
scroll to position [370, 0]
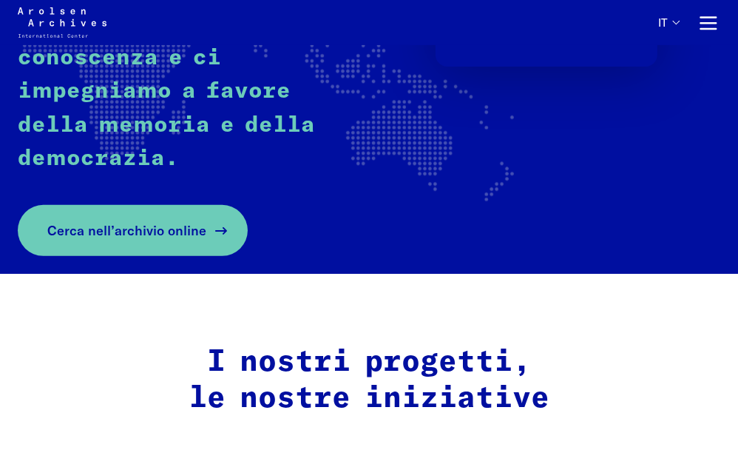
click at [179, 233] on span "Cerca nell’archivio online" at bounding box center [126, 231] width 159 height 20
